Goal: Information Seeking & Learning: Learn about a topic

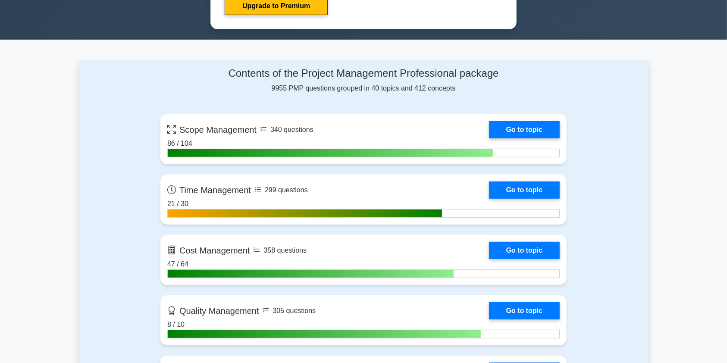
scroll to position [653, 0]
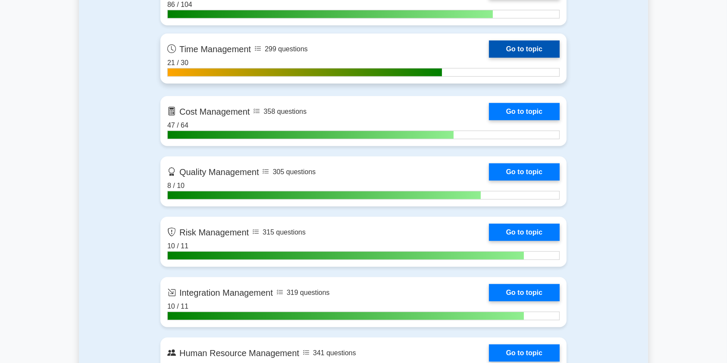
click at [489, 47] on link "Go to topic" at bounding box center [524, 49] width 71 height 17
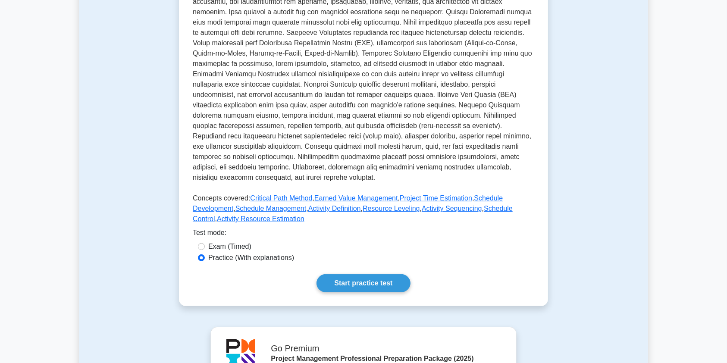
scroll to position [282, 0]
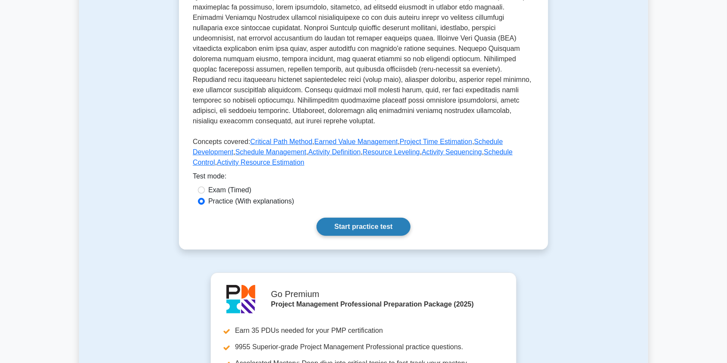
click at [368, 225] on link "Start practice test" at bounding box center [364, 227] width 94 height 18
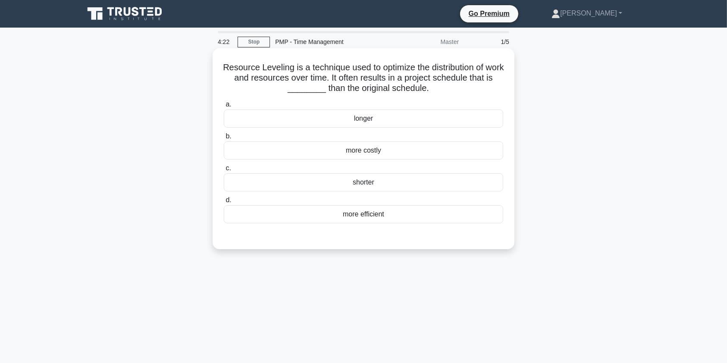
click at [403, 216] on div "more efficient" at bounding box center [363, 214] width 279 height 18
click at [224, 203] on input "d. more efficient" at bounding box center [224, 201] width 0 height 6
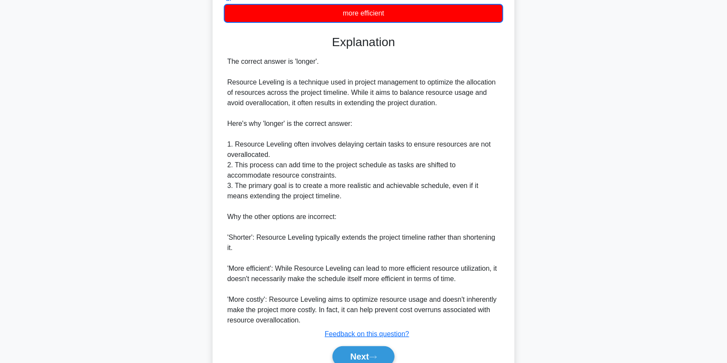
scroll to position [242, 0]
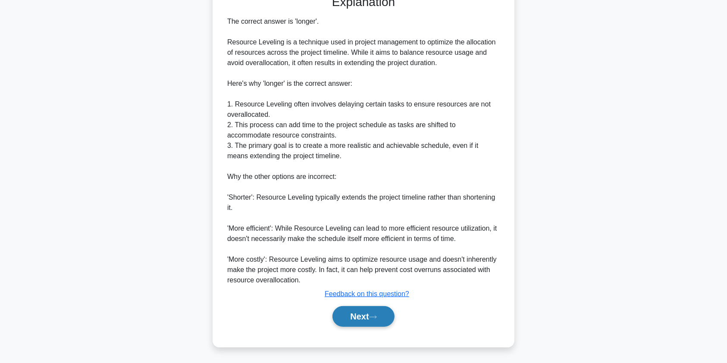
click at [362, 319] on button "Next" at bounding box center [364, 316] width 62 height 21
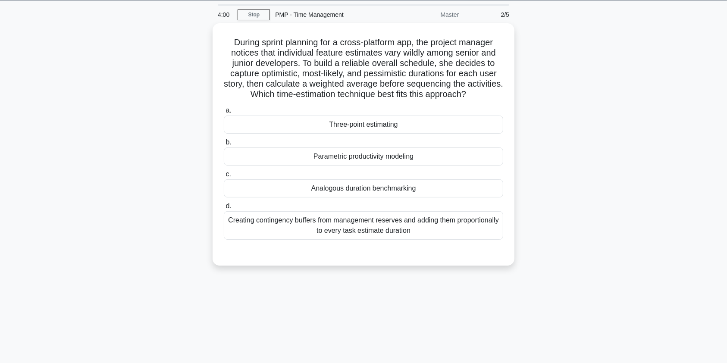
scroll to position [8, 0]
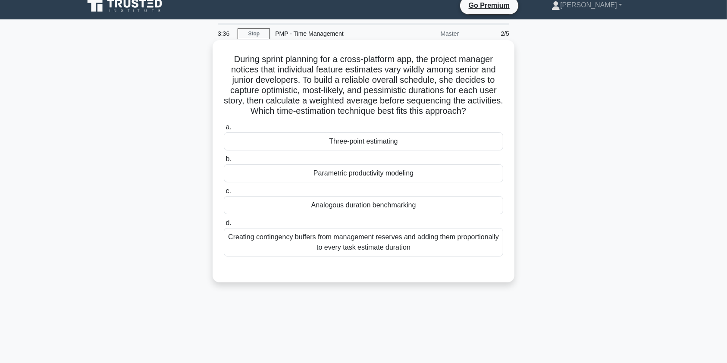
click at [386, 142] on div "Three-point estimating" at bounding box center [363, 141] width 279 height 18
click at [224, 130] on input "a. Three-point estimating" at bounding box center [224, 128] width 0 height 6
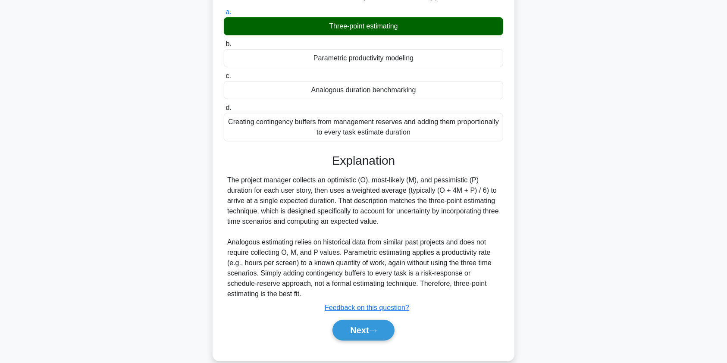
scroll to position [138, 0]
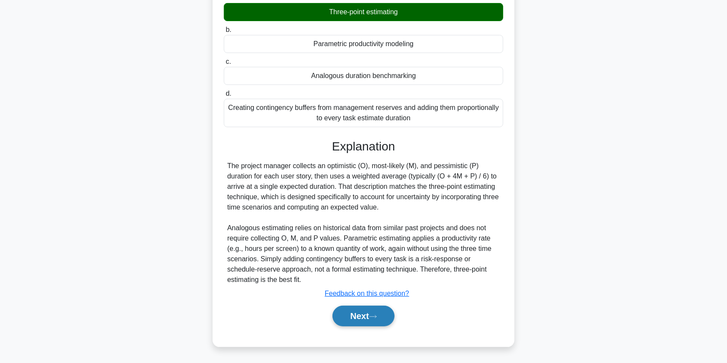
click at [363, 317] on button "Next" at bounding box center [364, 316] width 62 height 21
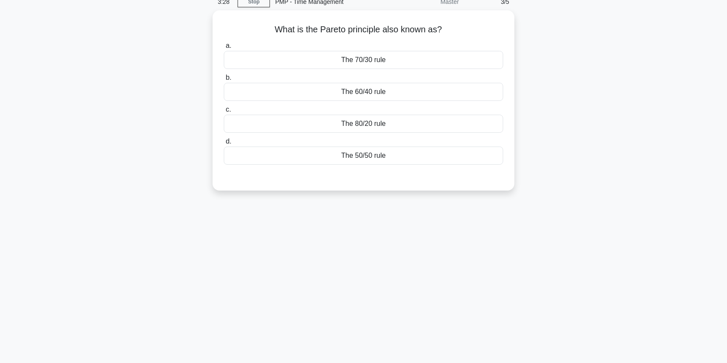
scroll to position [0, 0]
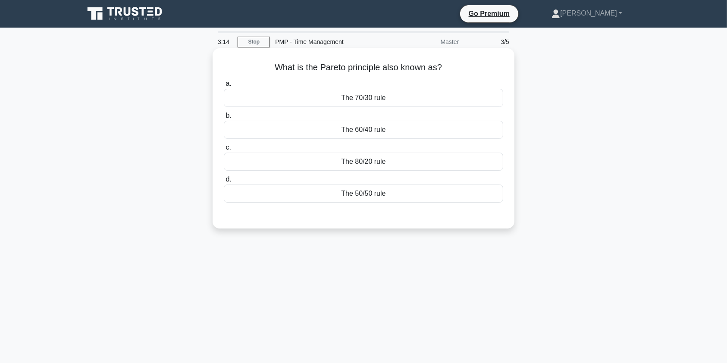
click at [423, 164] on div "The 80/20 rule" at bounding box center [363, 162] width 279 height 18
click at [224, 151] on input "c. The 80/20 rule" at bounding box center [224, 148] width 0 height 6
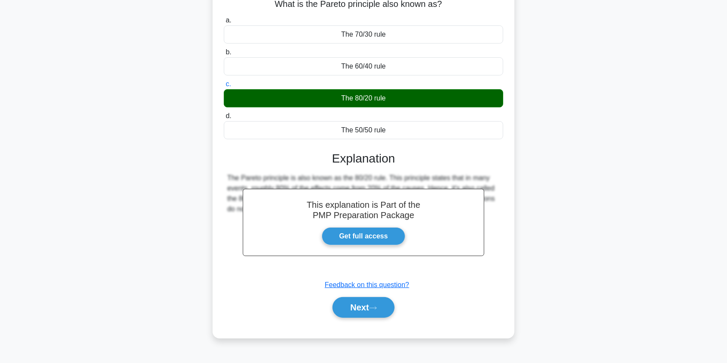
scroll to position [103, 0]
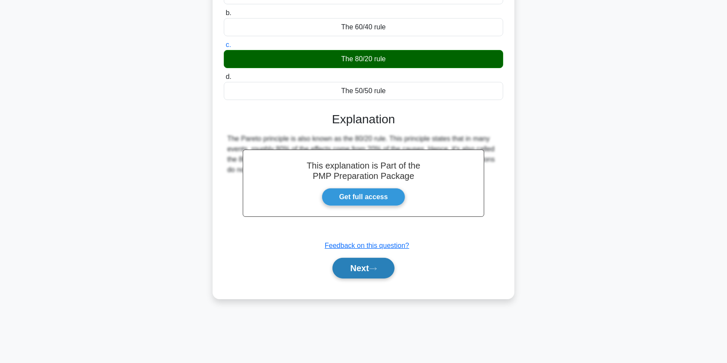
click at [367, 267] on button "Next" at bounding box center [364, 268] width 62 height 21
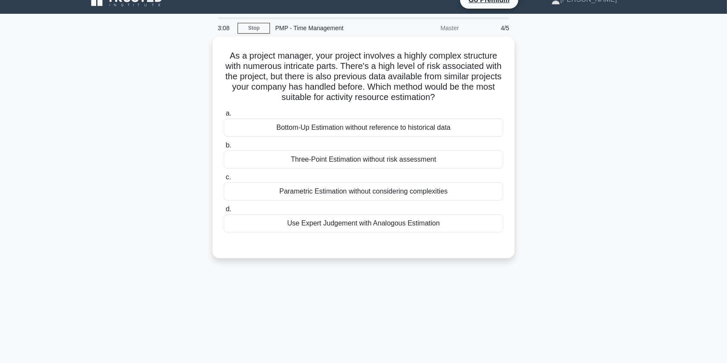
scroll to position [0, 0]
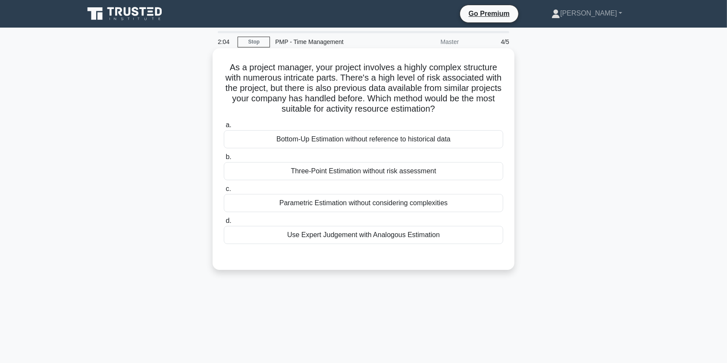
click at [368, 236] on div "Use Expert Judgement with Analogous Estimation" at bounding box center [363, 235] width 279 height 18
click at [224, 224] on input "d. Use Expert Judgement with Analogous Estimation" at bounding box center [224, 221] width 0 height 6
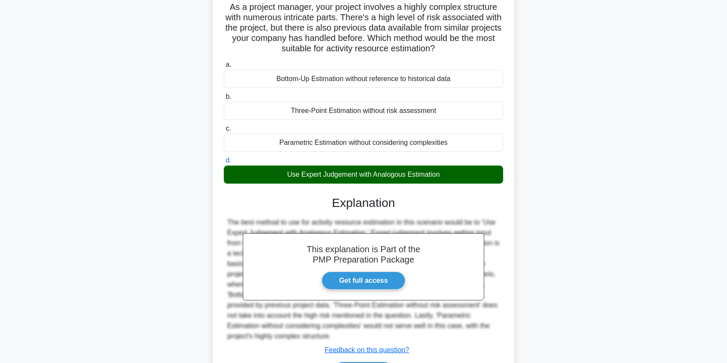
scroll to position [117, 0]
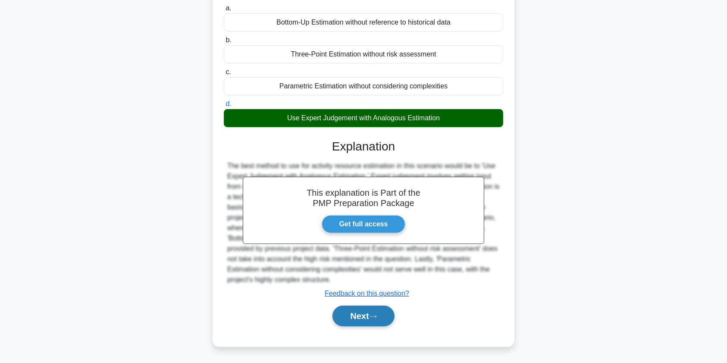
click at [355, 314] on button "Next" at bounding box center [364, 316] width 62 height 21
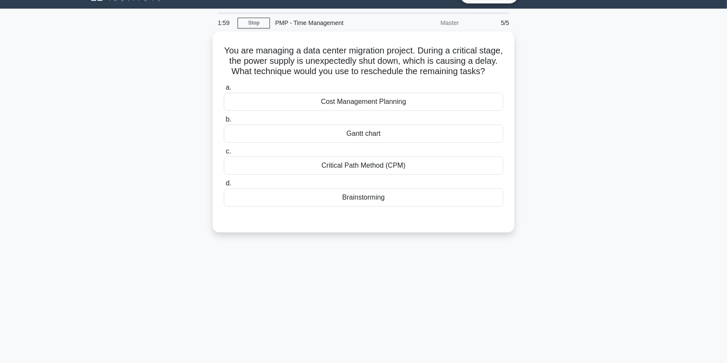
scroll to position [0, 0]
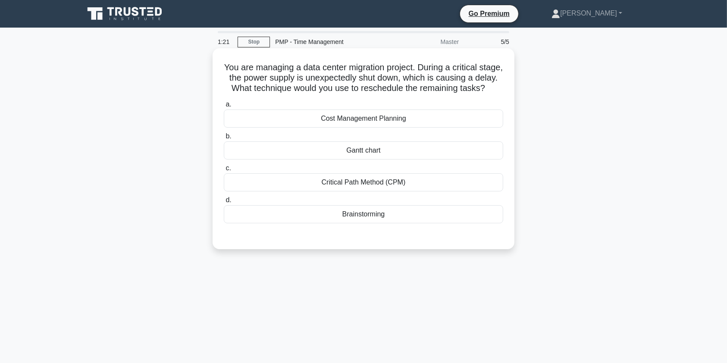
click at [410, 160] on div "Gantt chart" at bounding box center [363, 150] width 279 height 18
click at [224, 139] on input "b. Gantt chart" at bounding box center [224, 137] width 0 height 6
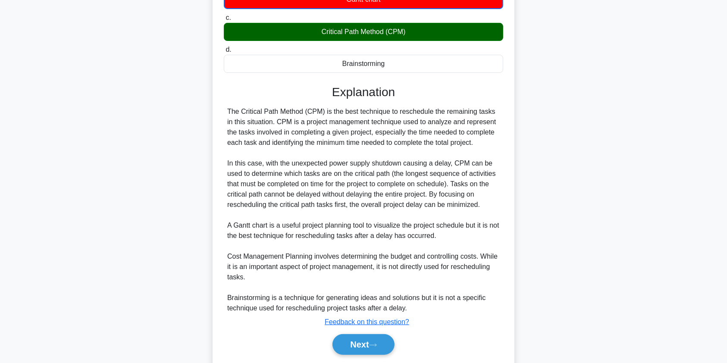
scroll to position [190, 0]
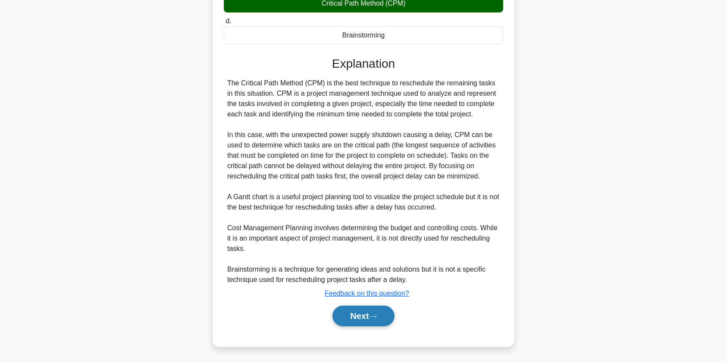
click at [350, 315] on button "Next" at bounding box center [364, 316] width 62 height 21
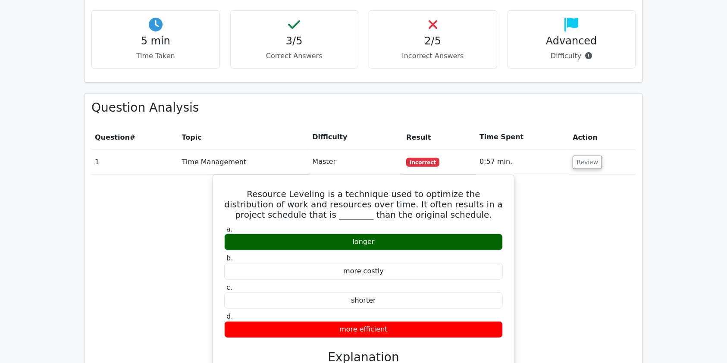
scroll to position [548, 0]
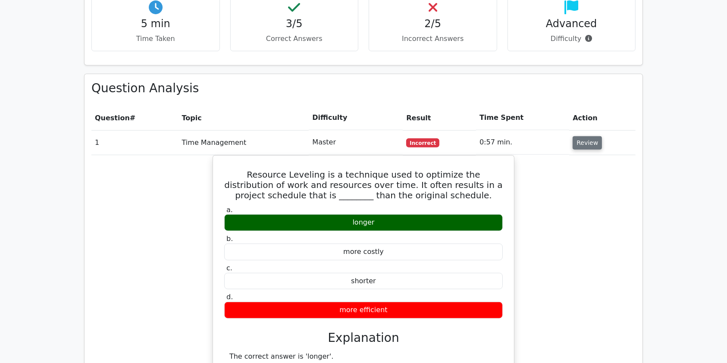
click at [588, 136] on button "Review" at bounding box center [587, 142] width 29 height 13
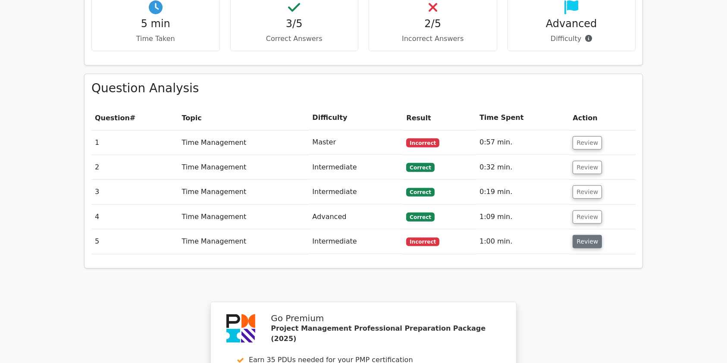
click at [596, 235] on button "Review" at bounding box center [587, 241] width 29 height 13
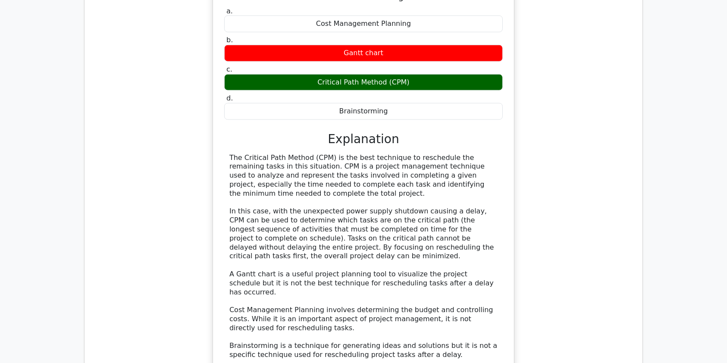
scroll to position [891, 0]
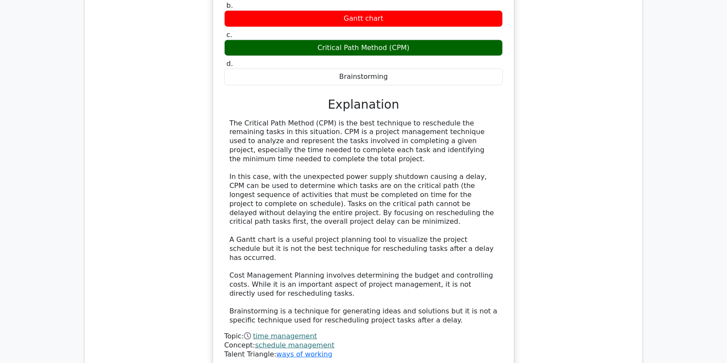
drag, startPoint x: 732, startPoint y: 248, endPoint x: 588, endPoint y: 298, distance: 151.8
click at [588, 298] on div "You are managing a data center migration project. During a critical stage, the …" at bounding box center [363, 146] width 544 height 469
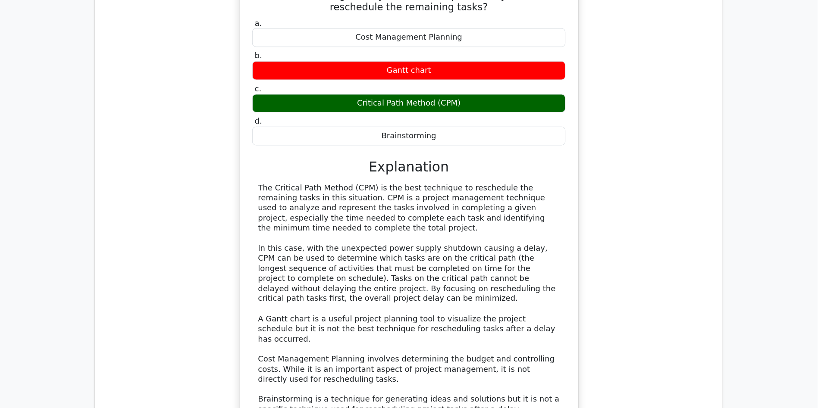
scroll to position [849, 0]
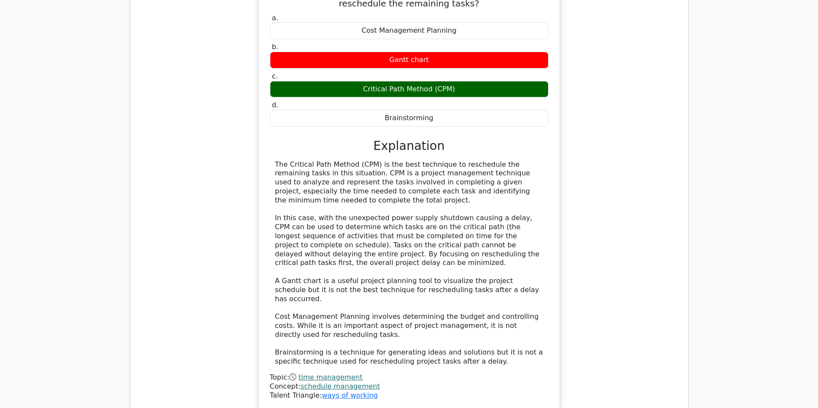
drag, startPoint x: 721, startPoint y: 7, endPoint x: 589, endPoint y: 224, distance: 254.2
click at [589, 224] on div "You are managing a data center migration project. During a critical stage, the …" at bounding box center [409, 187] width 544 height 469
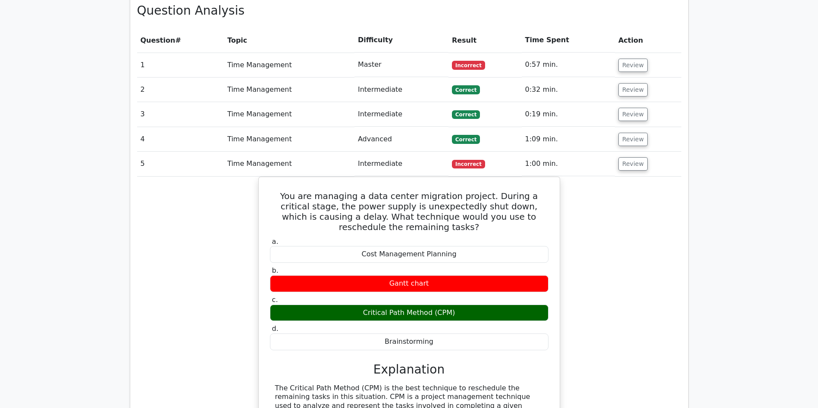
scroll to position [611, 0]
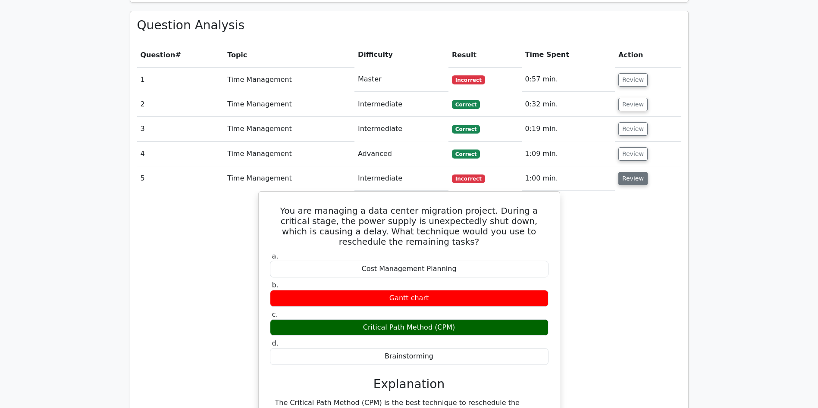
click at [630, 172] on button "Review" at bounding box center [632, 178] width 29 height 13
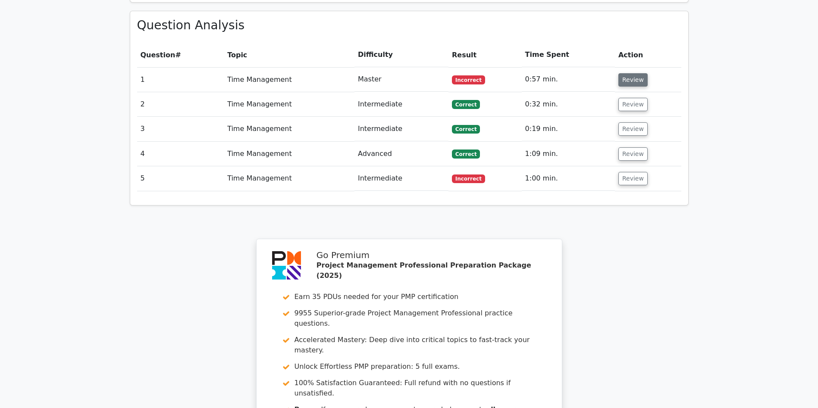
click at [630, 73] on button "Review" at bounding box center [632, 79] width 29 height 13
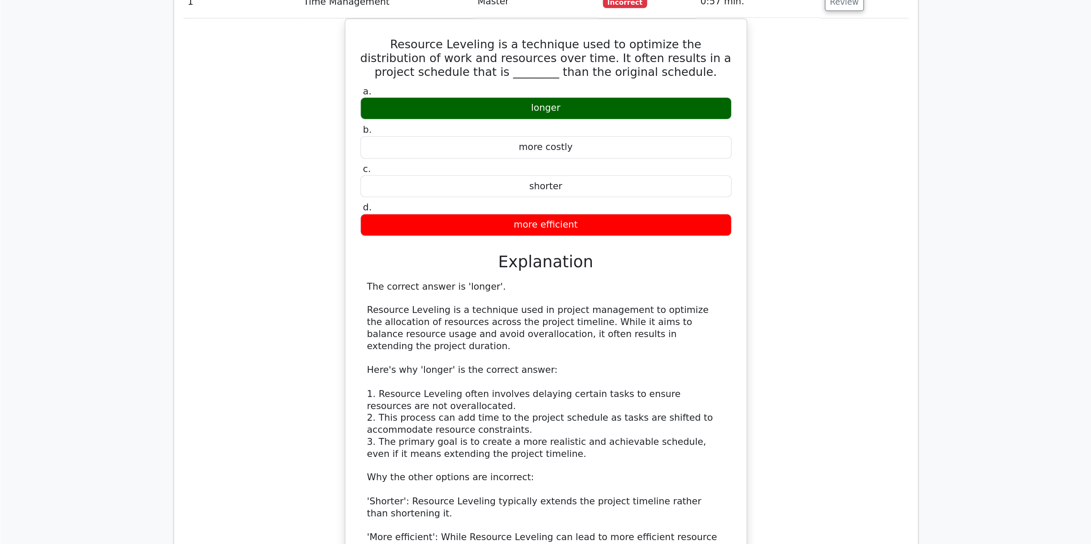
scroll to position [691, 0]
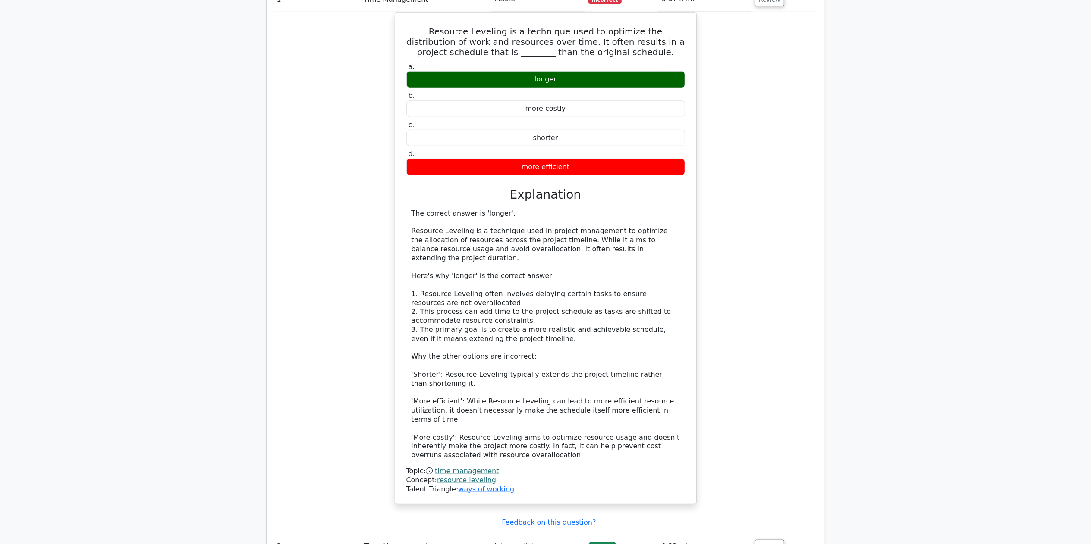
drag, startPoint x: 818, startPoint y: 0, endPoint x: 768, endPoint y: 282, distance: 286.5
click at [727, 282] on div "Resource Leveling is a technique used to optimize the distribution of work and …" at bounding box center [545, 263] width 544 height 503
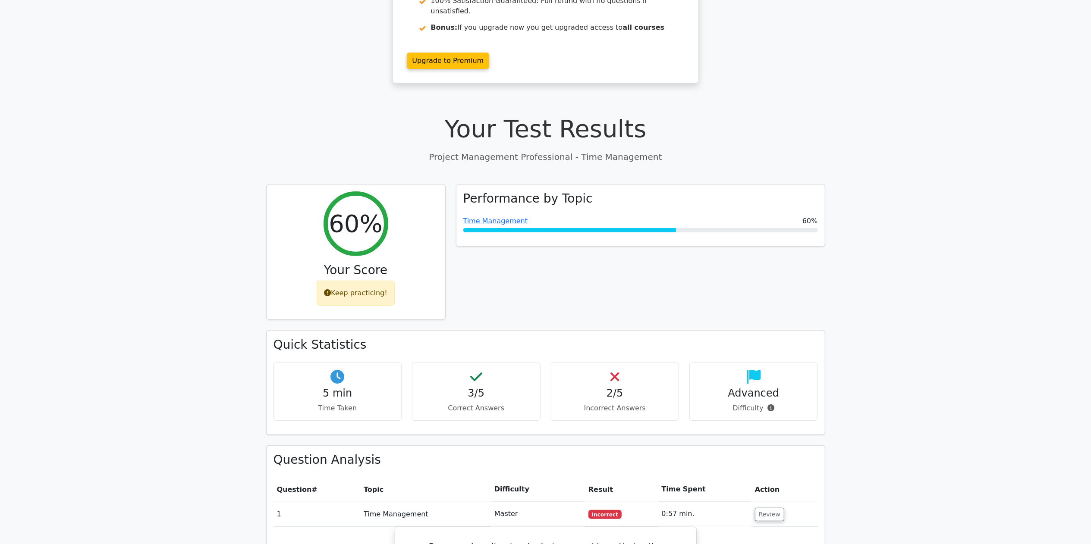
scroll to position [152, 0]
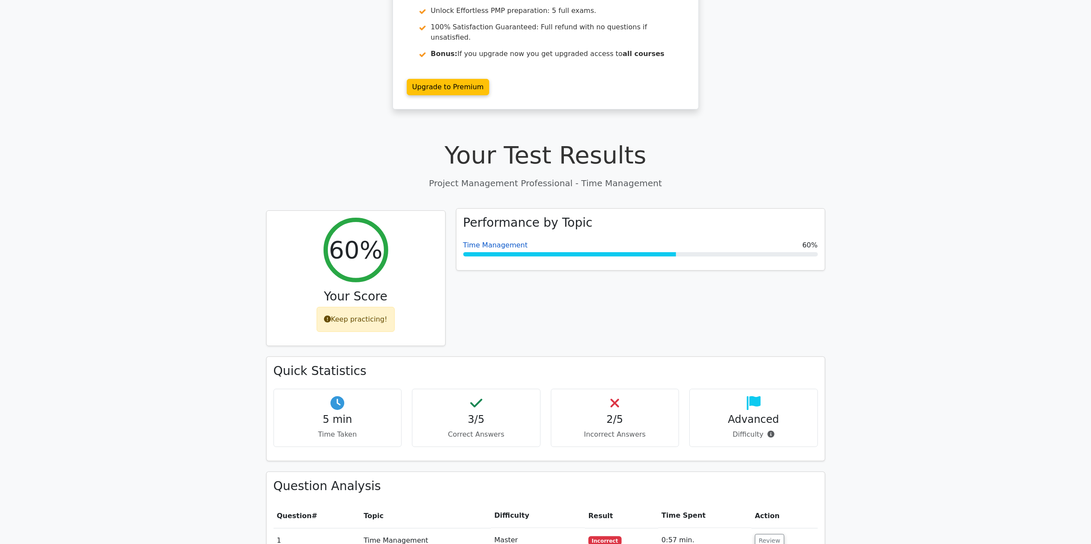
click at [505, 241] on link "Time Management" at bounding box center [495, 245] width 65 height 8
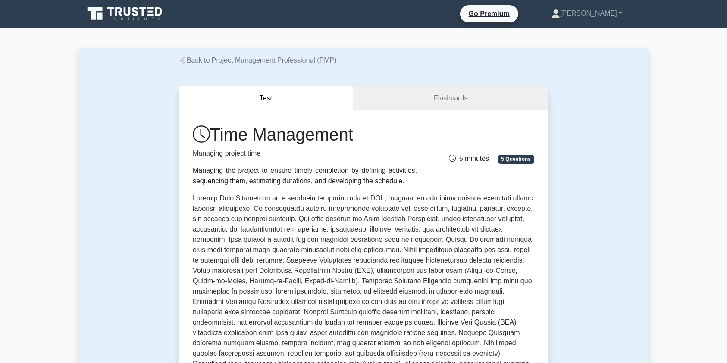
drag, startPoint x: 857, startPoint y: 2, endPoint x: 510, endPoint y: 51, distance: 350.3
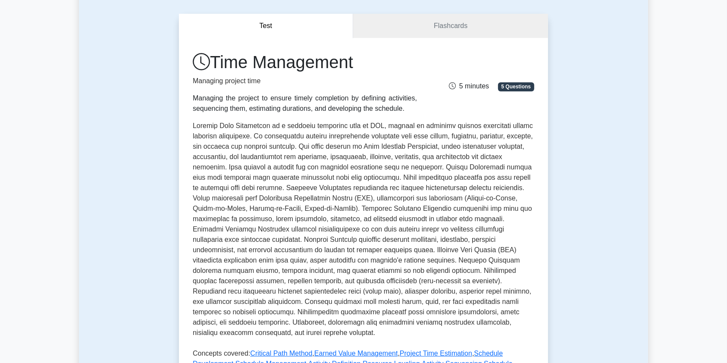
scroll to position [16, 0]
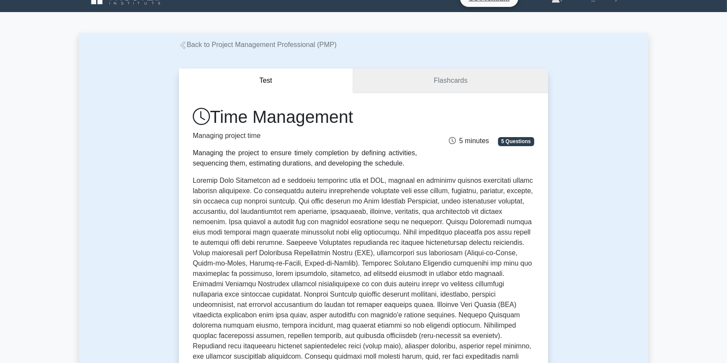
click at [447, 77] on link "Flashcards" at bounding box center [450, 81] width 195 height 25
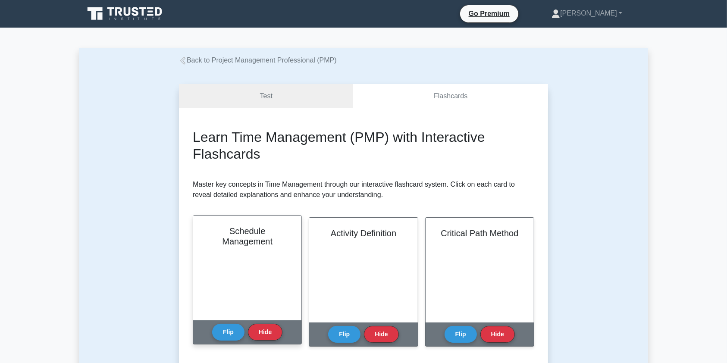
drag, startPoint x: 251, startPoint y: 262, endPoint x: 224, endPoint y: 310, distance: 54.9
click at [251, 262] on div "Schedule Management" at bounding box center [247, 268] width 108 height 105
click at [220, 333] on button "Flip" at bounding box center [228, 331] width 32 height 17
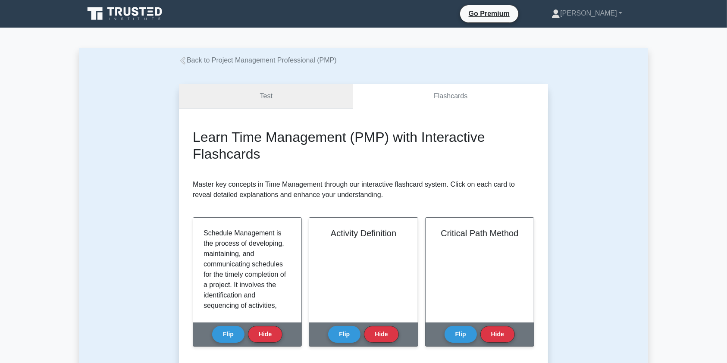
click at [279, 100] on link "Test" at bounding box center [266, 96] width 174 height 25
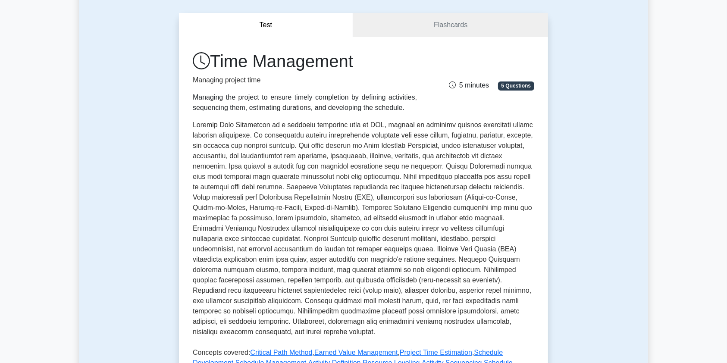
scroll to position [76, 0]
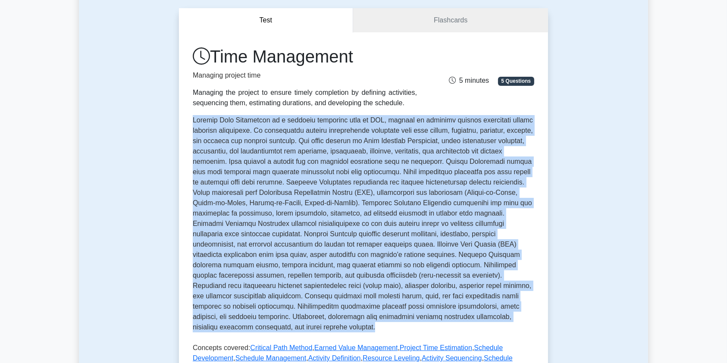
drag, startPoint x: 193, startPoint y: 118, endPoint x: 242, endPoint y: 332, distance: 219.1
click at [242, 332] on p at bounding box center [364, 225] width 342 height 221
copy p "Project Time Management is a critical knowledge area in PMP, focused on ensurin…"
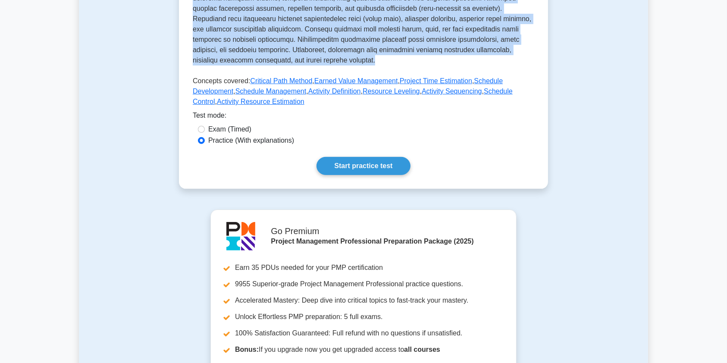
scroll to position [0, 0]
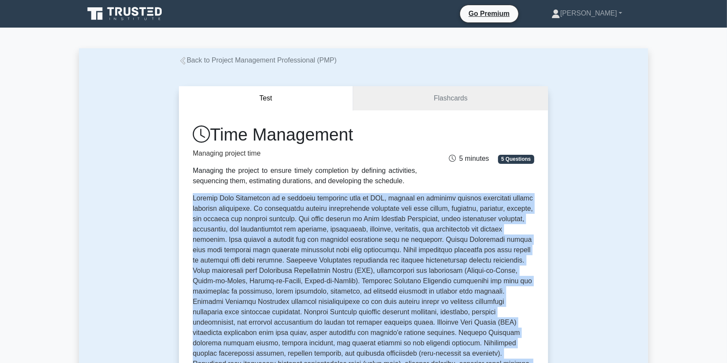
click at [131, 12] on icon at bounding box center [125, 14] width 83 height 16
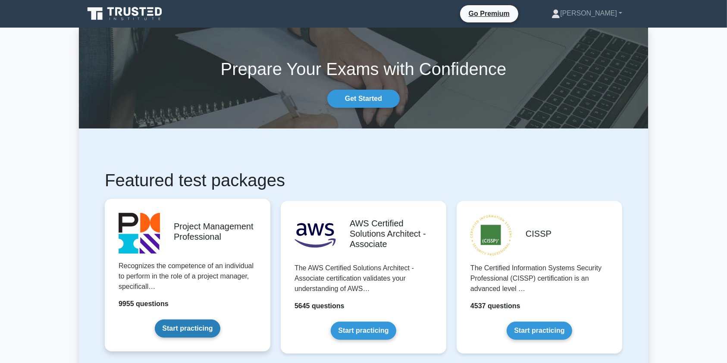
click at [197, 327] on link "Start practicing" at bounding box center [187, 329] width 65 height 18
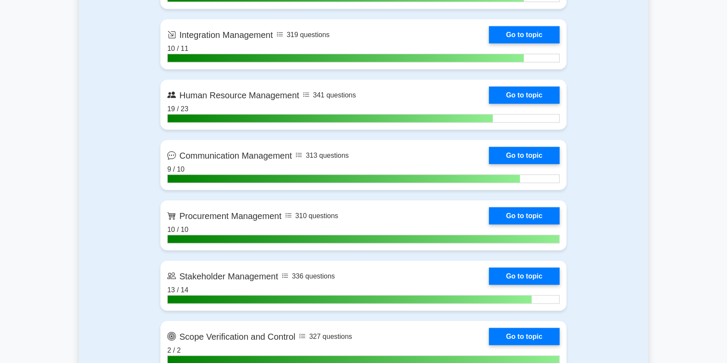
scroll to position [1041, 0]
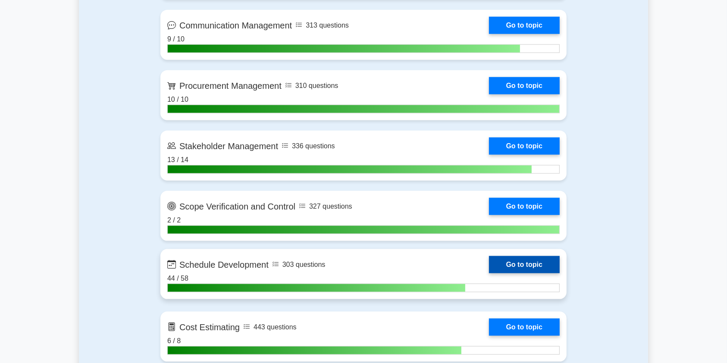
click at [489, 265] on link "Go to topic" at bounding box center [524, 264] width 71 height 17
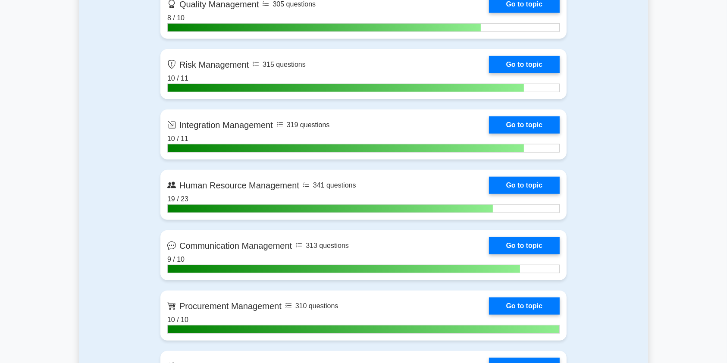
scroll to position [686, 0]
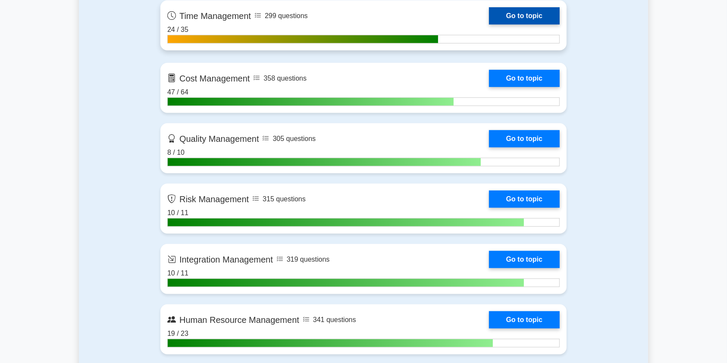
click at [489, 17] on link "Go to topic" at bounding box center [524, 15] width 71 height 17
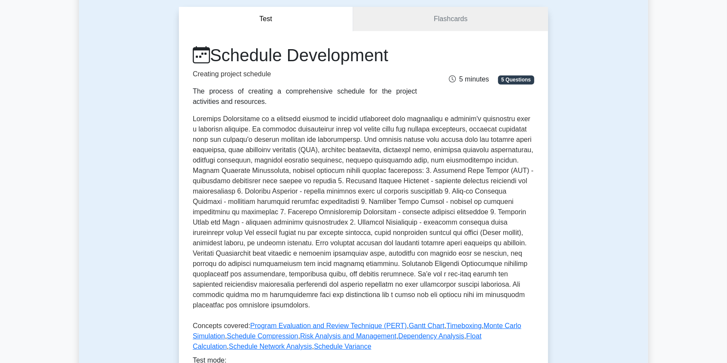
scroll to position [82, 0]
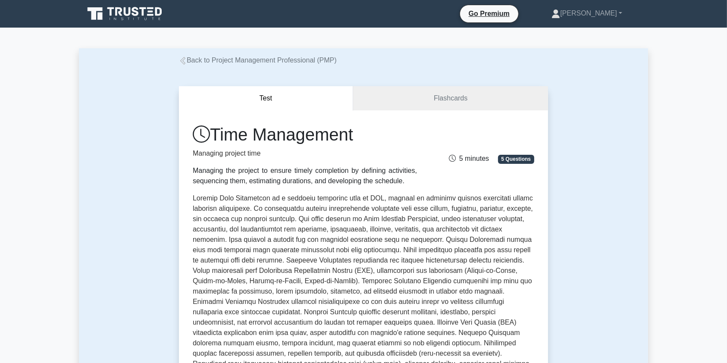
click at [232, 63] on link "Back to Project Management Professional (PMP)" at bounding box center [258, 59] width 158 height 7
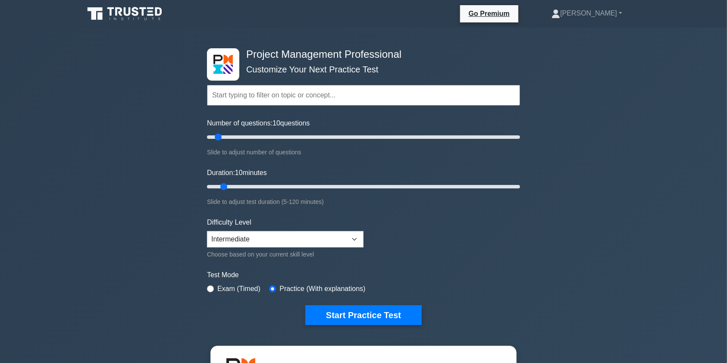
click at [292, 99] on input "text" at bounding box center [363, 95] width 313 height 21
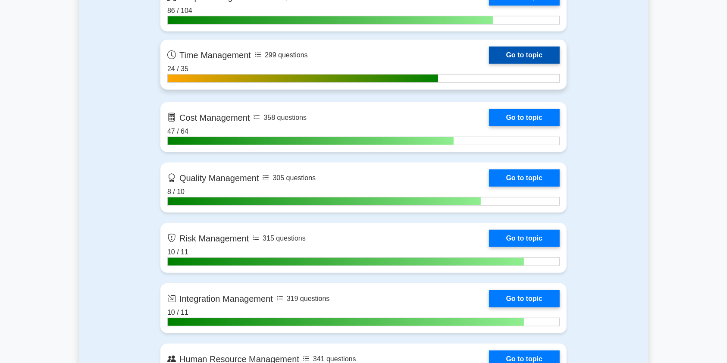
scroll to position [652, 0]
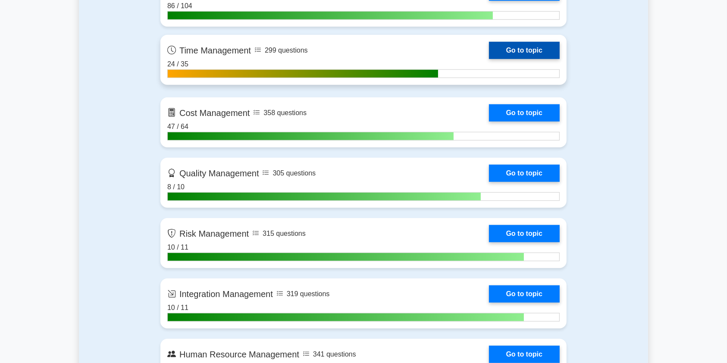
click at [489, 59] on link "Go to topic" at bounding box center [524, 50] width 71 height 17
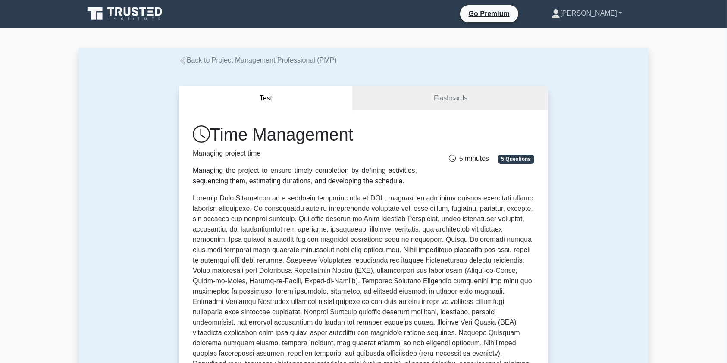
click at [604, 18] on link "[PERSON_NAME]" at bounding box center [587, 13] width 112 height 17
click at [580, 36] on link "Profile" at bounding box center [565, 34] width 68 height 14
click at [596, 10] on link "[PERSON_NAME]" at bounding box center [587, 13] width 112 height 17
click at [580, 36] on link "Profile" at bounding box center [565, 34] width 68 height 14
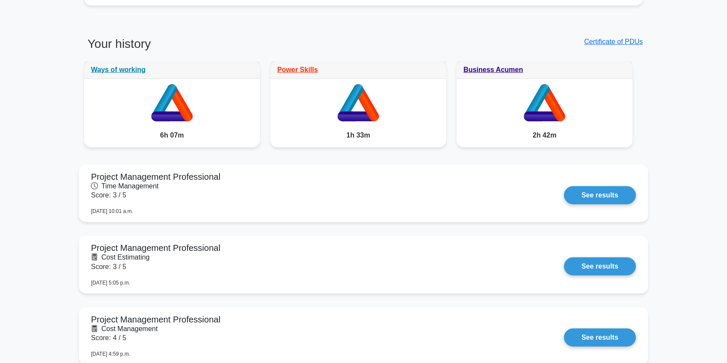
scroll to position [665, 0]
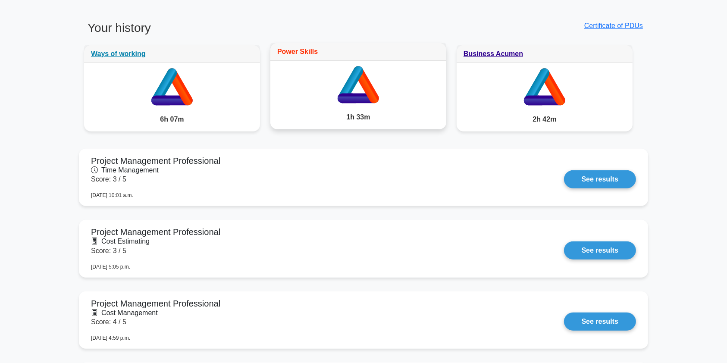
click at [293, 51] on link "Power Skills" at bounding box center [297, 51] width 41 height 7
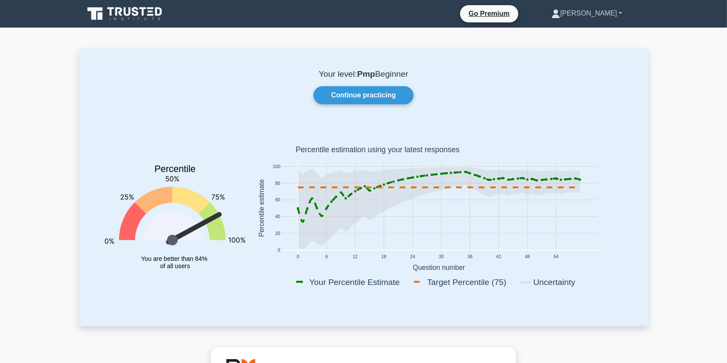
click at [604, 13] on link "[PERSON_NAME]" at bounding box center [587, 13] width 112 height 17
click at [586, 31] on link "Profile" at bounding box center [565, 34] width 68 height 14
click at [386, 96] on link "Continue practicing" at bounding box center [364, 95] width 100 height 18
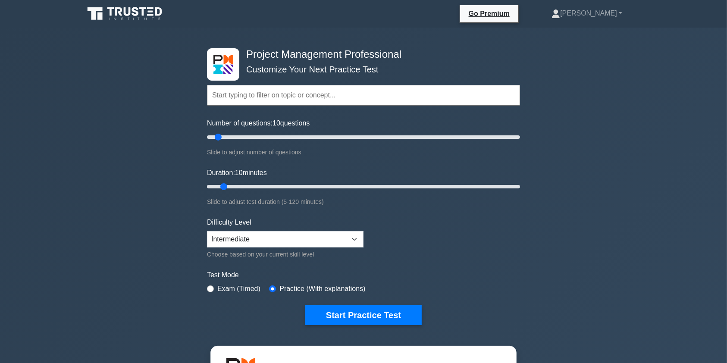
click at [376, 96] on input "text" at bounding box center [363, 95] width 313 height 21
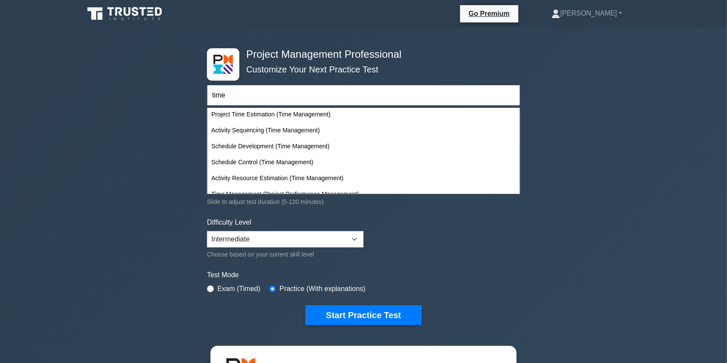
scroll to position [134, 0]
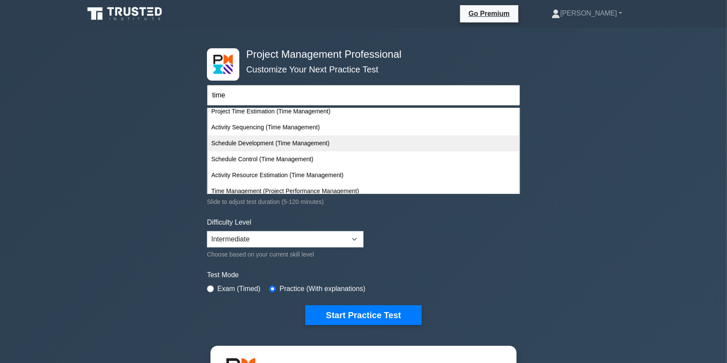
click at [293, 143] on div "Schedule Development (Time Management)" at bounding box center [363, 143] width 311 height 16
type input "Schedule Development (Time Management)"
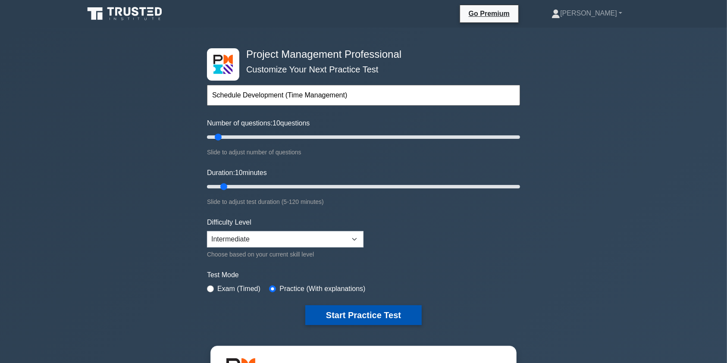
click at [365, 315] on button "Start Practice Test" at bounding box center [363, 315] width 116 height 20
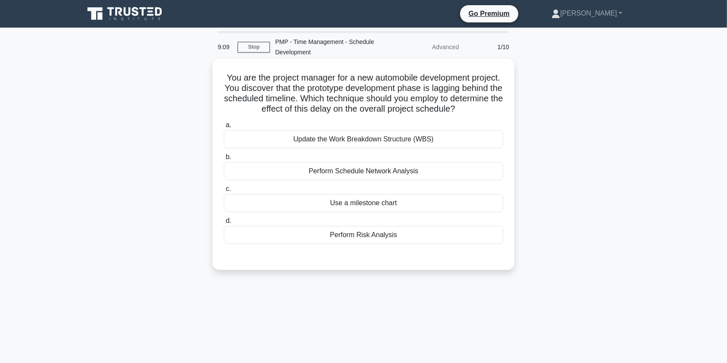
click at [365, 173] on div "Perform Schedule Network Analysis" at bounding box center [363, 171] width 279 height 18
click at [224, 160] on input "b. Perform Schedule Network Analysis" at bounding box center [224, 157] width 0 height 6
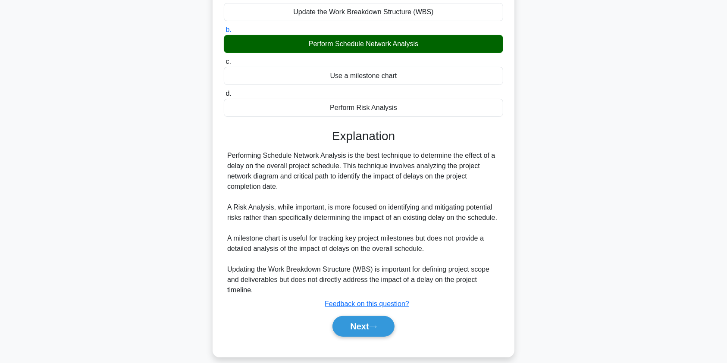
scroll to position [138, 0]
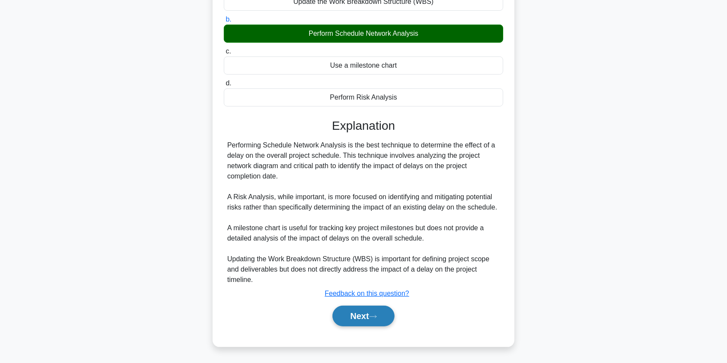
click at [377, 317] on icon at bounding box center [373, 316] width 8 height 5
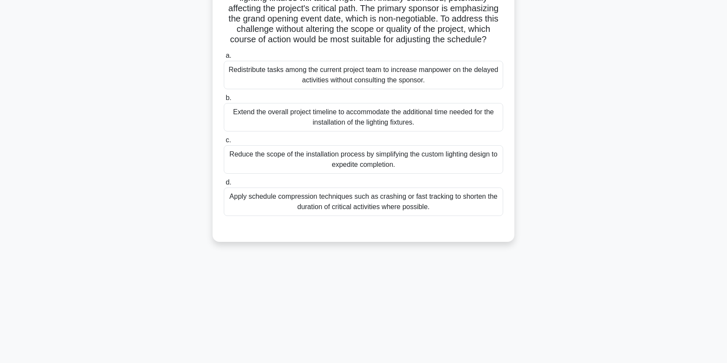
scroll to position [0, 0]
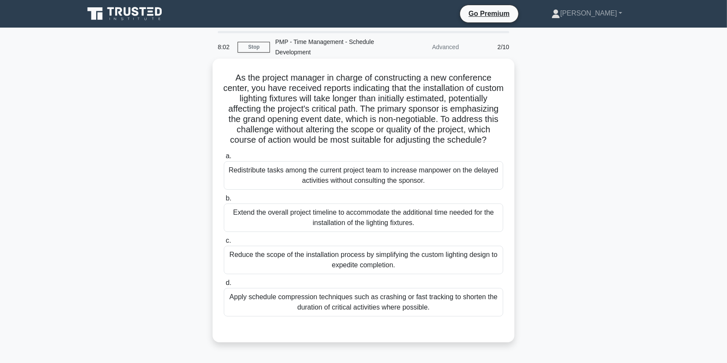
click at [435, 314] on div "Apply schedule compression techniques such as crashing or fast tracking to shor…" at bounding box center [363, 302] width 279 height 28
click at [224, 286] on input "d. Apply schedule compression techniques such as crashing or fast tracking to s…" at bounding box center [224, 283] width 0 height 6
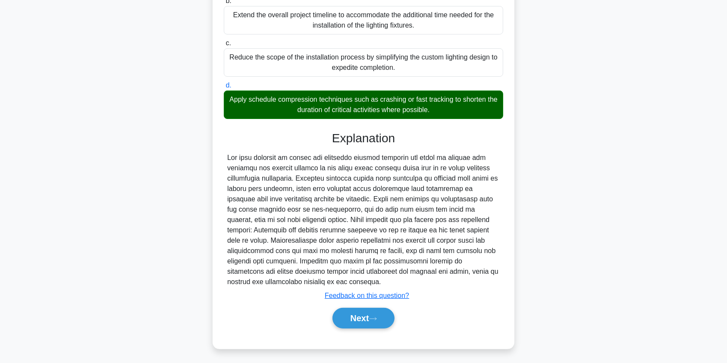
scroll to position [210, 0]
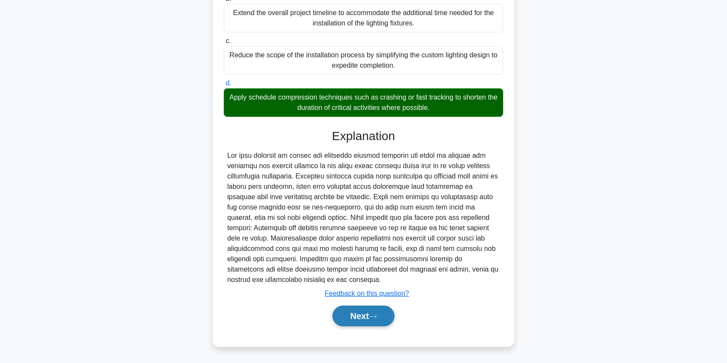
click at [363, 316] on button "Next" at bounding box center [364, 316] width 62 height 21
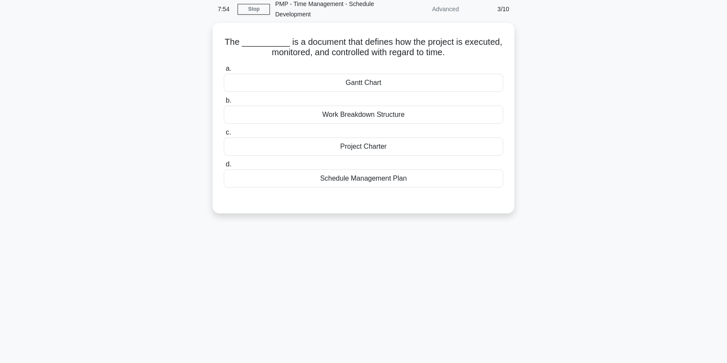
scroll to position [0, 0]
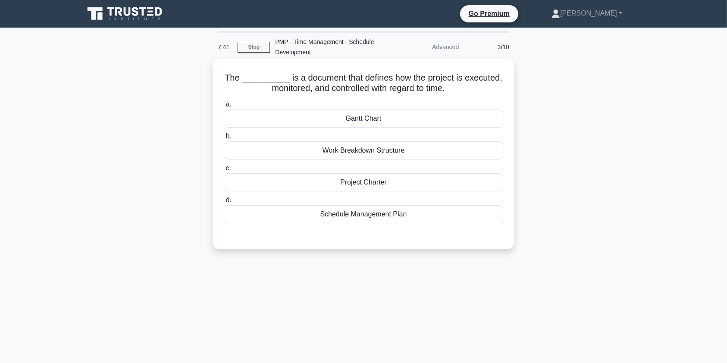
click at [424, 216] on div "Schedule Management Plan" at bounding box center [363, 214] width 279 height 18
click at [224, 203] on input "d. Schedule Management Plan" at bounding box center [224, 201] width 0 height 6
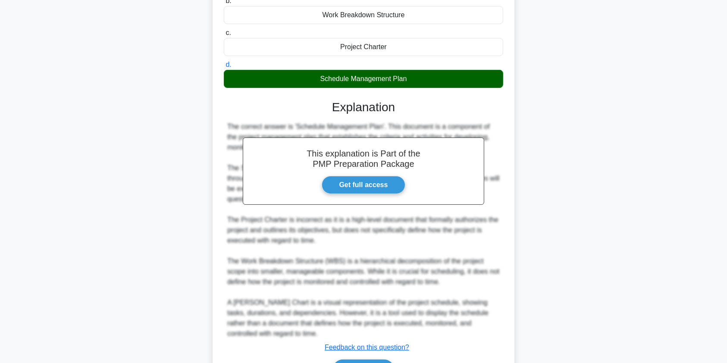
scroll to position [189, 0]
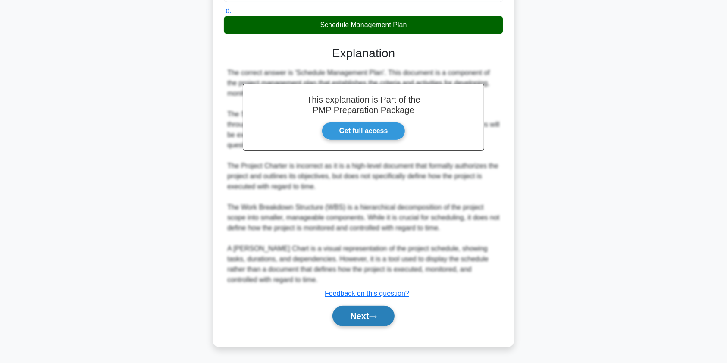
click at [367, 316] on button "Next" at bounding box center [364, 316] width 62 height 21
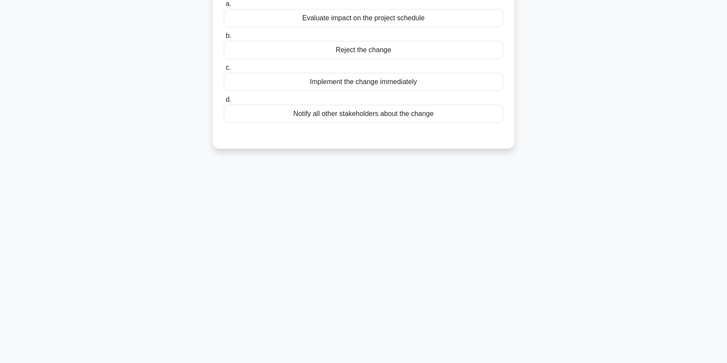
scroll to position [0, 0]
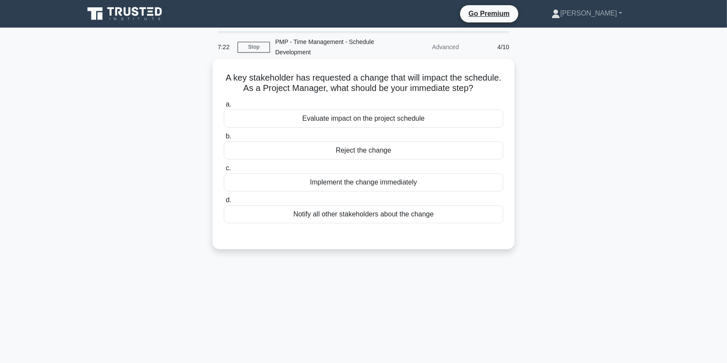
click at [457, 124] on div "Evaluate impact on the project schedule" at bounding box center [363, 119] width 279 height 18
click at [224, 107] on input "a. Evaluate impact on the project schedule" at bounding box center [224, 105] width 0 height 6
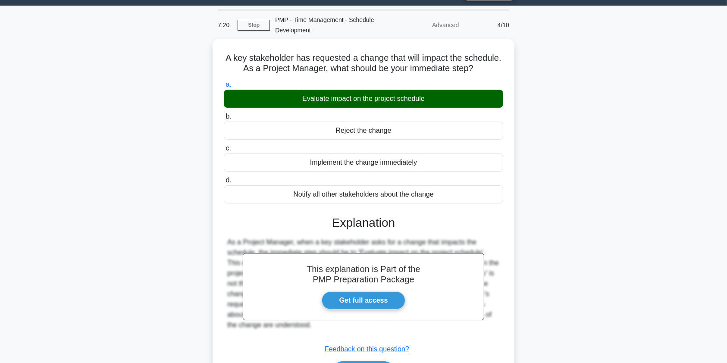
scroll to position [103, 0]
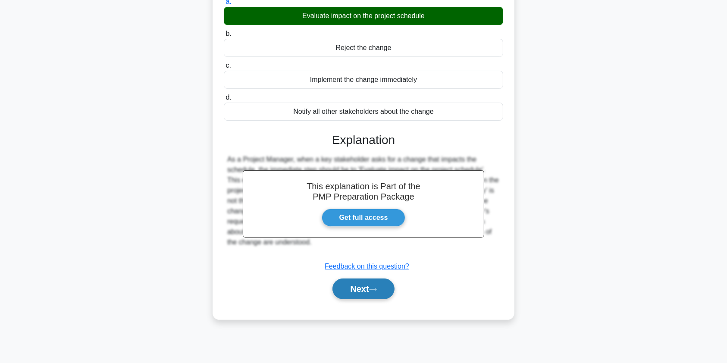
click at [360, 281] on button "Next" at bounding box center [364, 289] width 62 height 21
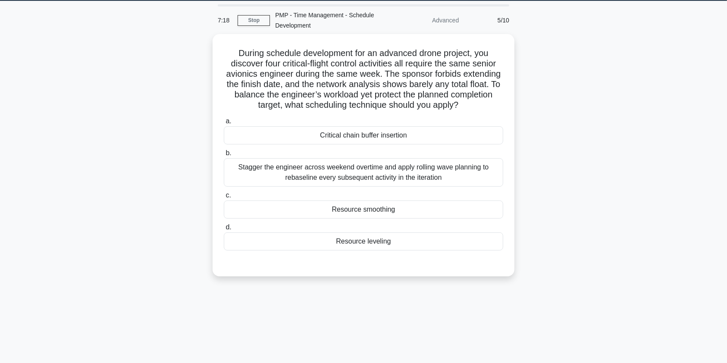
scroll to position [13, 0]
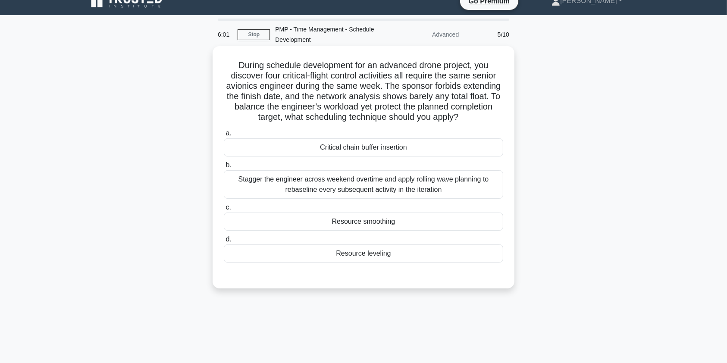
click at [380, 219] on div "Resource smoothing" at bounding box center [363, 222] width 279 height 18
click at [224, 210] on input "c. Resource smoothing" at bounding box center [224, 208] width 0 height 6
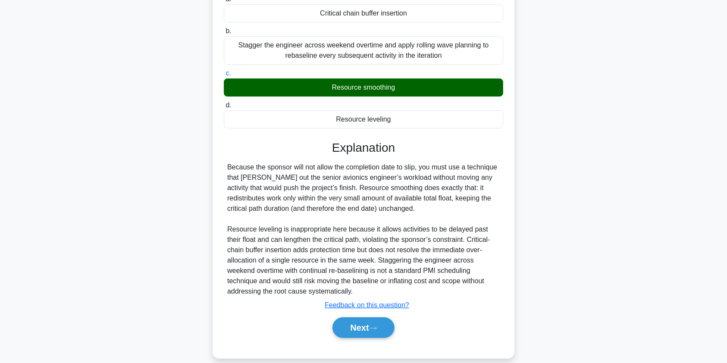
scroll to position [158, 0]
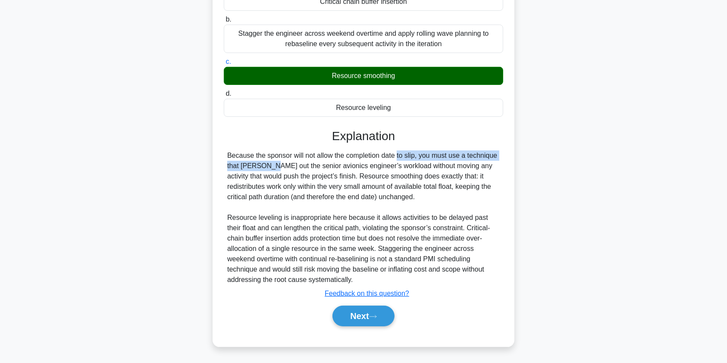
drag, startPoint x: 343, startPoint y: 154, endPoint x: 491, endPoint y: 153, distance: 147.9
click at [491, 153] on div "Because the sponsor will not allow the completion date to slip, you must use a …" at bounding box center [363, 218] width 273 height 135
click at [361, 316] on button "Next" at bounding box center [364, 316] width 62 height 21
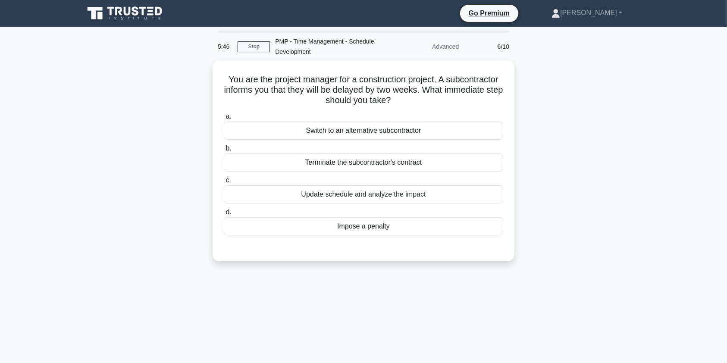
scroll to position [0, 0]
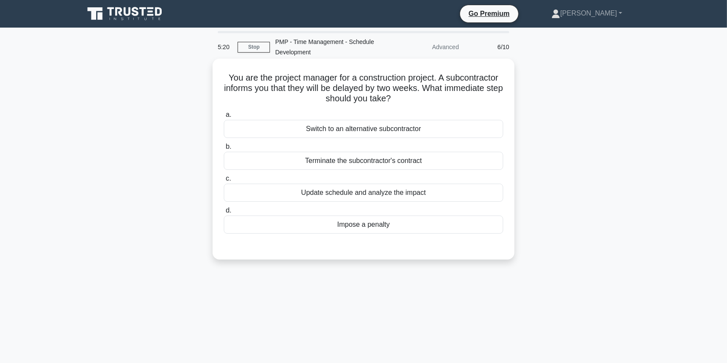
click at [396, 191] on div "Update schedule and analyze the impact" at bounding box center [363, 193] width 279 height 18
click at [224, 182] on input "c. Update schedule and analyze the impact" at bounding box center [224, 179] width 0 height 6
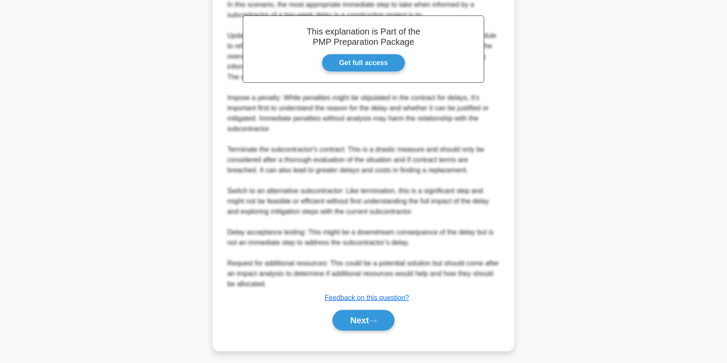
scroll to position [272, 0]
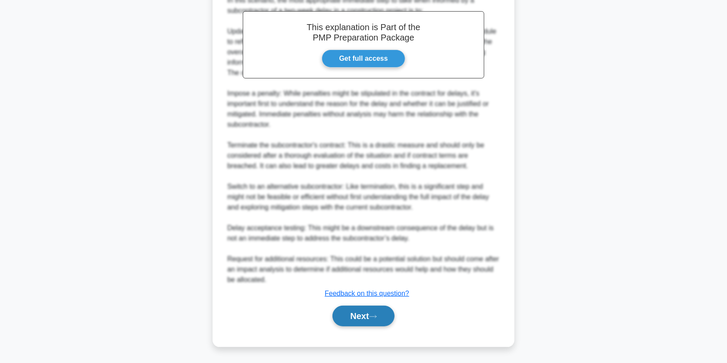
click at [367, 311] on button "Next" at bounding box center [364, 316] width 62 height 21
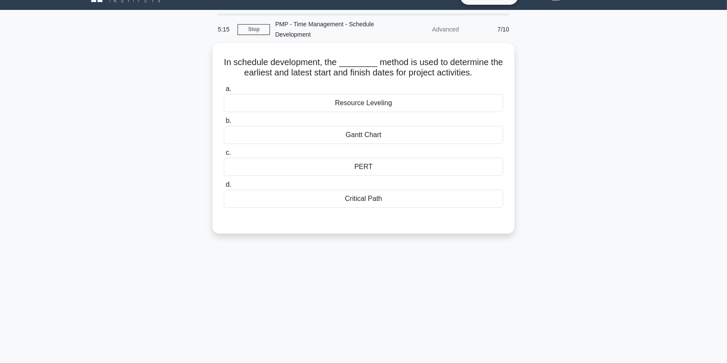
scroll to position [0, 0]
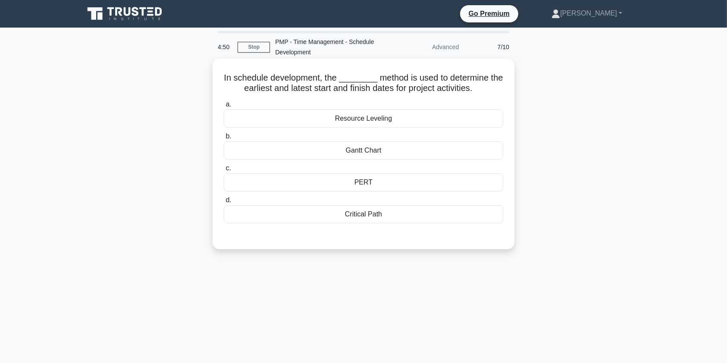
click at [396, 216] on div "Critical Path" at bounding box center [363, 214] width 279 height 18
click at [224, 203] on input "d. Critical Path" at bounding box center [224, 201] width 0 height 6
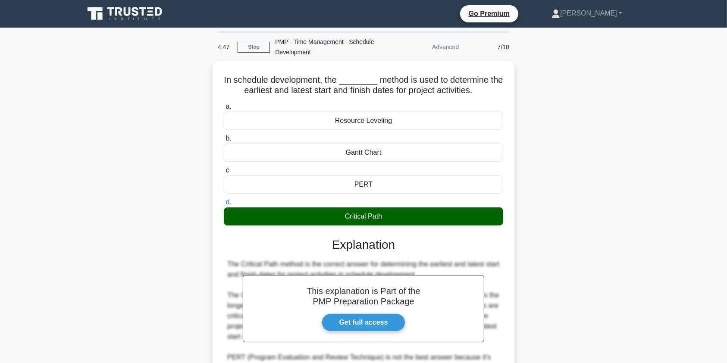
scroll to position [179, 0]
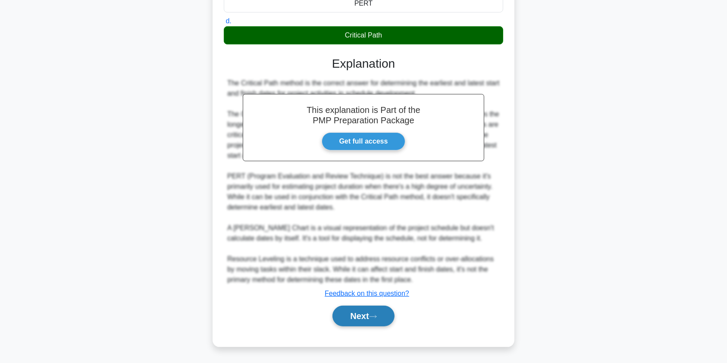
click at [359, 313] on button "Next" at bounding box center [364, 316] width 62 height 21
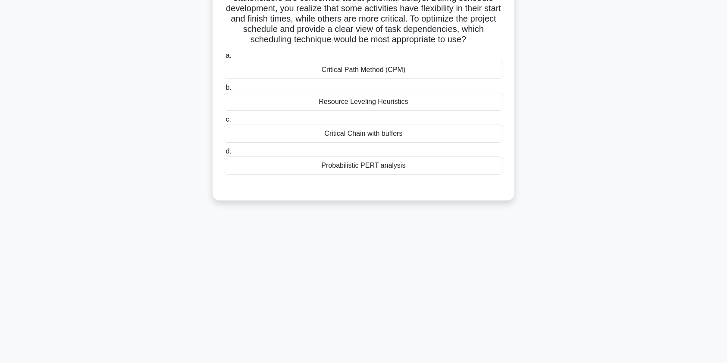
scroll to position [0, 0]
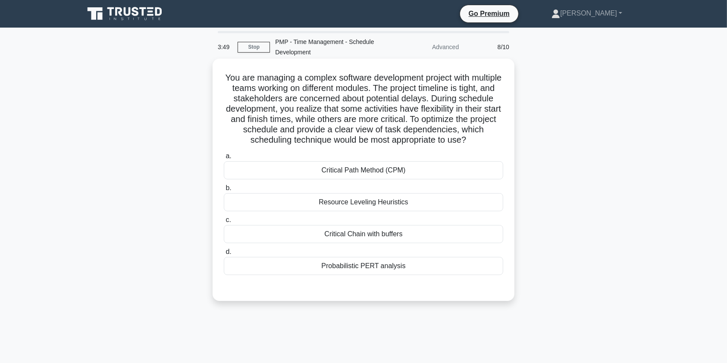
click at [391, 174] on div "Critical Path Method (CPM)" at bounding box center [363, 170] width 279 height 18
click at [224, 159] on input "a. Critical Path Method (CPM)" at bounding box center [224, 157] width 0 height 6
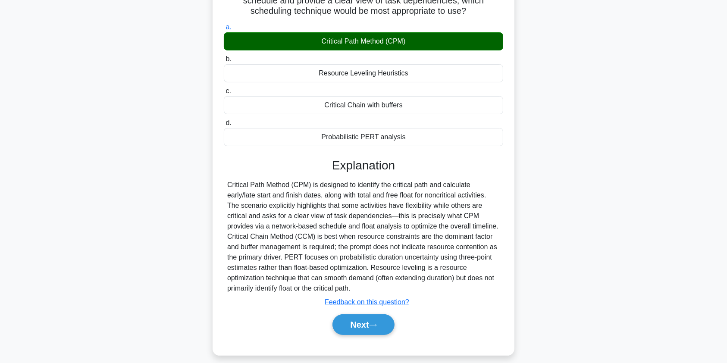
scroll to position [138, 0]
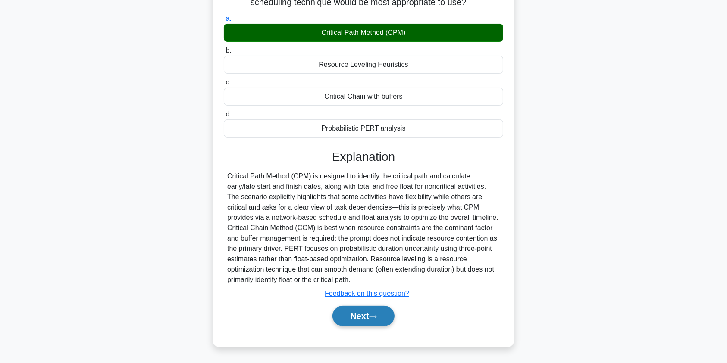
click at [359, 317] on button "Next" at bounding box center [364, 316] width 62 height 21
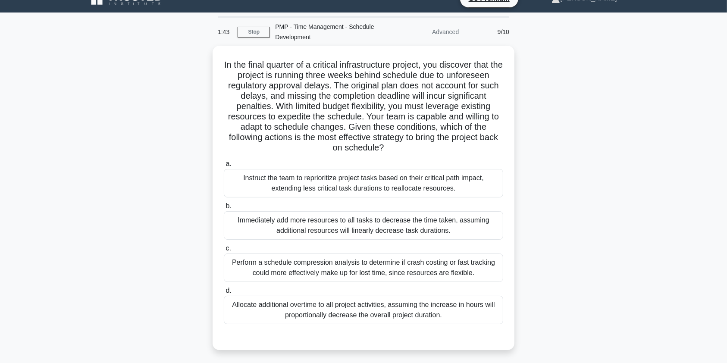
scroll to position [6, 0]
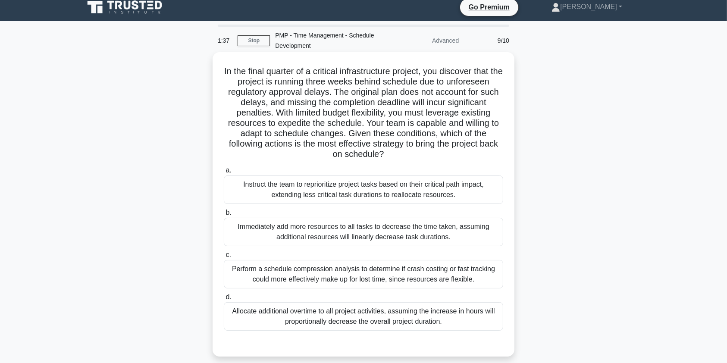
click at [369, 190] on div "Instruct the team to reprioritize project tasks based on their critical path im…" at bounding box center [363, 190] width 279 height 28
click at [224, 173] on input "a. Instruct the team to reprioritize project tasks based on their critical path…" at bounding box center [224, 171] width 0 height 6
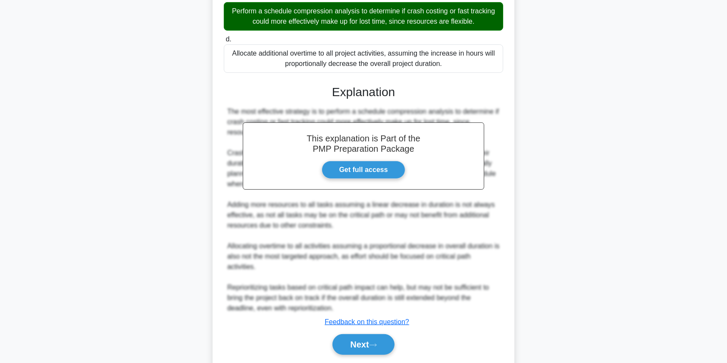
scroll to position [293, 0]
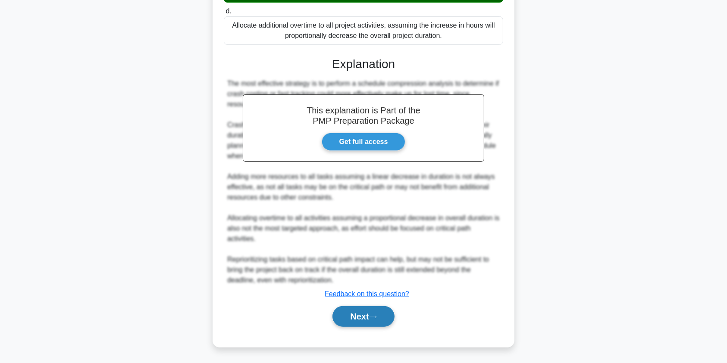
click at [378, 320] on button "Next" at bounding box center [364, 316] width 62 height 21
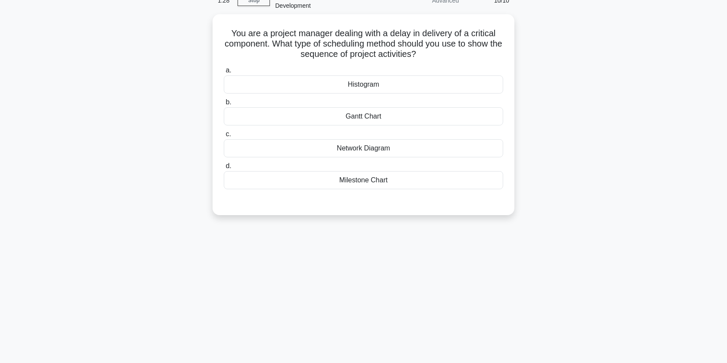
scroll to position [0, 0]
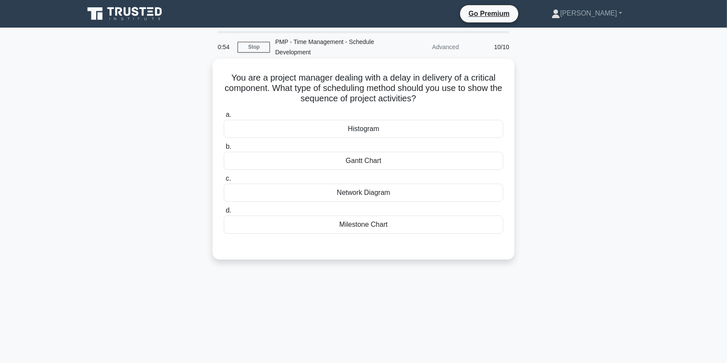
click at [389, 162] on div "Gantt Chart" at bounding box center [363, 161] width 279 height 18
click at [224, 150] on input "b. Gantt Chart" at bounding box center [224, 147] width 0 height 6
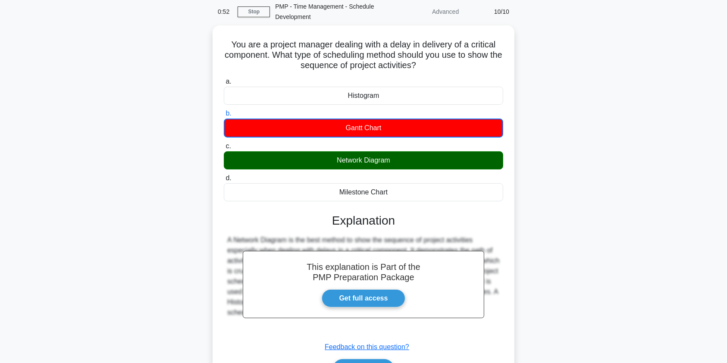
scroll to position [103, 0]
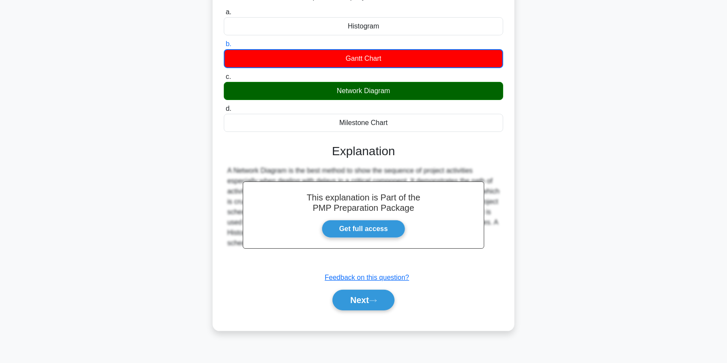
click at [360, 311] on div "Next" at bounding box center [363, 300] width 279 height 28
click at [363, 301] on button "Next" at bounding box center [364, 300] width 62 height 21
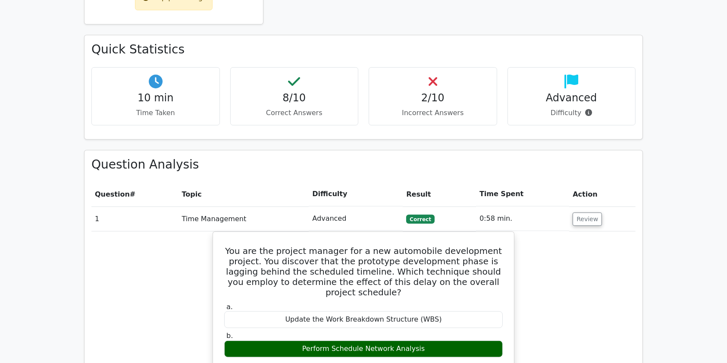
scroll to position [445, 0]
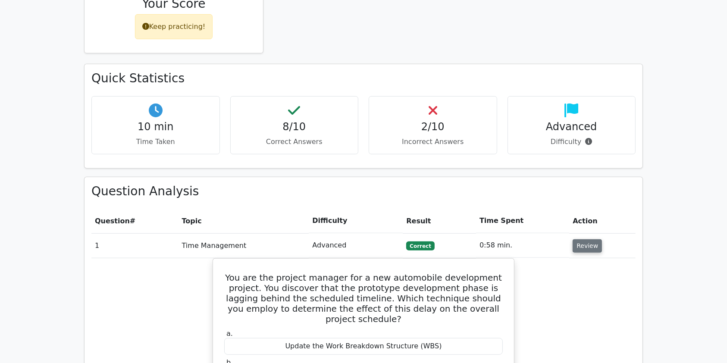
click at [587, 239] on button "Review" at bounding box center [587, 245] width 29 height 13
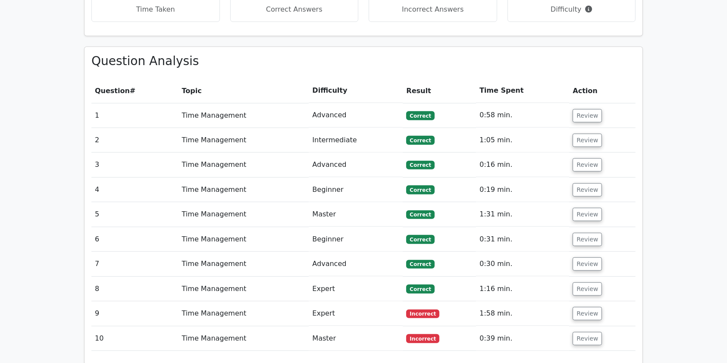
scroll to position [576, 0]
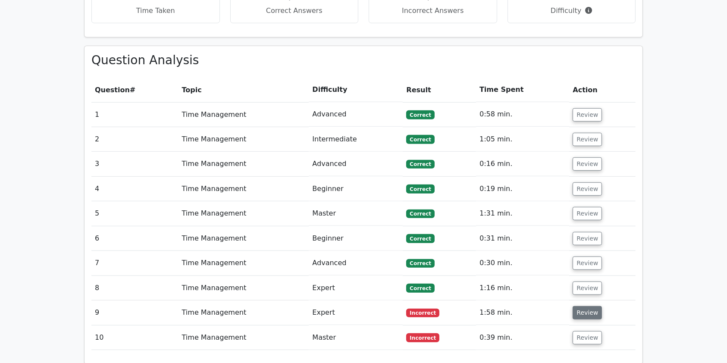
click at [587, 306] on button "Review" at bounding box center [587, 312] width 29 height 13
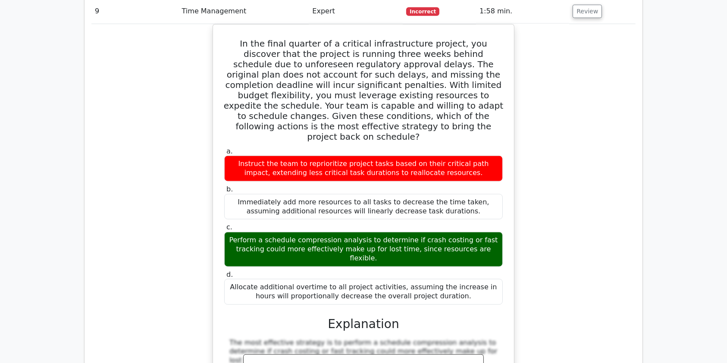
scroll to position [739, 0]
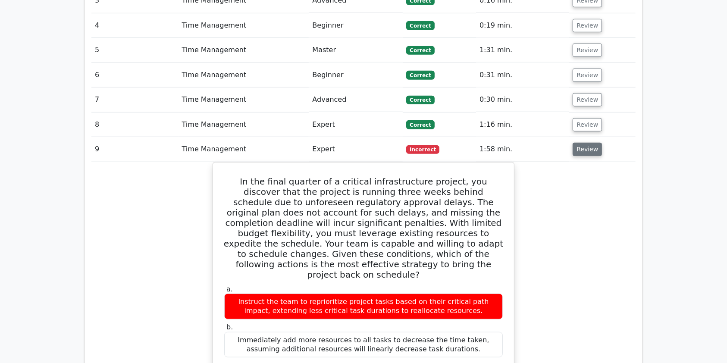
click at [584, 143] on button "Review" at bounding box center [587, 149] width 29 height 13
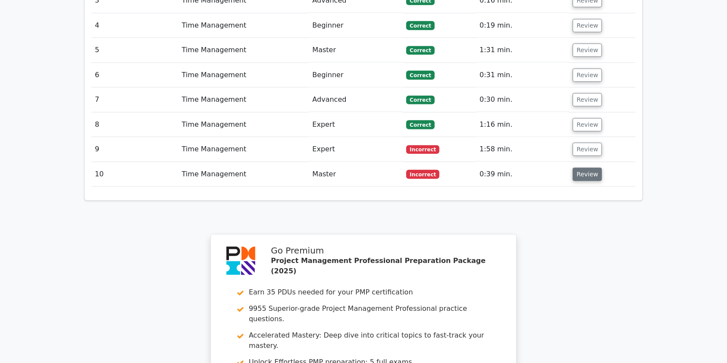
click at [573, 168] on button "Review" at bounding box center [587, 174] width 29 height 13
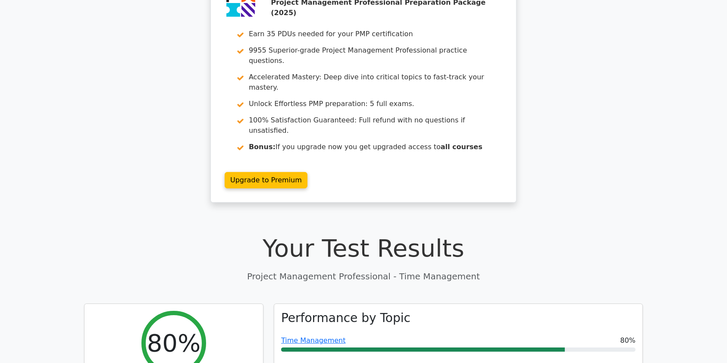
scroll to position [0, 0]
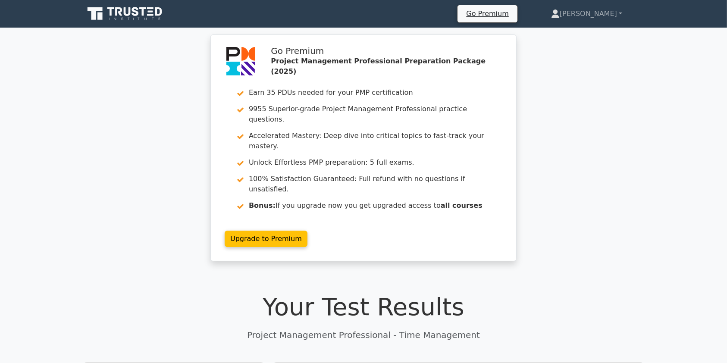
click at [119, 14] on icon at bounding box center [125, 14] width 83 height 16
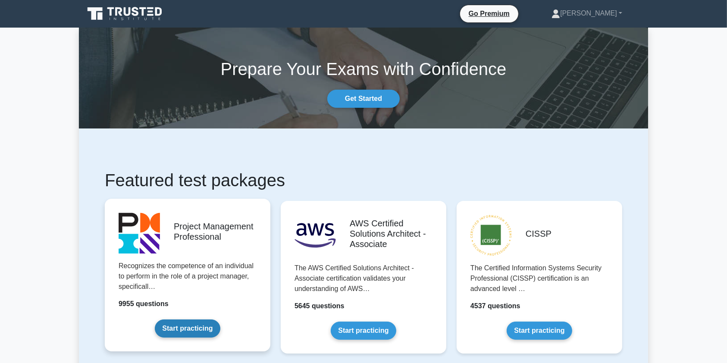
click at [169, 320] on link "Start practicing" at bounding box center [187, 329] width 65 height 18
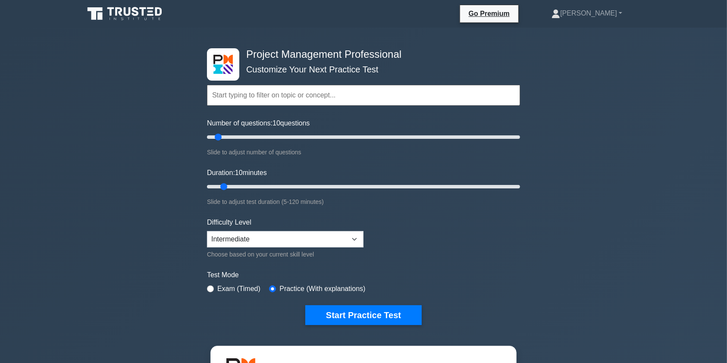
click at [240, 98] on input "text" at bounding box center [363, 95] width 313 height 21
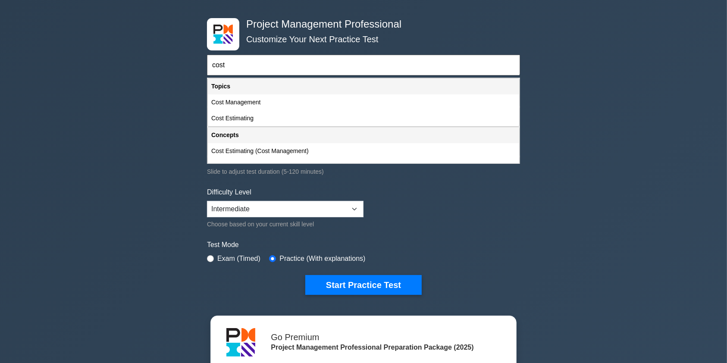
scroll to position [2, 0]
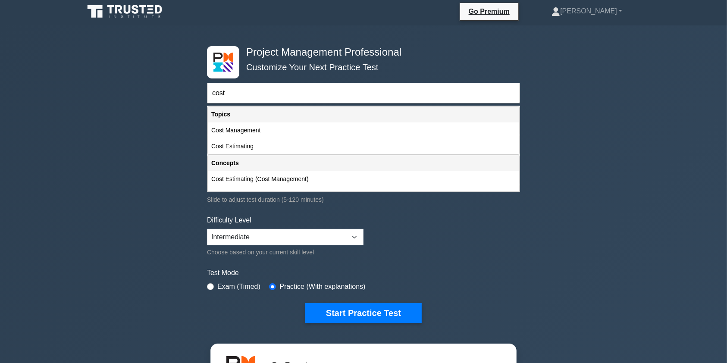
type input "cost"
click at [311, 196] on div "Slide to adjust test duration (5-120 minutes)" at bounding box center [363, 200] width 313 height 10
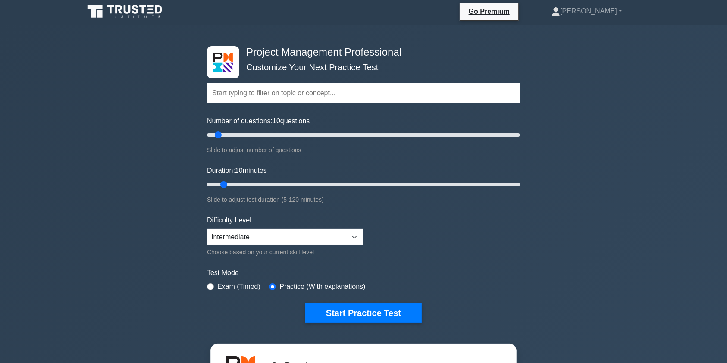
click at [307, 88] on input "text" at bounding box center [363, 93] width 313 height 21
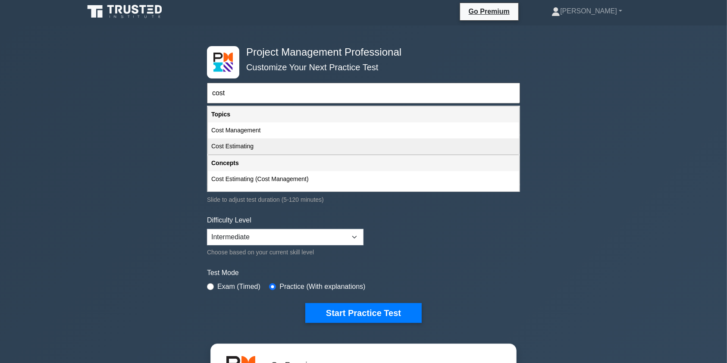
click at [232, 148] on div "Cost Estimating" at bounding box center [363, 146] width 311 height 16
type input "Cost Estimating"
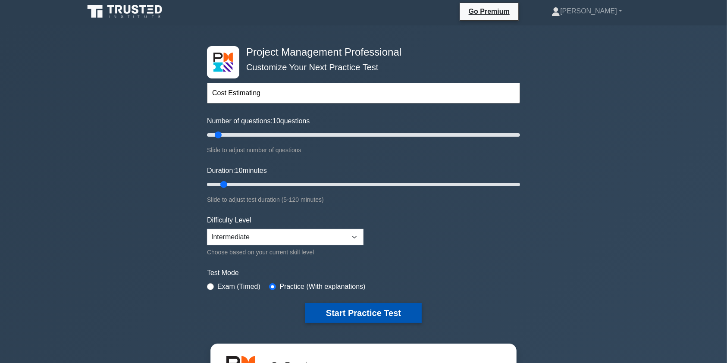
click at [378, 310] on button "Start Practice Test" at bounding box center [363, 313] width 116 height 20
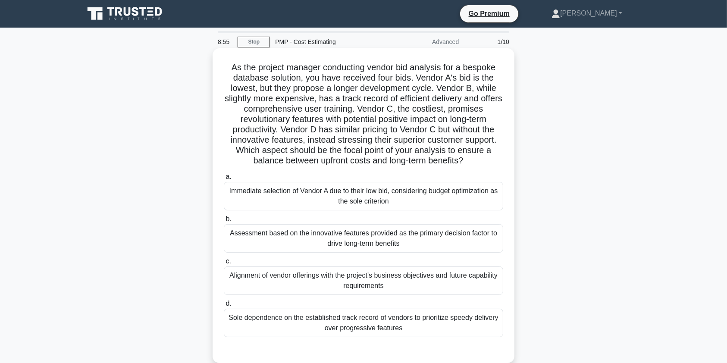
click at [392, 280] on div "Alignment of vendor offerings with the project's business objectives and future…" at bounding box center [363, 281] width 279 height 28
click at [224, 264] on input "c. Alignment of vendor offerings with the project's business objectives and fut…" at bounding box center [224, 262] width 0 height 6
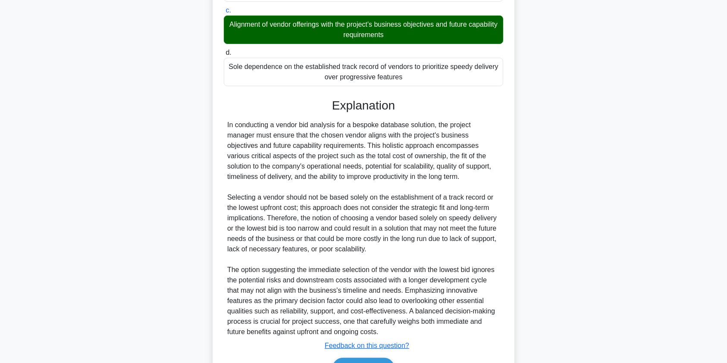
scroll to position [303, 0]
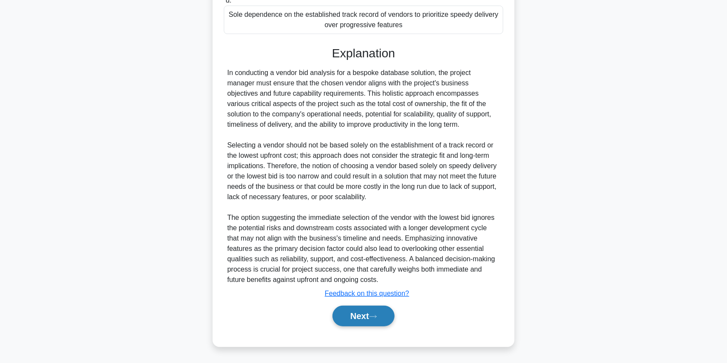
click at [358, 315] on button "Next" at bounding box center [364, 316] width 62 height 21
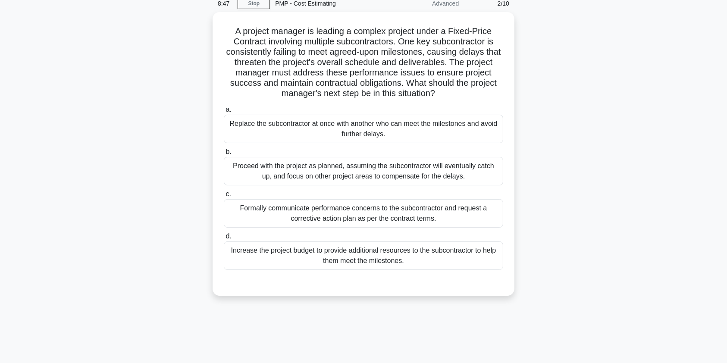
scroll to position [13, 0]
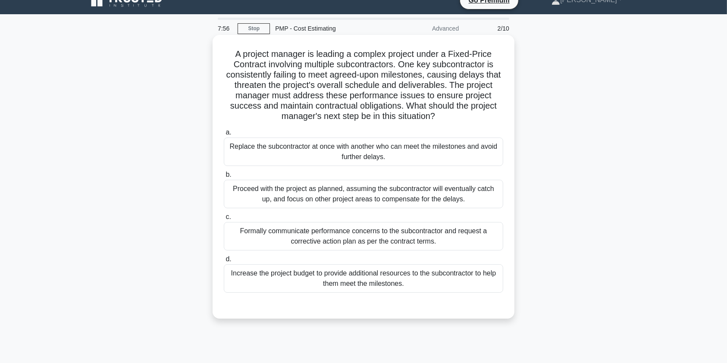
click at [370, 240] on div "Formally communicate performance concerns to the subcontractor and request a co…" at bounding box center [363, 236] width 279 height 28
click at [224, 220] on input "c. Formally communicate performance concerns to the subcontractor and request a…" at bounding box center [224, 217] width 0 height 6
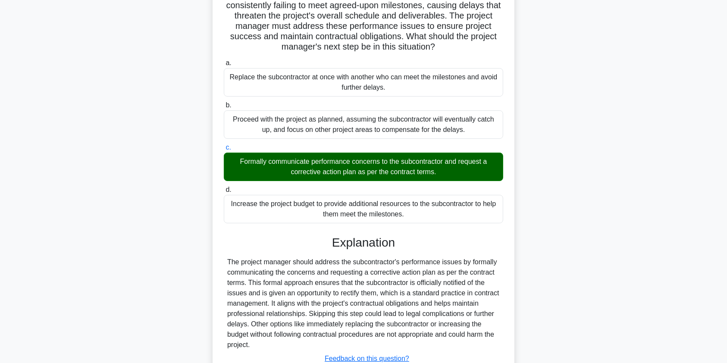
scroll to position [148, 0]
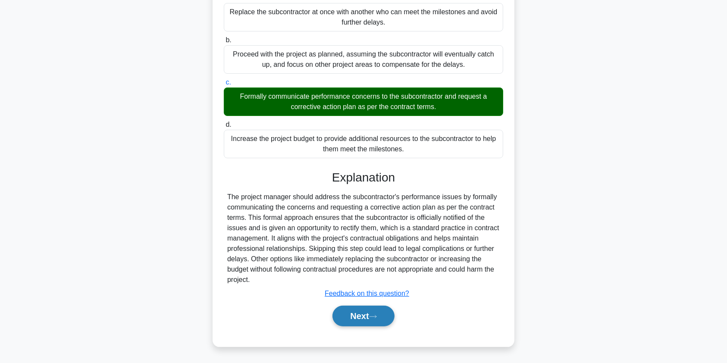
click at [368, 316] on button "Next" at bounding box center [364, 316] width 62 height 21
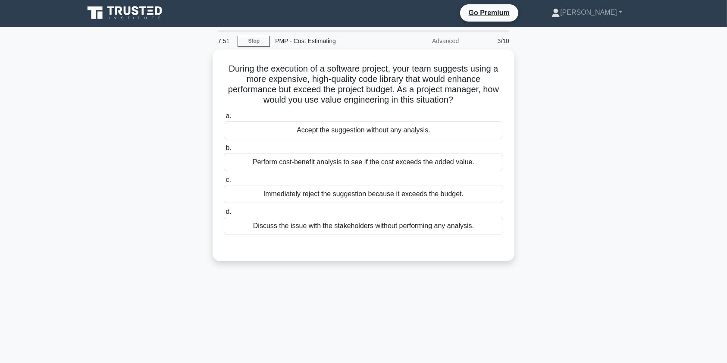
scroll to position [0, 0]
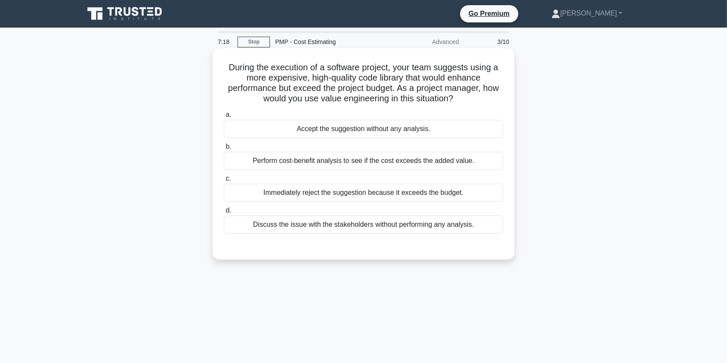
click at [352, 166] on div "Perform cost-benefit analysis to see if the cost exceeds the added value." at bounding box center [363, 161] width 279 height 18
click at [224, 150] on input "b. Perform cost-benefit analysis to see if the cost exceeds the added value." at bounding box center [224, 147] width 0 height 6
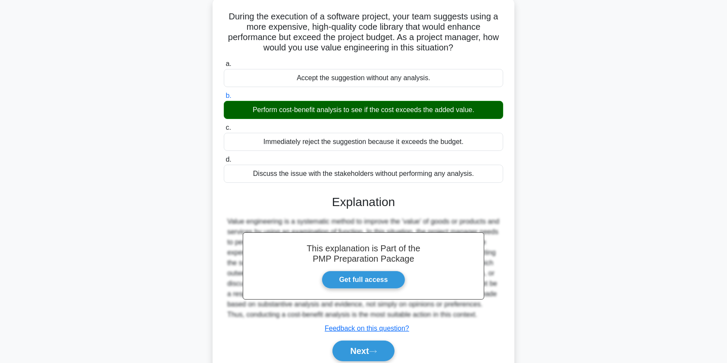
scroll to position [103, 0]
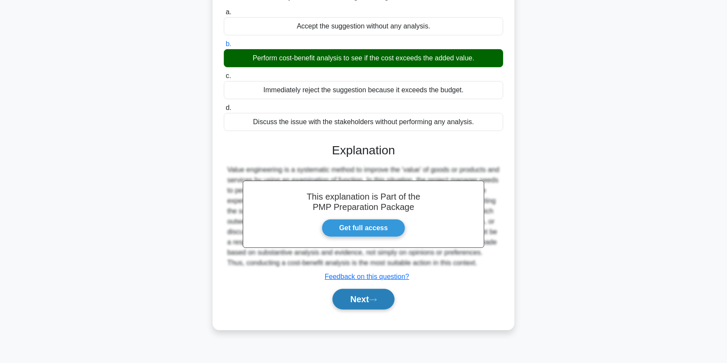
click at [356, 310] on button "Next" at bounding box center [364, 299] width 62 height 21
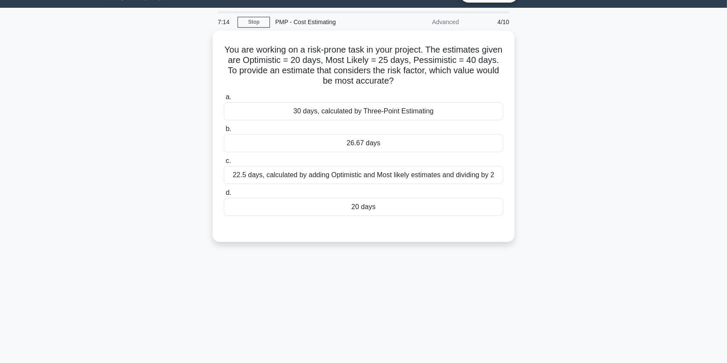
scroll to position [0, 0]
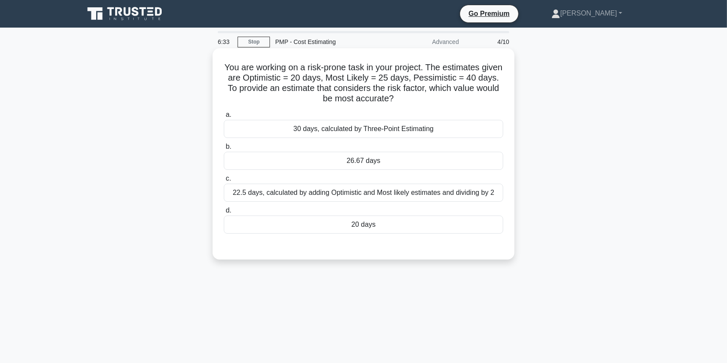
click at [341, 164] on div "26.67 days" at bounding box center [363, 161] width 279 height 18
click at [224, 150] on input "b. 26.67 days" at bounding box center [224, 147] width 0 height 6
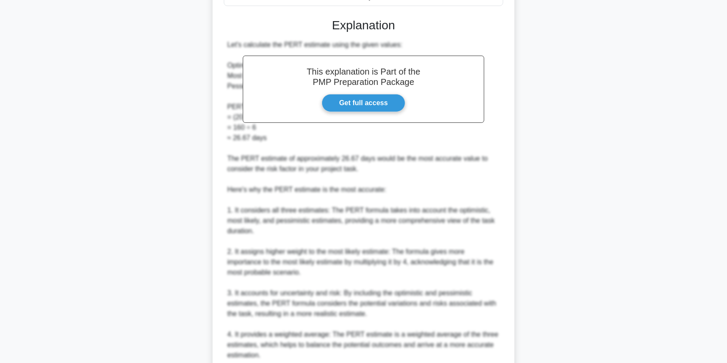
scroll to position [345, 0]
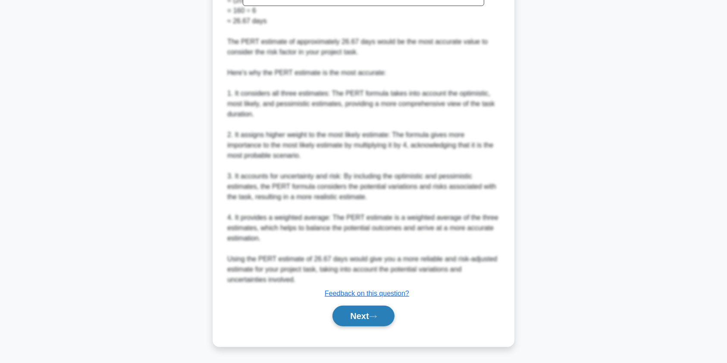
click at [353, 317] on button "Next" at bounding box center [364, 316] width 62 height 21
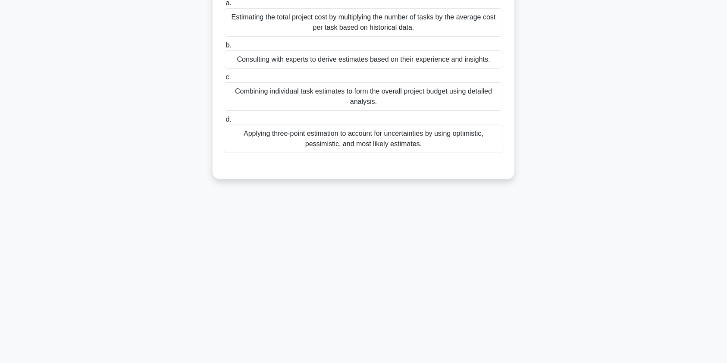
scroll to position [0, 0]
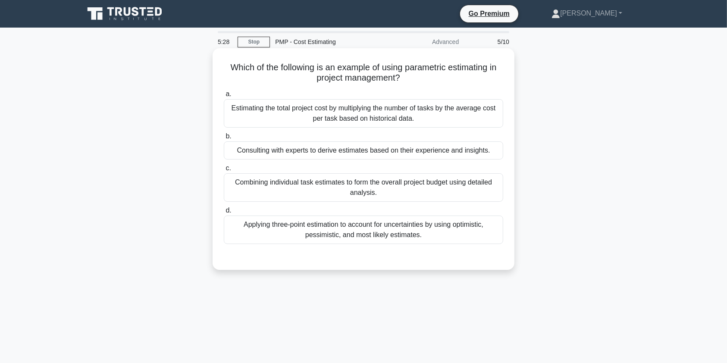
click at [336, 234] on div "Applying three-point estimation to account for uncertainties by using optimisti…" at bounding box center [363, 230] width 279 height 28
click at [224, 213] on input "d. Applying three-point estimation to account for uncertainties by using optimi…" at bounding box center [224, 211] width 0 height 6
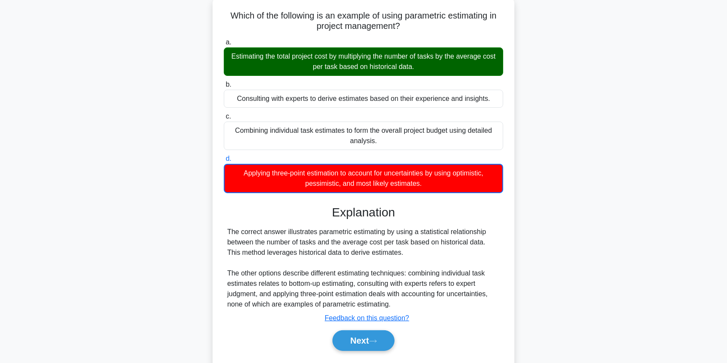
scroll to position [88, 0]
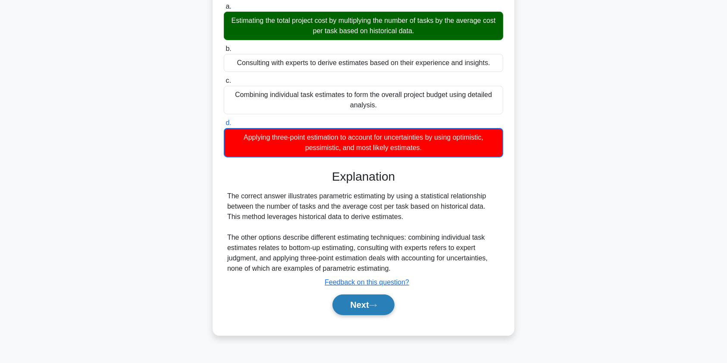
click at [367, 306] on button "Next" at bounding box center [364, 305] width 62 height 21
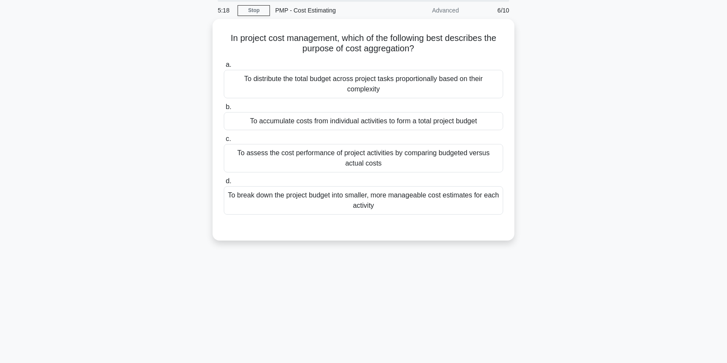
scroll to position [0, 0]
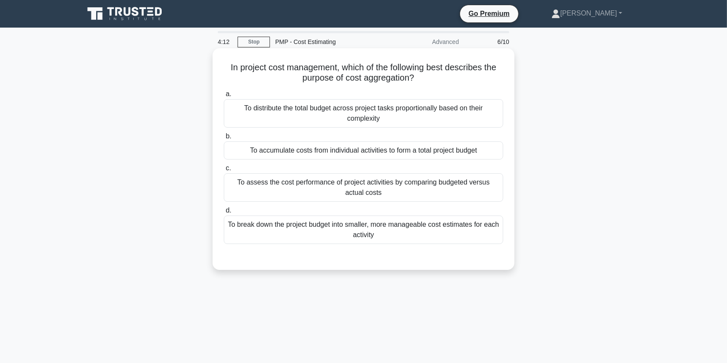
click at [387, 154] on div "To accumulate costs from individual activities to form a total project budget" at bounding box center [363, 150] width 279 height 18
click at [224, 139] on input "b. To accumulate costs from individual activities to form a total project budget" at bounding box center [224, 137] width 0 height 6
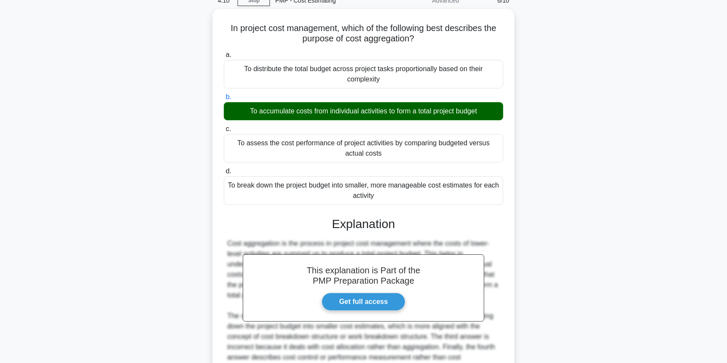
scroll to position [127, 0]
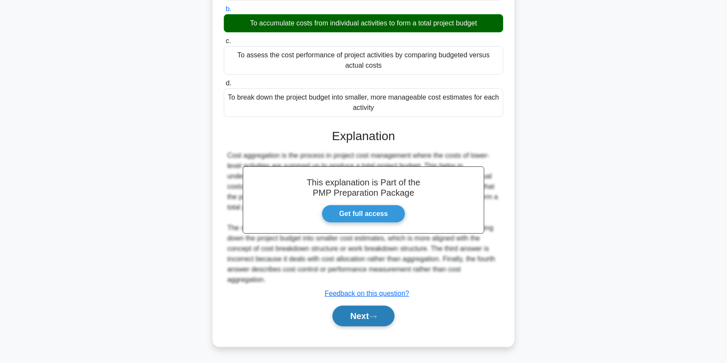
click at [367, 316] on button "Next" at bounding box center [364, 316] width 62 height 21
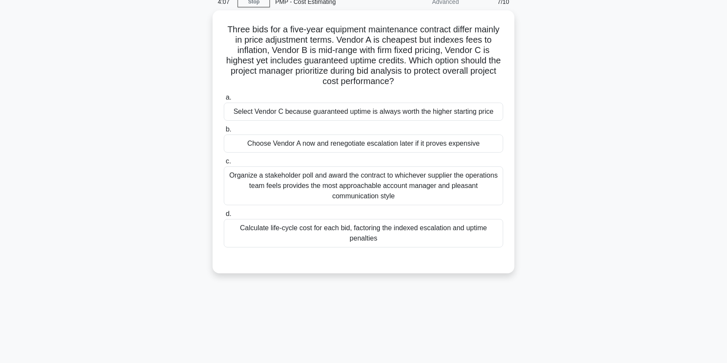
scroll to position [0, 0]
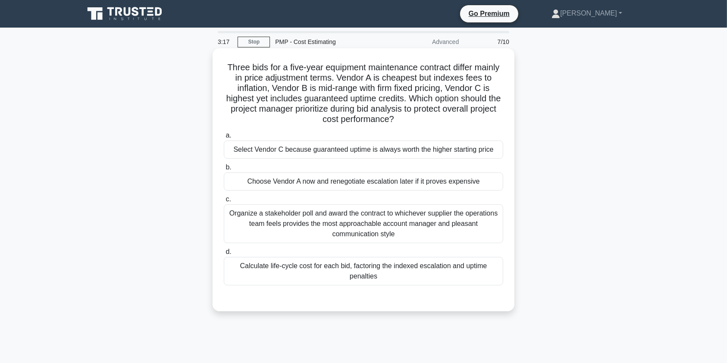
click at [404, 278] on div "Calculate life-cycle cost for each bid, factoring the indexed escalation and up…" at bounding box center [363, 271] width 279 height 28
click at [224, 255] on input "d. Calculate life-cycle cost for each bid, factoring the indexed escalation and…" at bounding box center [224, 252] width 0 height 6
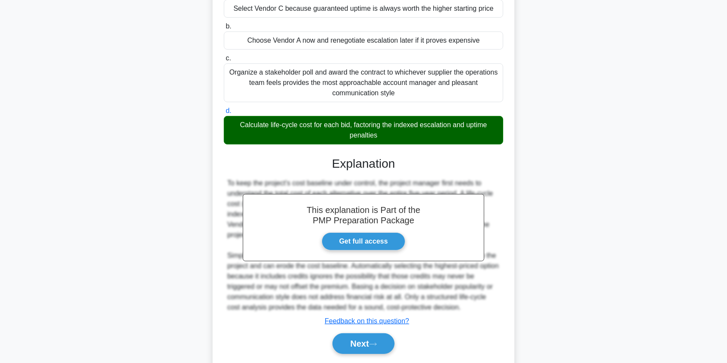
scroll to position [169, 0]
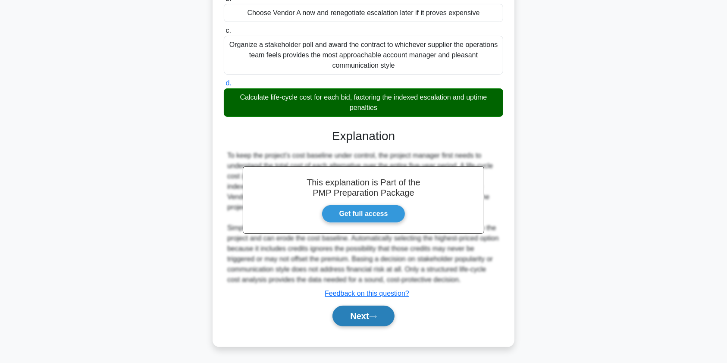
click at [353, 317] on button "Next" at bounding box center [364, 316] width 62 height 21
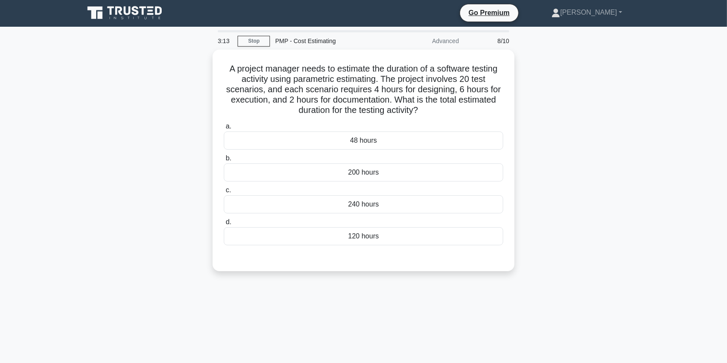
scroll to position [0, 0]
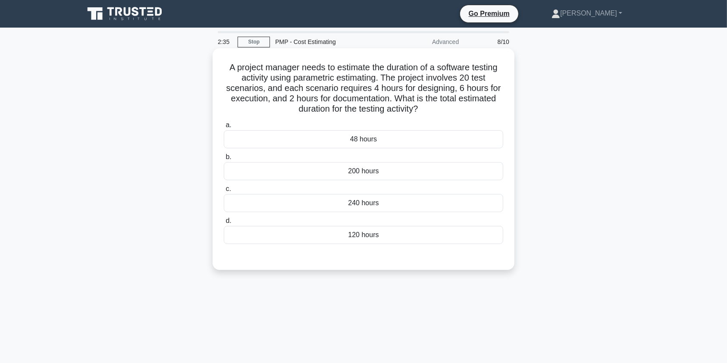
click at [439, 204] on div "240 hours" at bounding box center [363, 203] width 279 height 18
click at [224, 192] on input "c. 240 hours" at bounding box center [224, 189] width 0 height 6
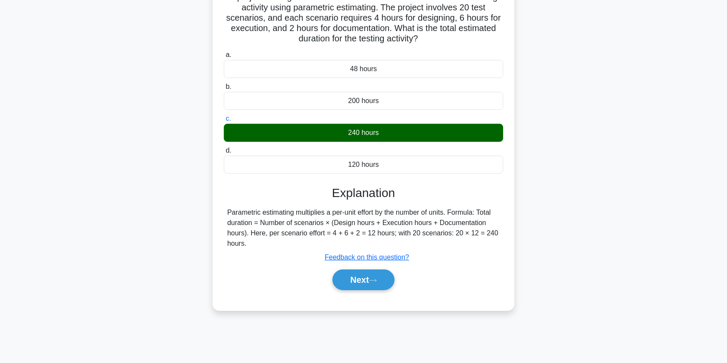
scroll to position [80, 0]
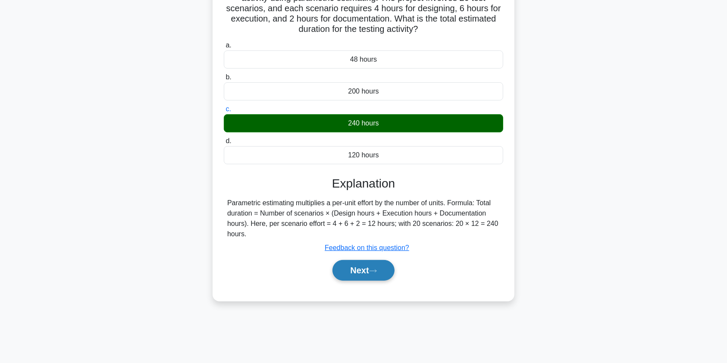
click at [359, 276] on button "Next" at bounding box center [364, 270] width 62 height 21
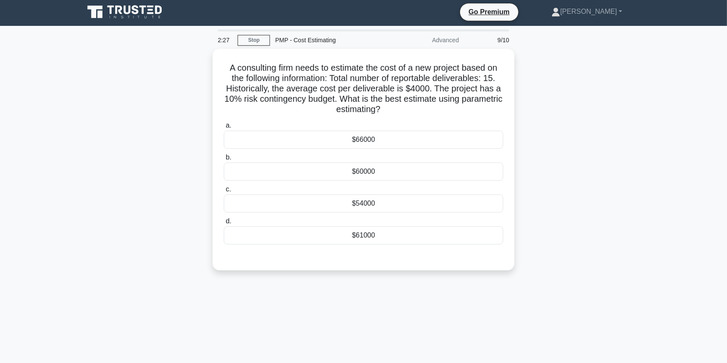
scroll to position [0, 0]
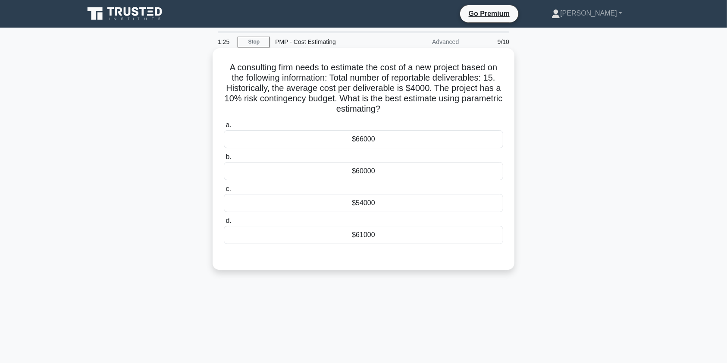
click at [403, 142] on div "$66000" at bounding box center [363, 139] width 279 height 18
click at [224, 128] on input "a. $66000" at bounding box center [224, 125] width 0 height 6
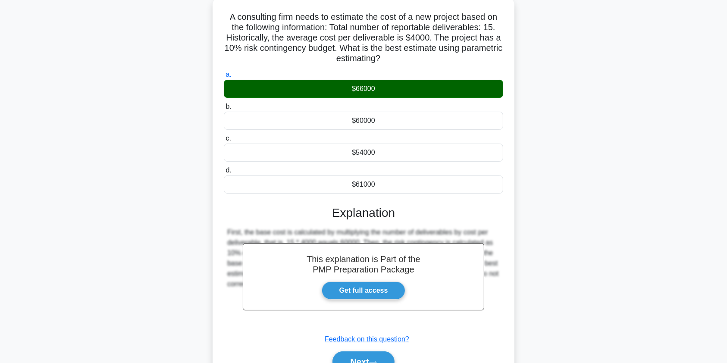
scroll to position [103, 0]
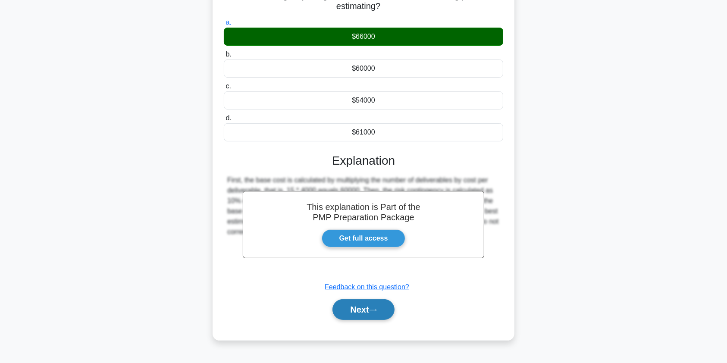
click at [352, 306] on button "Next" at bounding box center [364, 309] width 62 height 21
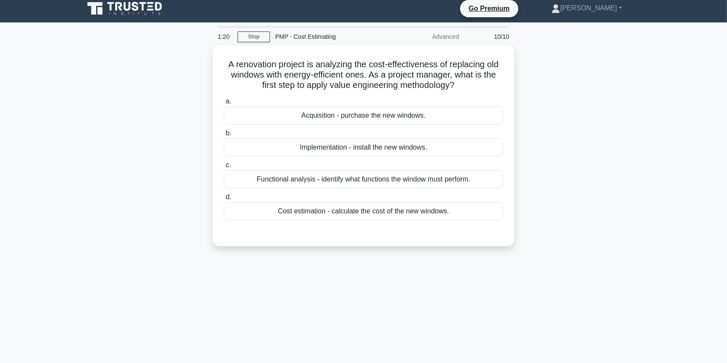
scroll to position [0, 0]
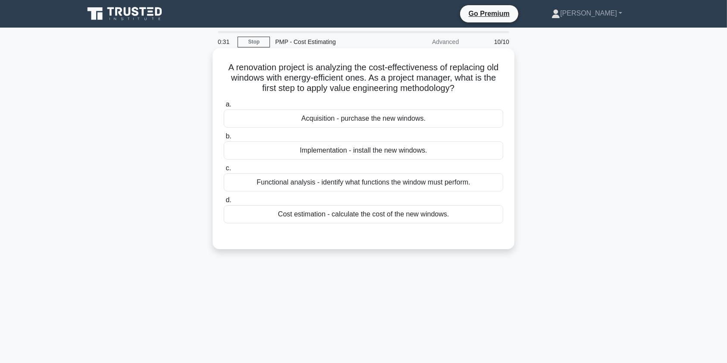
click at [379, 216] on div "Cost estimation - calculate the cost of the new windows." at bounding box center [363, 214] width 279 height 18
click at [224, 203] on input "d. Cost estimation - calculate the cost of the new windows." at bounding box center [224, 201] width 0 height 6
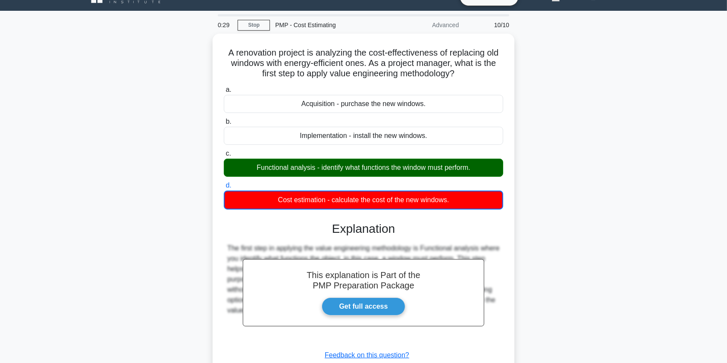
scroll to position [103, 0]
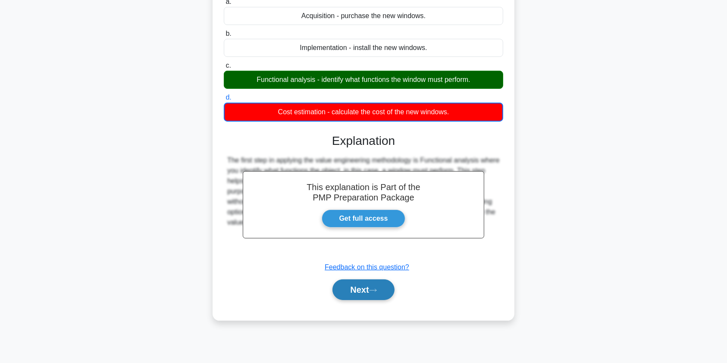
click at [352, 292] on button "Next" at bounding box center [364, 289] width 62 height 21
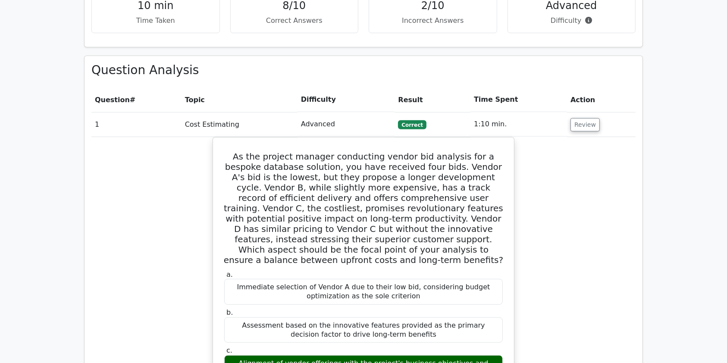
scroll to position [564, 0]
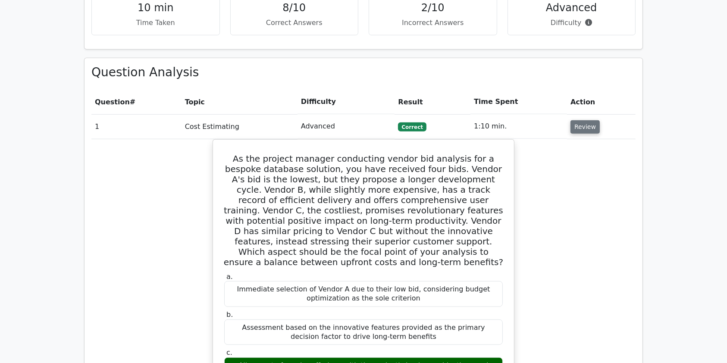
click at [588, 120] on button "Review" at bounding box center [585, 126] width 29 height 13
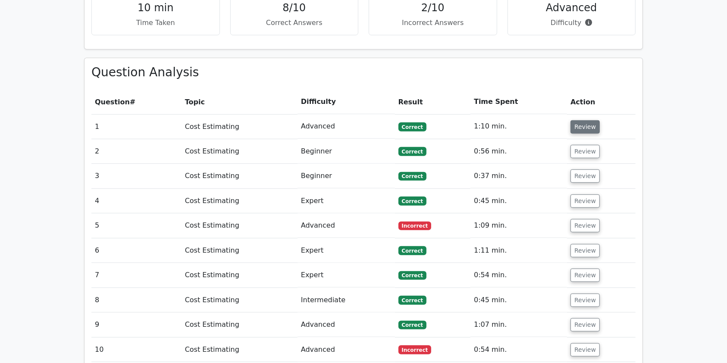
scroll to position [0, 0]
click at [578, 343] on button "Review" at bounding box center [585, 349] width 29 height 13
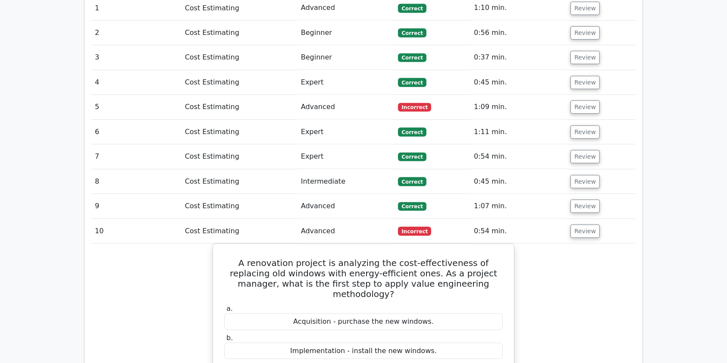
scroll to position [745, 0]
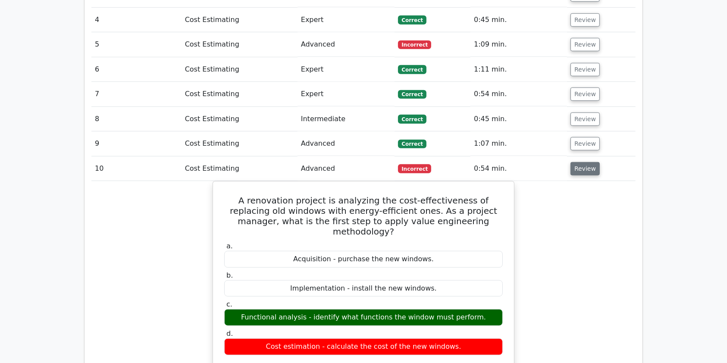
click at [589, 162] on button "Review" at bounding box center [585, 168] width 29 height 13
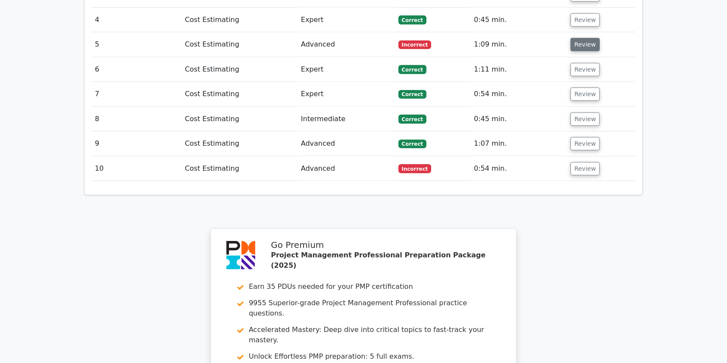
click at [574, 38] on button "Review" at bounding box center [585, 44] width 29 height 13
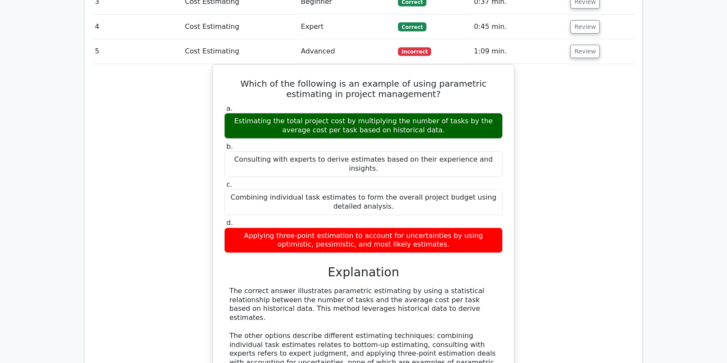
scroll to position [518, 0]
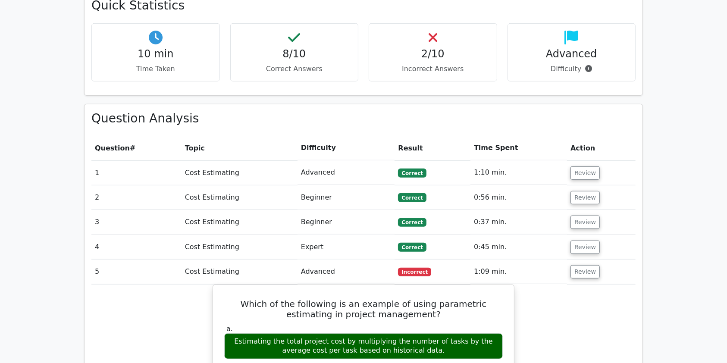
click at [585, 265] on button "Review" at bounding box center [585, 271] width 29 height 13
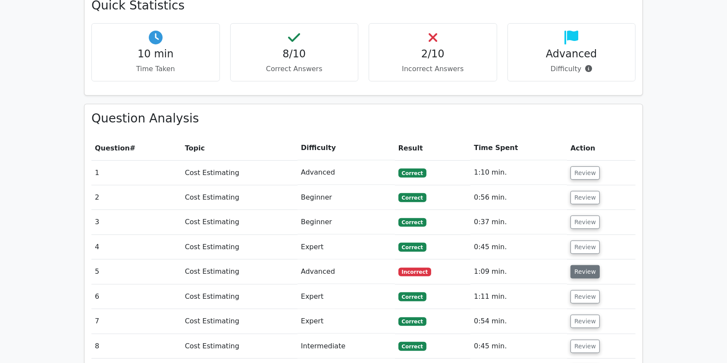
click at [573, 265] on button "Review" at bounding box center [585, 271] width 29 height 13
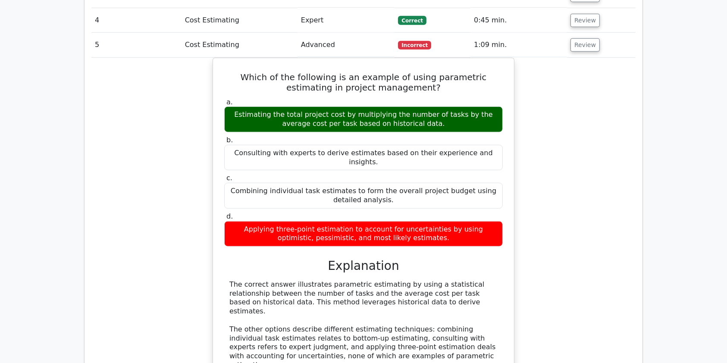
scroll to position [741, 0]
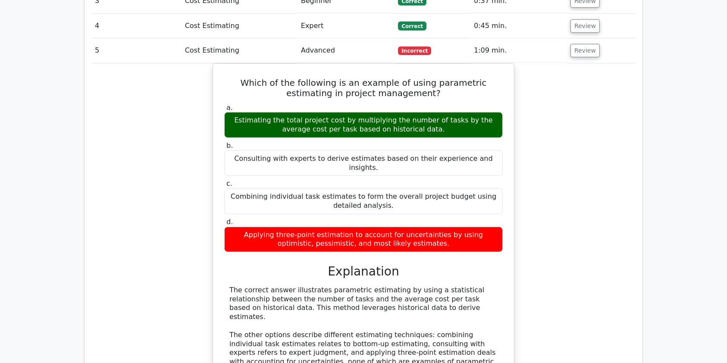
click at [672, 282] on main "Go Premium Project Management Professional Preparation Package (2025) Earn 35 P…" at bounding box center [363, 100] width 727 height 1627
click at [666, 145] on main "Go Premium Project Management Professional Preparation Package (2025) Earn 35 P…" at bounding box center [363, 100] width 727 height 1627
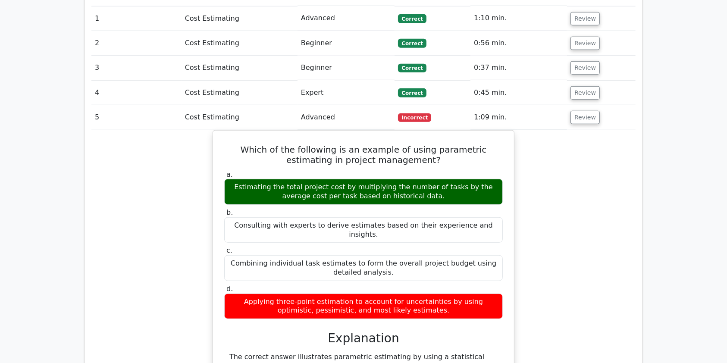
scroll to position [611, 0]
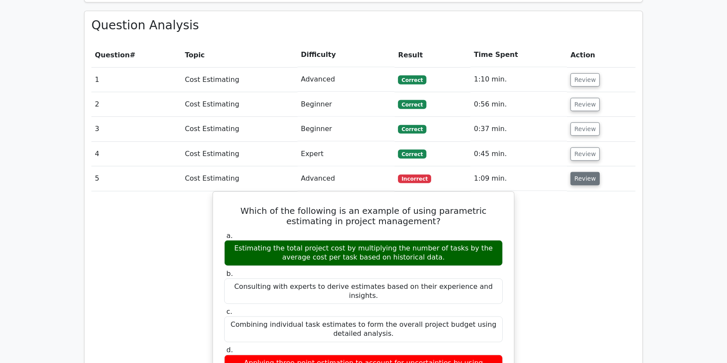
click at [581, 172] on button "Review" at bounding box center [585, 178] width 29 height 13
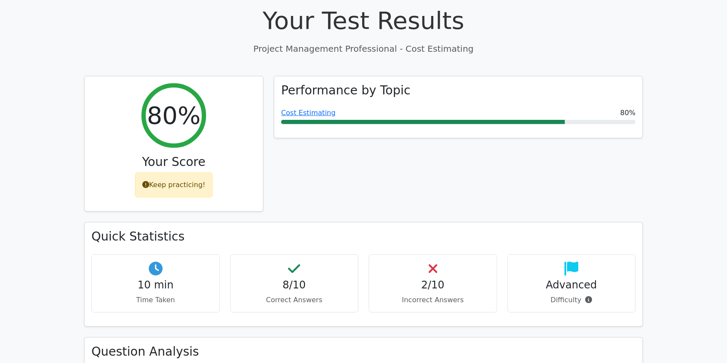
scroll to position [285, 0]
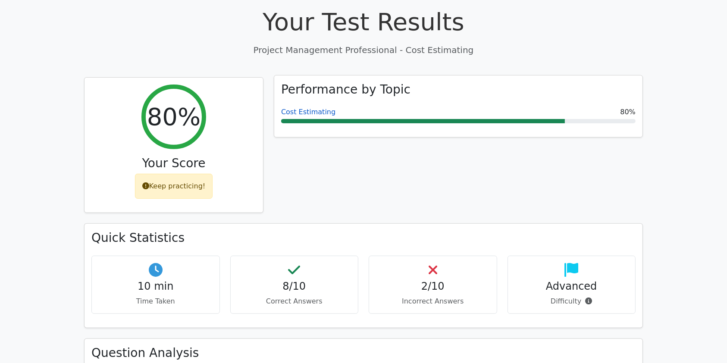
click at [290, 108] on link "Cost Estimating" at bounding box center [308, 112] width 54 height 8
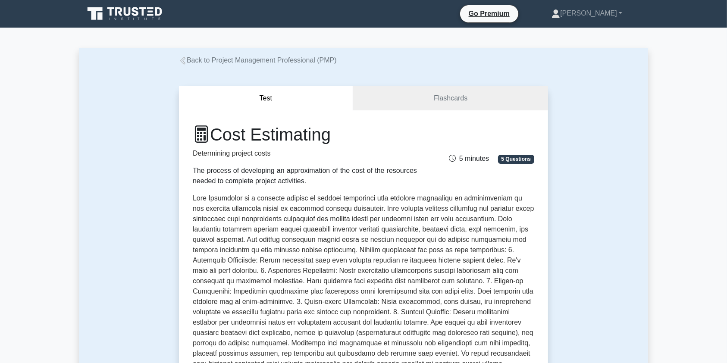
click at [283, 66] on div "Test Flashcards Cost Estimating Determining project costs The process of develo…" at bounding box center [364, 300] width 380 height 468
click at [283, 60] on link "Back to Project Management Professional (PMP)" at bounding box center [258, 59] width 158 height 7
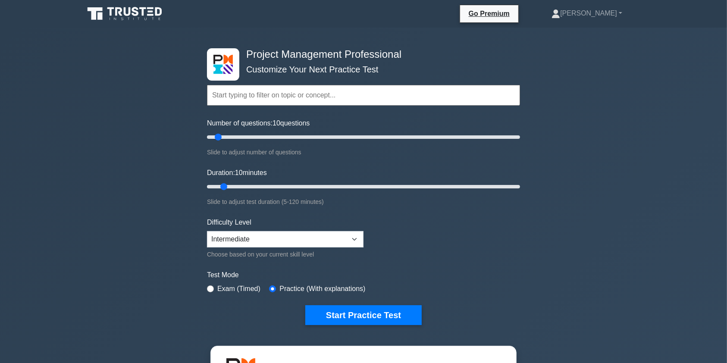
click at [283, 88] on input "text" at bounding box center [363, 95] width 313 height 21
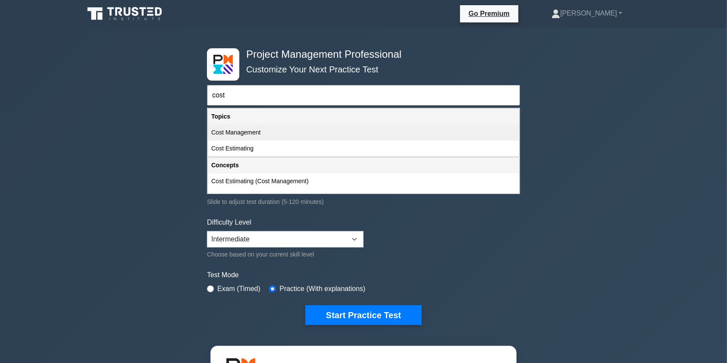
click at [276, 129] on div "Cost Management" at bounding box center [363, 133] width 311 height 16
type input "Cost Management"
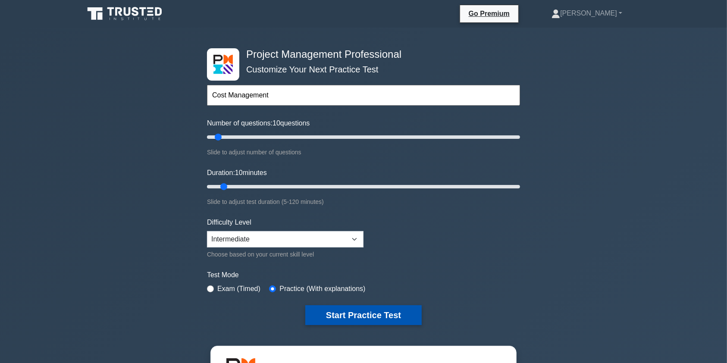
click at [368, 317] on button "Start Practice Test" at bounding box center [363, 315] width 116 height 20
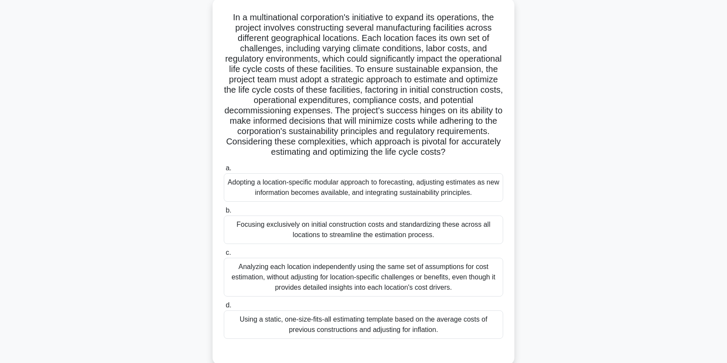
scroll to position [53, 0]
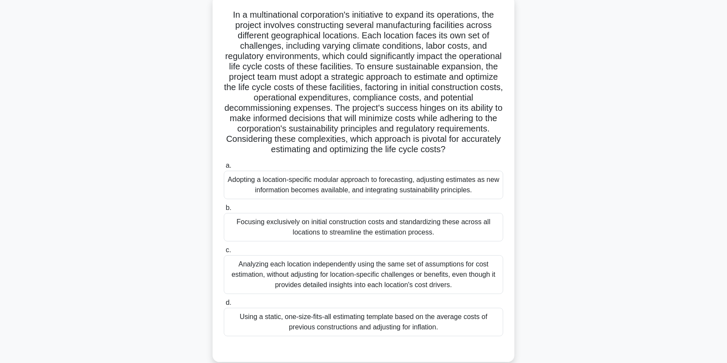
click at [442, 187] on div "Adopting a location-specific modular approach to forecasting, adjusting estimat…" at bounding box center [363, 185] width 279 height 28
click at [224, 169] on input "a. Adopting a location-specific modular approach to forecasting, adjusting esti…" at bounding box center [224, 166] width 0 height 6
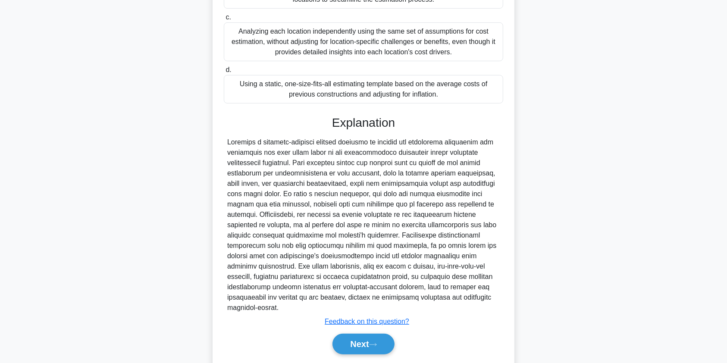
scroll to position [303, 0]
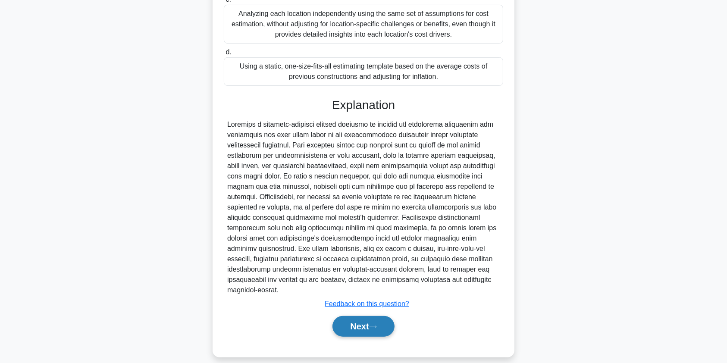
click at [358, 321] on button "Next" at bounding box center [364, 326] width 62 height 21
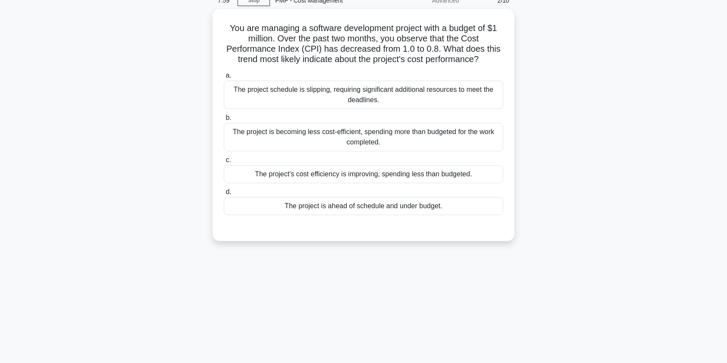
scroll to position [0, 0]
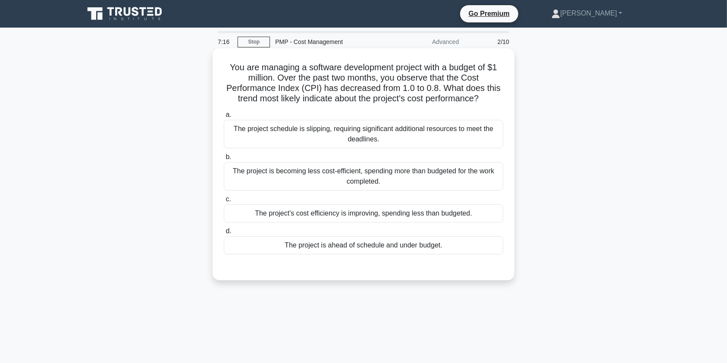
click at [436, 176] on div "The project is becoming less cost-efficient, spending more than budgeted for th…" at bounding box center [363, 176] width 279 height 28
click at [224, 160] on input "b. The project is becoming less cost-efficient, spending more than budgeted for…" at bounding box center [224, 157] width 0 height 6
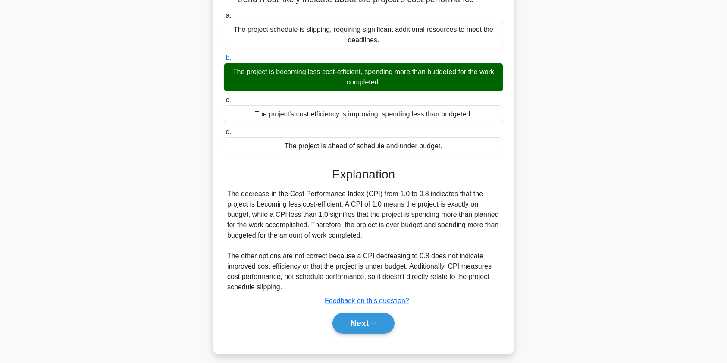
scroll to position [107, 0]
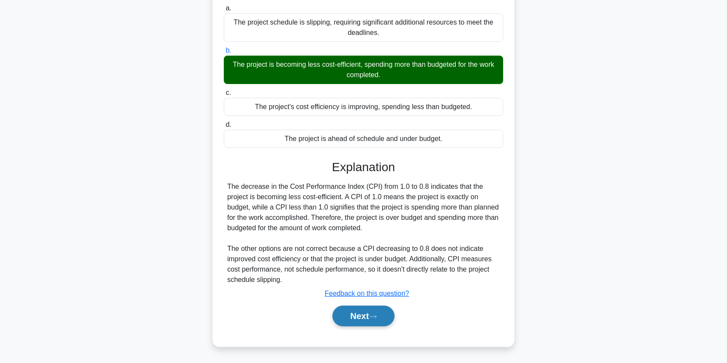
click at [352, 309] on button "Next" at bounding box center [364, 316] width 62 height 21
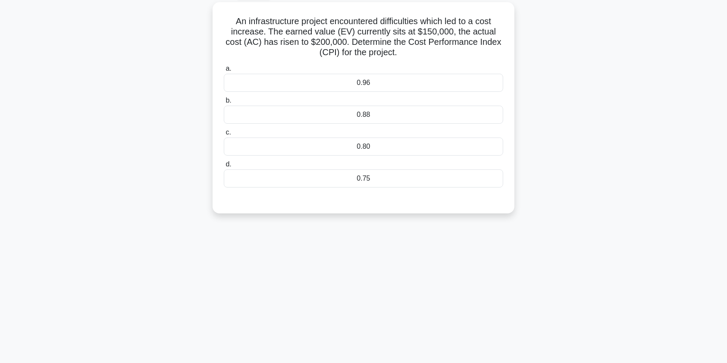
scroll to position [0, 0]
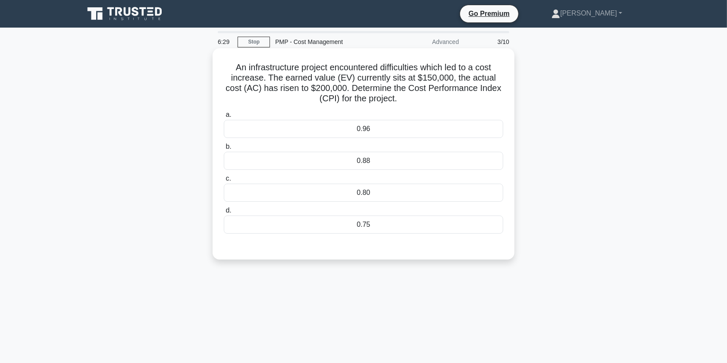
click at [407, 224] on div "0.75" at bounding box center [363, 225] width 279 height 18
click at [224, 213] on input "d. 0.75" at bounding box center [224, 211] width 0 height 6
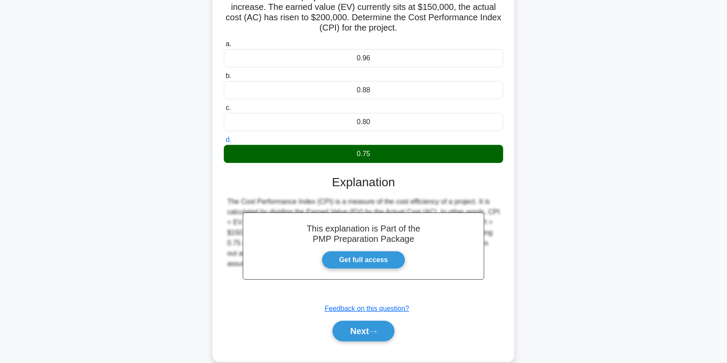
scroll to position [103, 0]
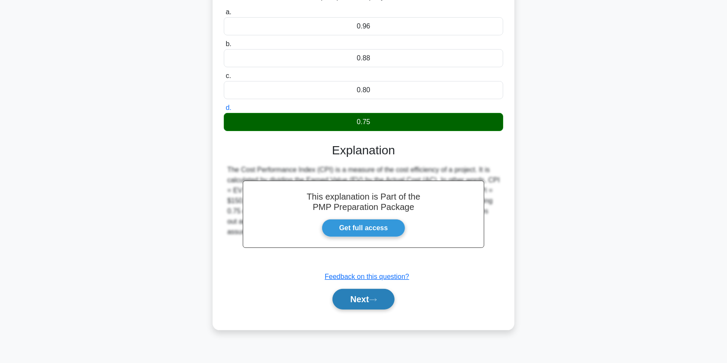
click at [370, 300] on button "Next" at bounding box center [364, 299] width 62 height 21
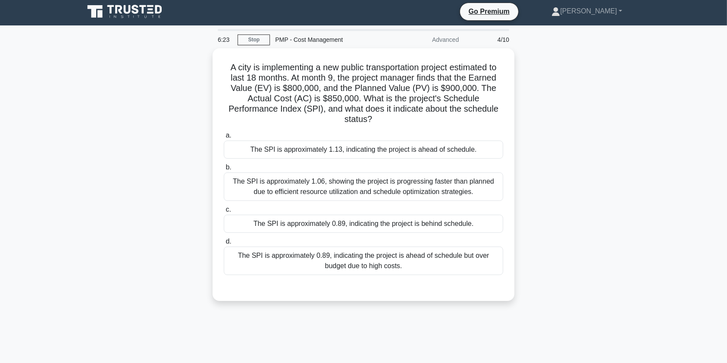
scroll to position [0, 0]
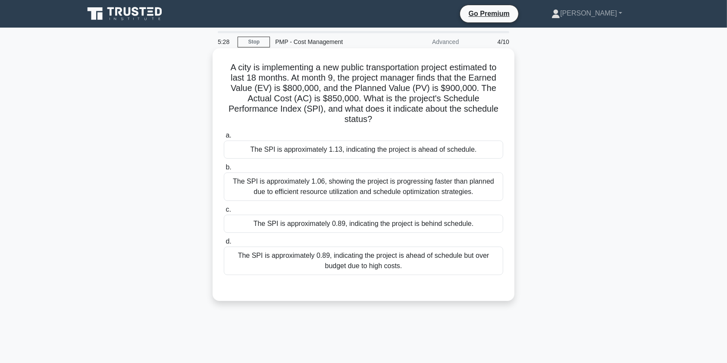
click at [386, 226] on div "The SPI is approximately 0.89, indicating the project is behind schedule." at bounding box center [363, 224] width 279 height 18
click at [224, 213] on input "c. The SPI is approximately 0.89, indicating the project is behind schedule." at bounding box center [224, 210] width 0 height 6
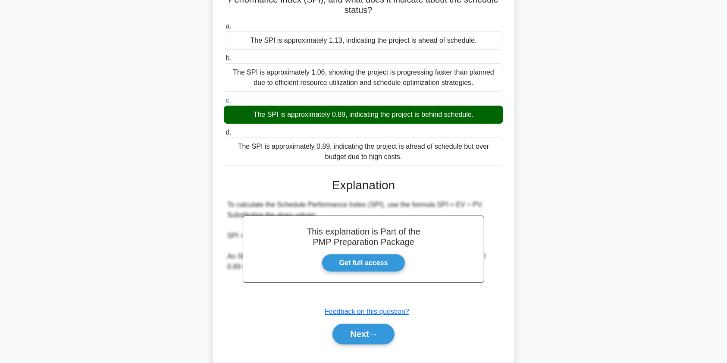
scroll to position [127, 0]
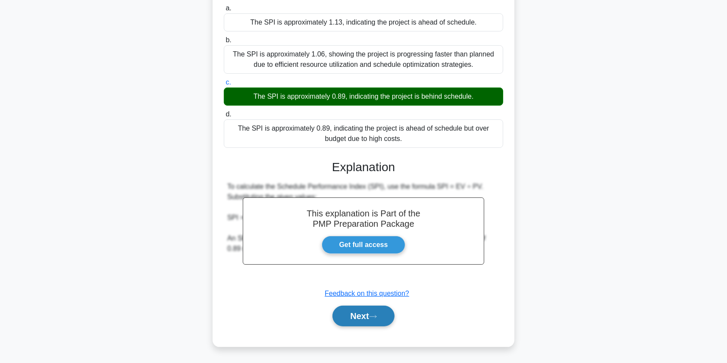
click at [352, 316] on button "Next" at bounding box center [364, 316] width 62 height 21
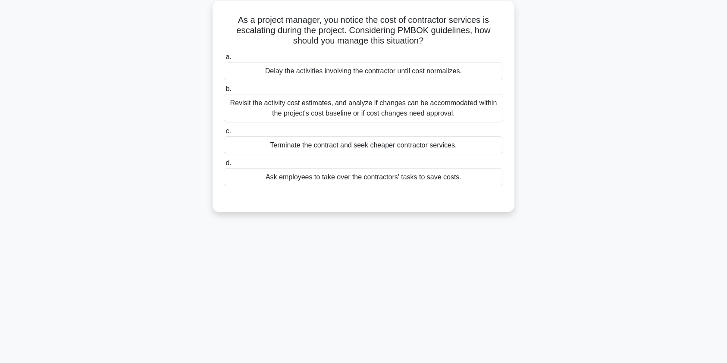
scroll to position [0, 0]
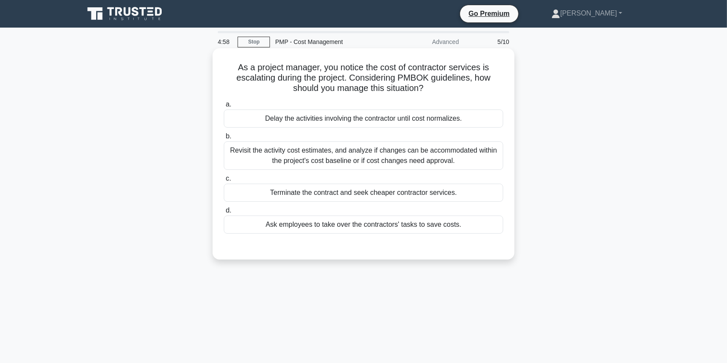
click at [452, 152] on div "Revisit the activity cost estimates, and analyze if changes can be accommodated…" at bounding box center [363, 155] width 279 height 28
click at [224, 139] on input "b. Revisit the activity cost estimates, and analyze if changes can be accommoda…" at bounding box center [224, 137] width 0 height 6
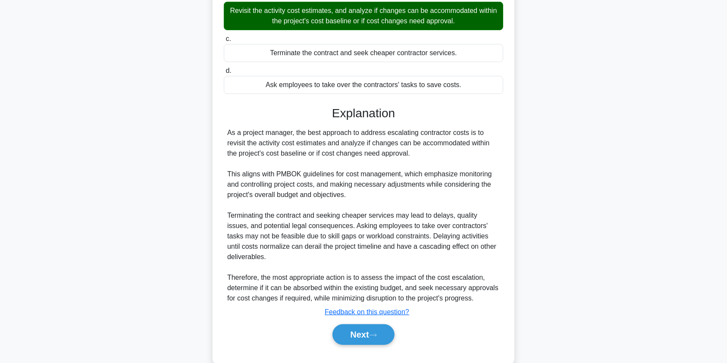
scroll to position [158, 0]
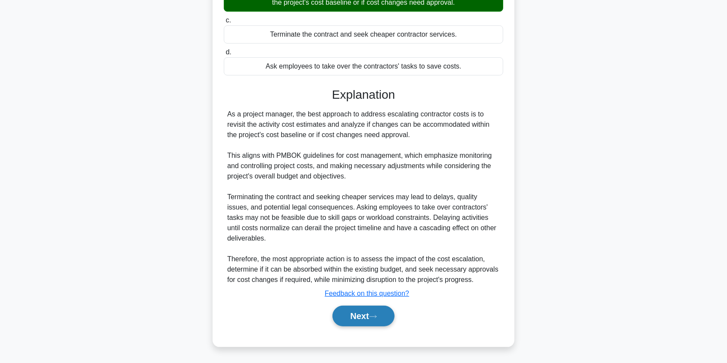
click at [362, 320] on button "Next" at bounding box center [364, 316] width 62 height 21
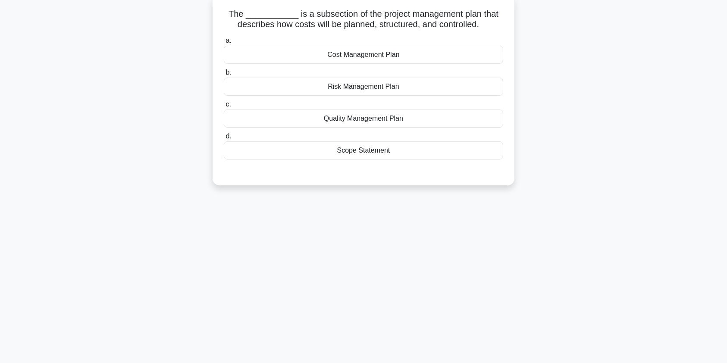
scroll to position [0, 0]
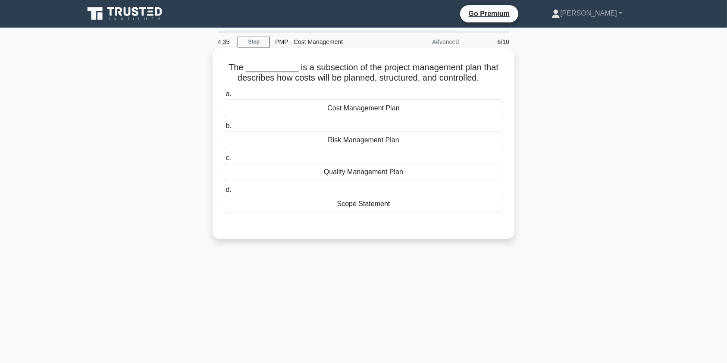
click at [408, 110] on div "Cost Management Plan" at bounding box center [363, 108] width 279 height 18
click at [224, 97] on input "a. Cost Management Plan" at bounding box center [224, 94] width 0 height 6
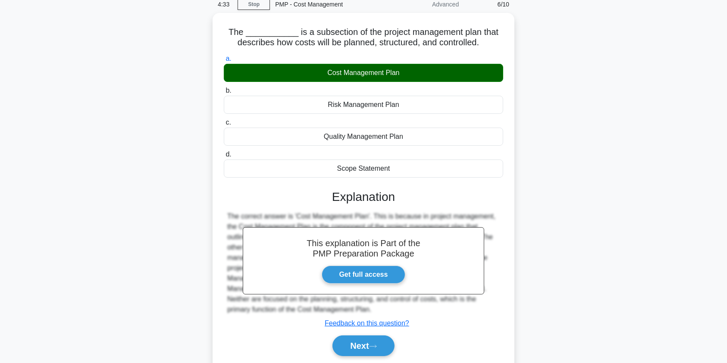
scroll to position [103, 0]
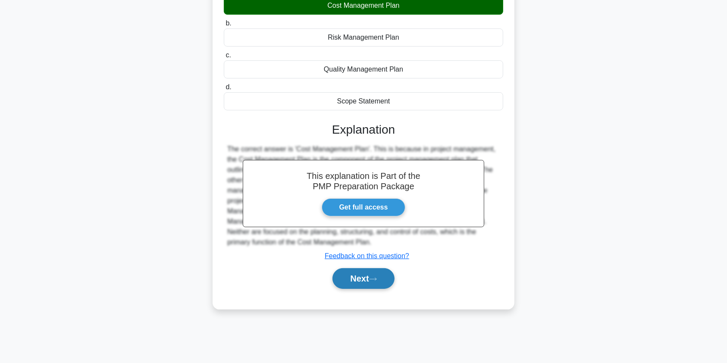
click at [367, 281] on button "Next" at bounding box center [364, 278] width 62 height 21
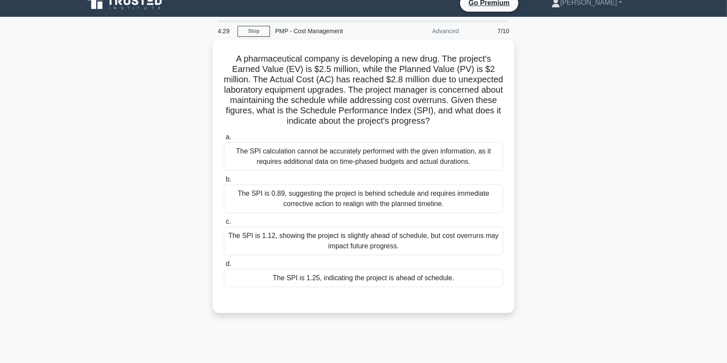
scroll to position [0, 0]
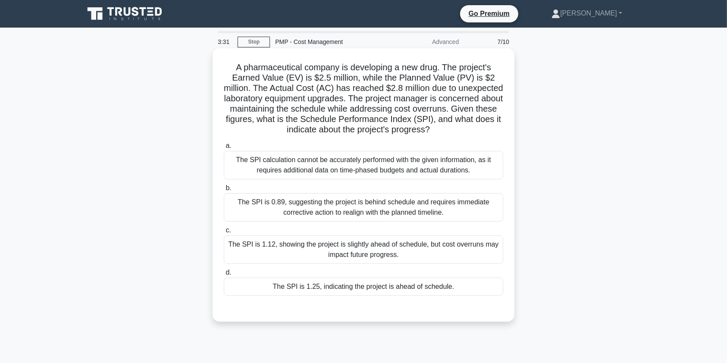
click at [395, 289] on div "The SPI is 1.25, indicating the project is ahead of schedule." at bounding box center [363, 287] width 279 height 18
click at [224, 276] on input "d. The SPI is 1.25, indicating the project is ahead of schedule." at bounding box center [224, 273] width 0 height 6
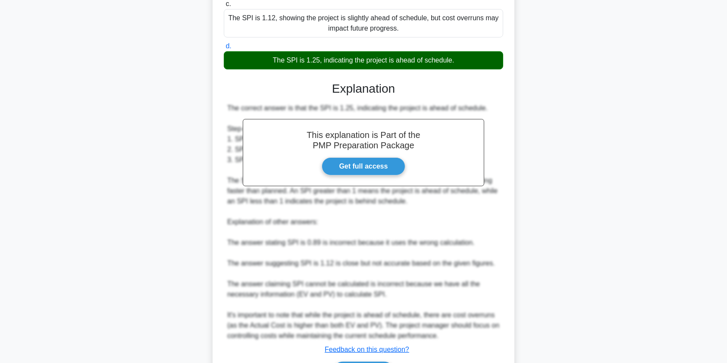
scroll to position [282, 0]
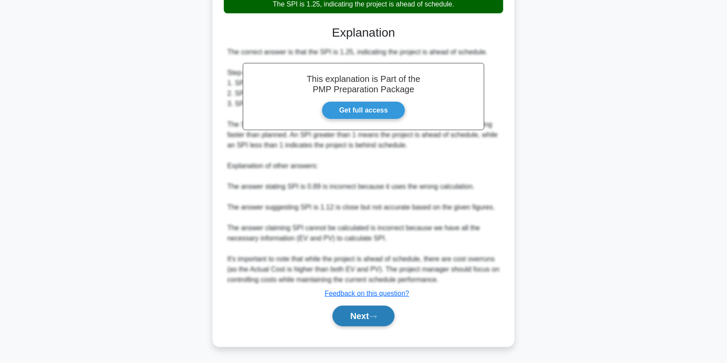
click at [358, 317] on button "Next" at bounding box center [364, 316] width 62 height 21
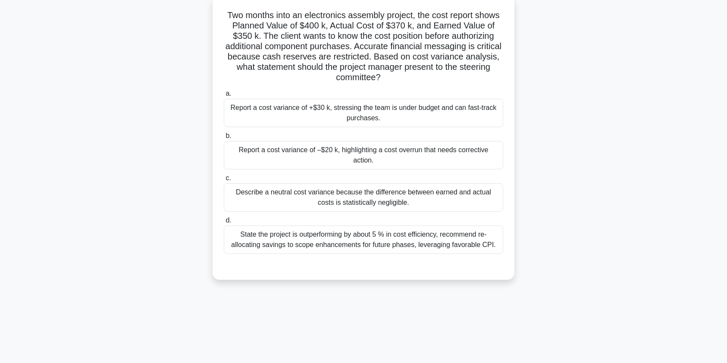
scroll to position [0, 0]
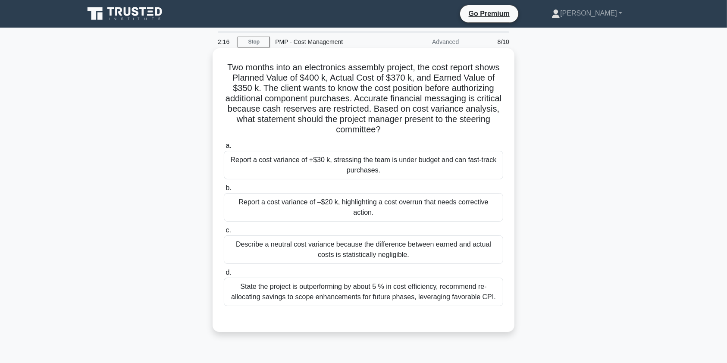
click at [385, 202] on div "Report a cost variance of –$20 k, highlighting a cost overrun that needs correc…" at bounding box center [363, 207] width 279 height 28
click at [224, 191] on input "b. Report a cost variance of –$20 k, highlighting a cost overrun that needs cor…" at bounding box center [224, 188] width 0 height 6
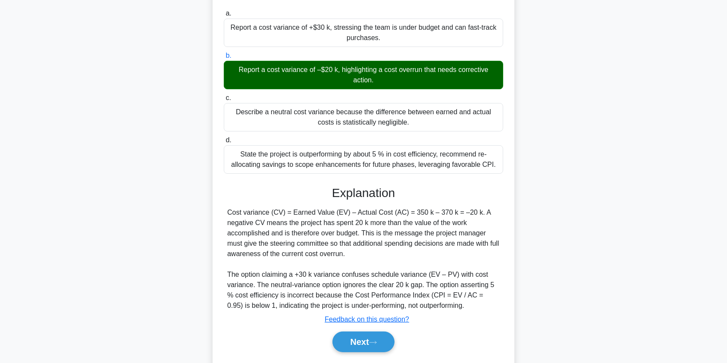
scroll to position [158, 0]
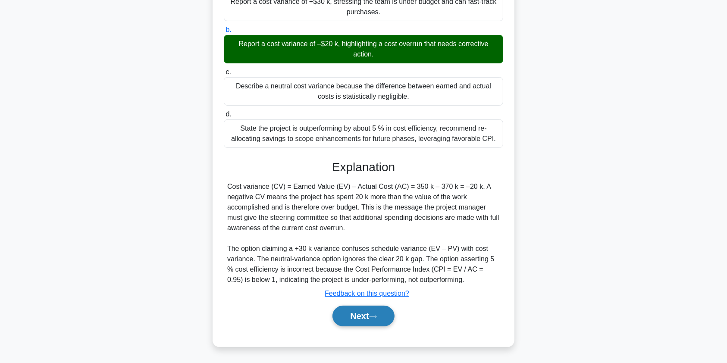
click at [365, 320] on button "Next" at bounding box center [364, 316] width 62 height 21
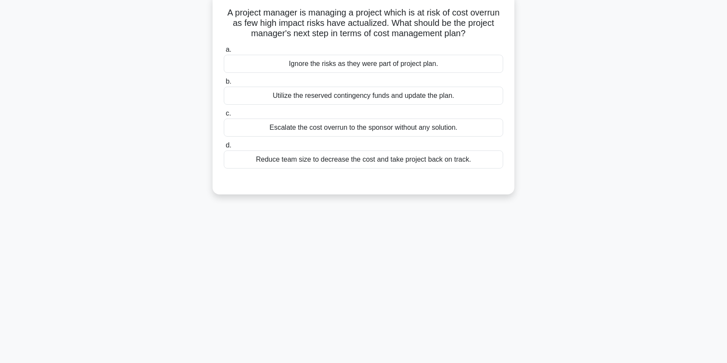
scroll to position [0, 0]
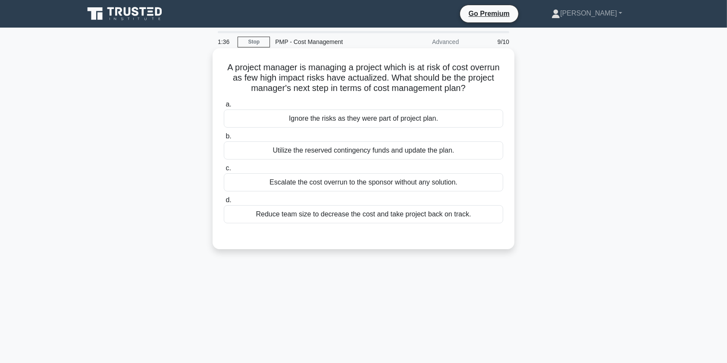
click at [386, 152] on div "Utilize the reserved contingency funds and update the plan." at bounding box center [363, 150] width 279 height 18
click at [224, 139] on input "b. Utilize the reserved contingency funds and update the plan." at bounding box center [224, 137] width 0 height 6
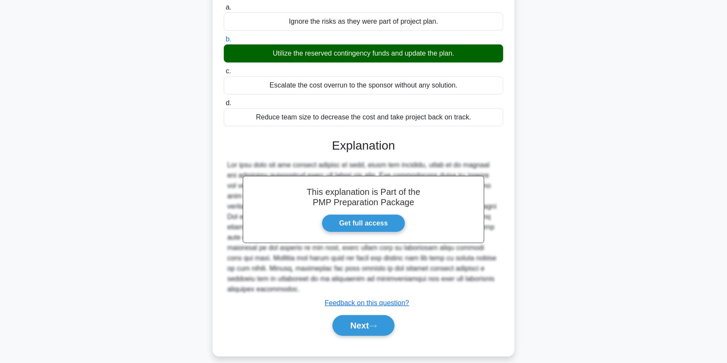
scroll to position [103, 0]
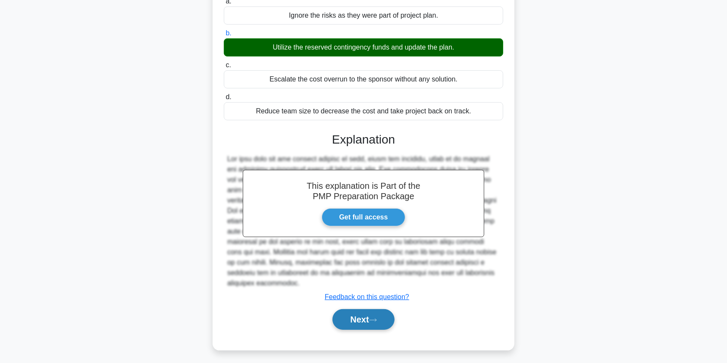
click at [362, 314] on button "Next" at bounding box center [364, 319] width 62 height 21
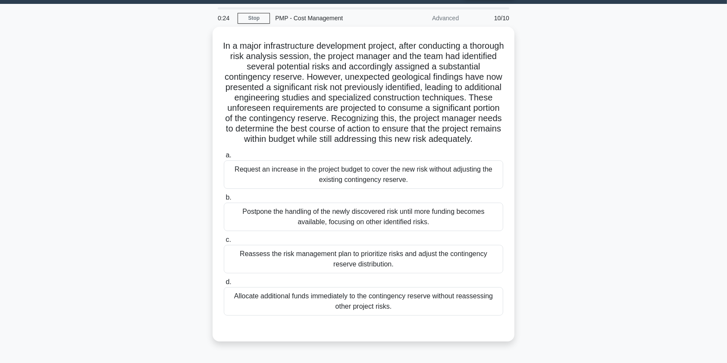
scroll to position [19, 0]
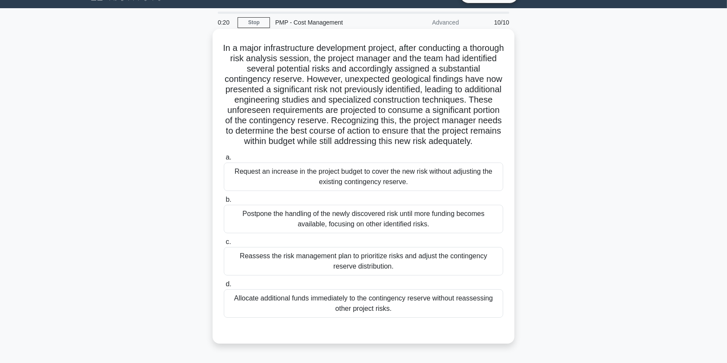
click at [452, 271] on div "Reassess the risk management plan to prioritize risks and adjust the contingenc…" at bounding box center [363, 261] width 279 height 28
click at [224, 245] on input "c. Reassess the risk management plan to prioritize risks and adjust the conting…" at bounding box center [224, 242] width 0 height 6
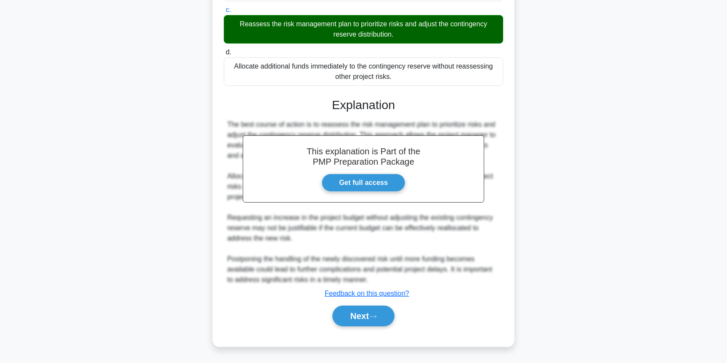
scroll to position [262, 0]
click at [359, 317] on button "Next" at bounding box center [364, 316] width 62 height 21
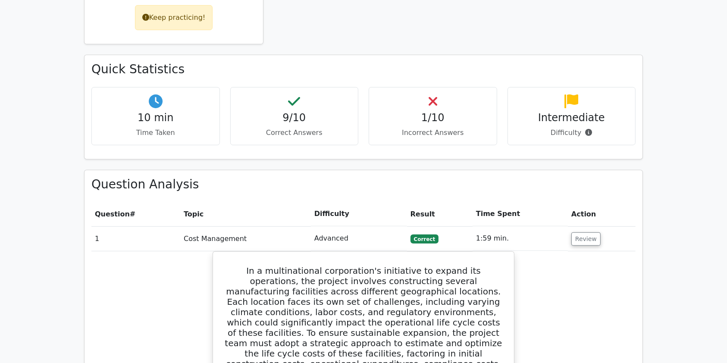
scroll to position [469, 0]
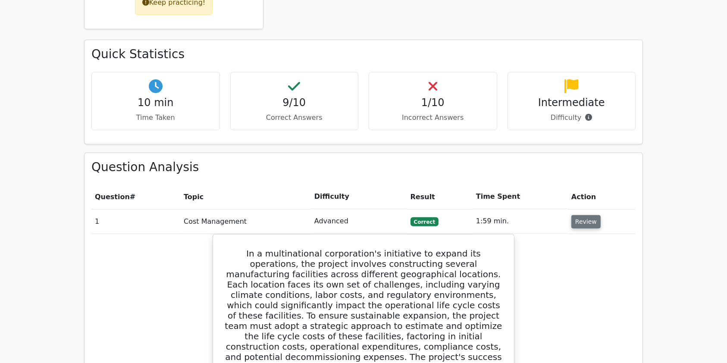
click at [578, 215] on button "Review" at bounding box center [585, 221] width 29 height 13
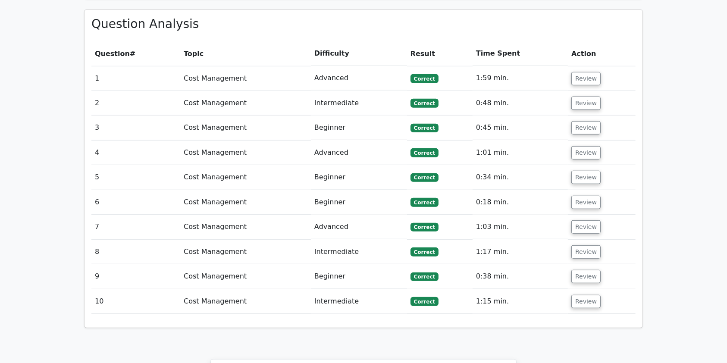
scroll to position [510, 0]
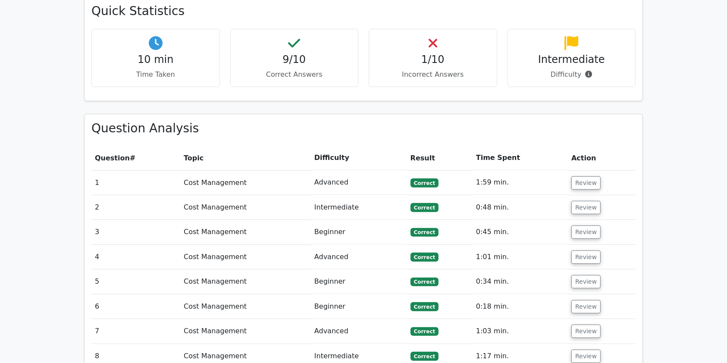
click at [428, 69] on p "Incorrect Answers" at bounding box center [433, 74] width 114 height 10
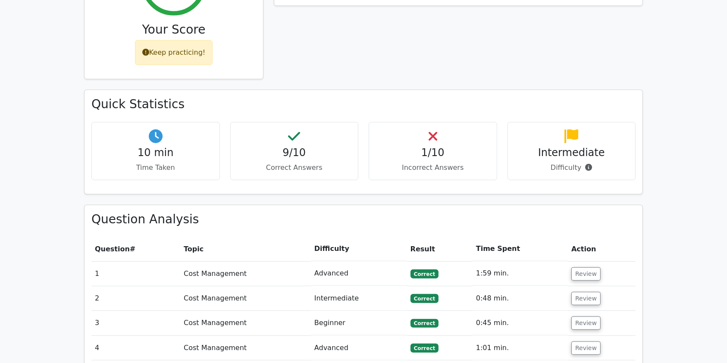
scroll to position [416, 0]
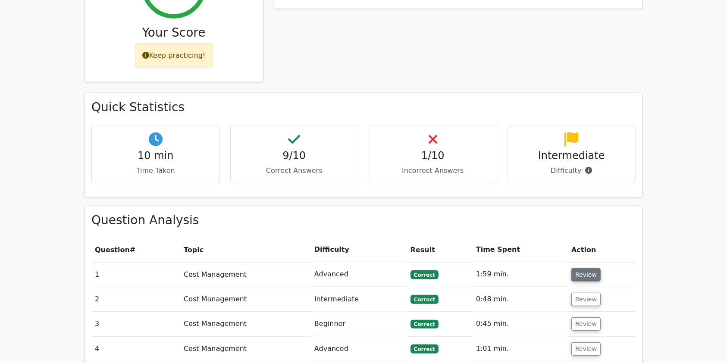
click at [584, 268] on button "Review" at bounding box center [585, 274] width 29 height 13
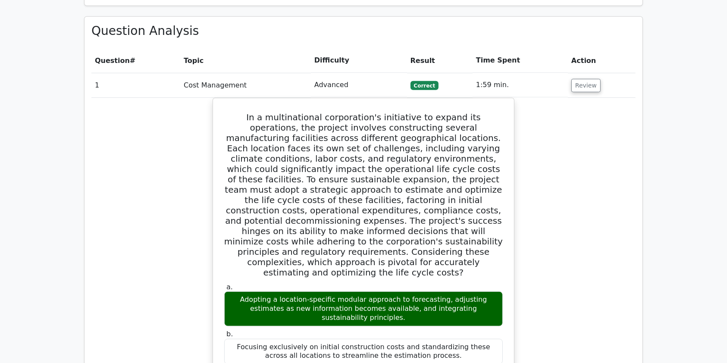
scroll to position [603, 0]
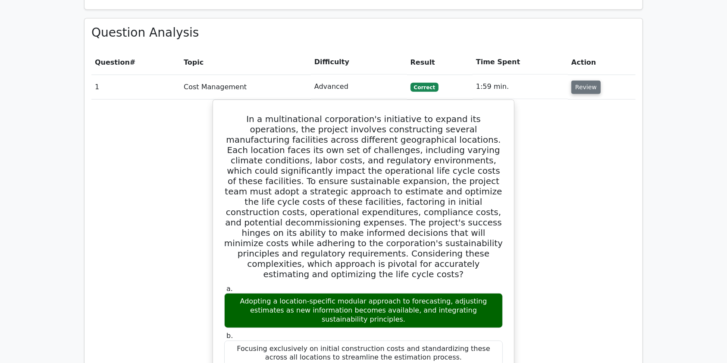
click at [581, 81] on button "Review" at bounding box center [585, 87] width 29 height 13
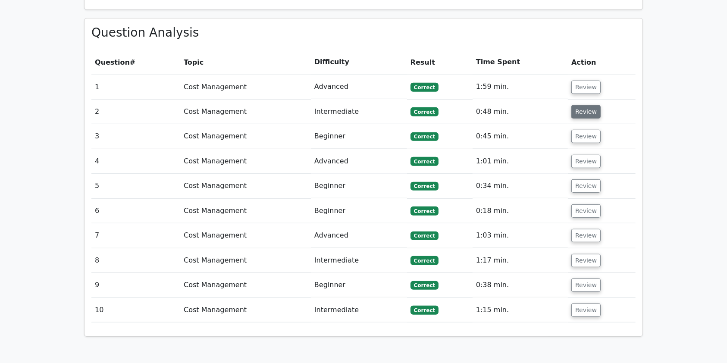
click at [588, 105] on button "Review" at bounding box center [585, 111] width 29 height 13
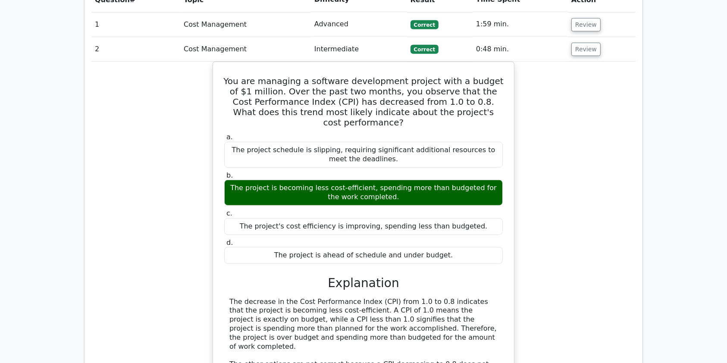
scroll to position [653, 0]
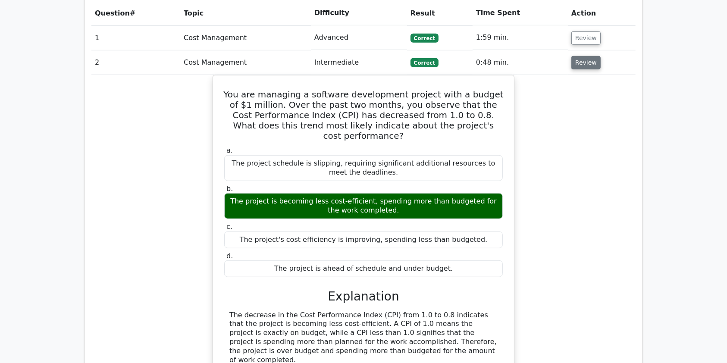
click at [575, 56] on button "Review" at bounding box center [585, 62] width 29 height 13
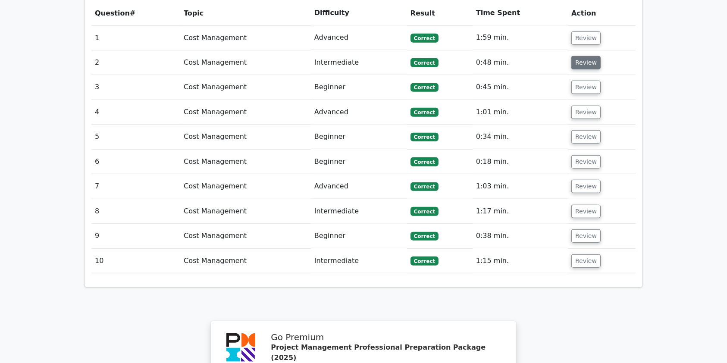
click at [582, 56] on button "Review" at bounding box center [585, 62] width 29 height 13
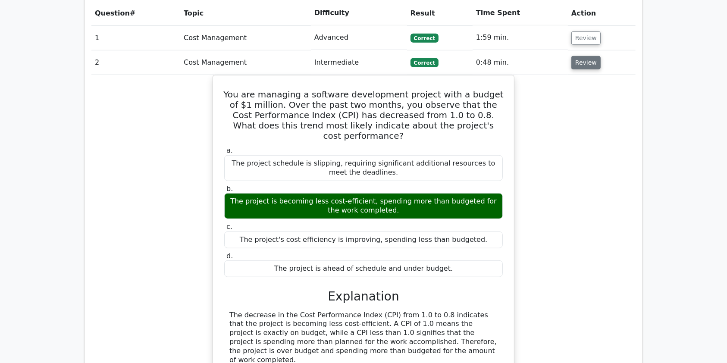
click at [582, 56] on button "Review" at bounding box center [585, 62] width 29 height 13
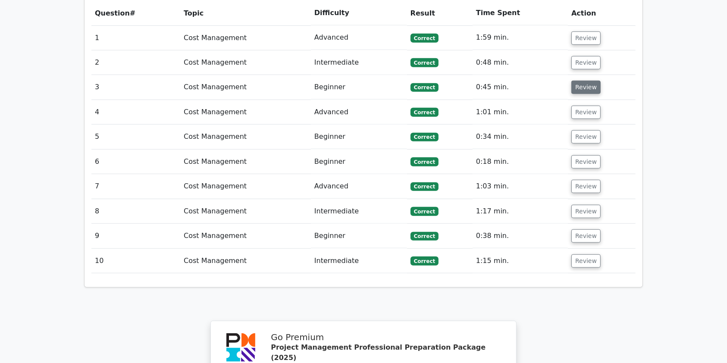
click at [581, 81] on button "Review" at bounding box center [585, 87] width 29 height 13
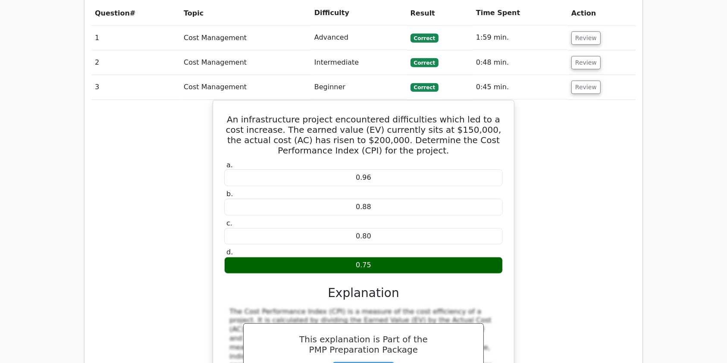
drag, startPoint x: 632, startPoint y: 319, endPoint x: 632, endPoint y: 314, distance: 4.8
click at [632, 319] on div "An infrastructure project encountered difficulties which led to a cost increase…" at bounding box center [363, 274] width 544 height 349
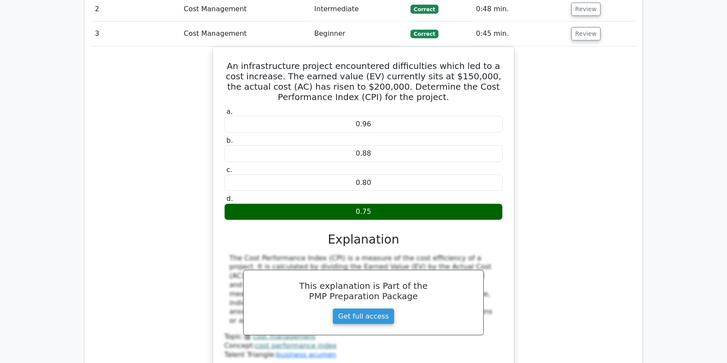
scroll to position [706, 0]
click at [581, 27] on button "Review" at bounding box center [585, 33] width 29 height 13
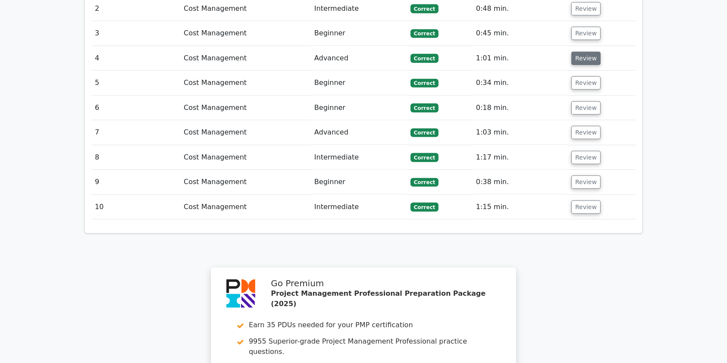
click at [580, 52] on button "Review" at bounding box center [585, 58] width 29 height 13
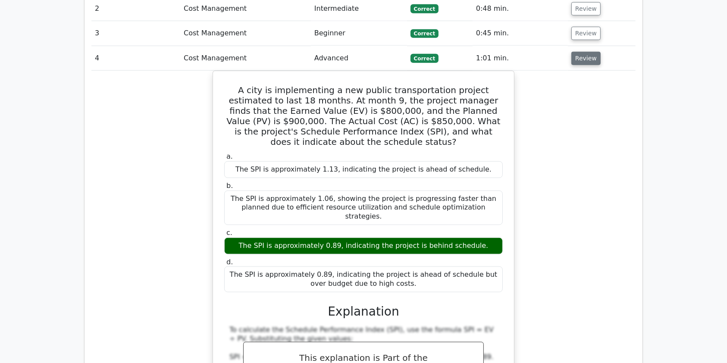
click at [581, 52] on button "Review" at bounding box center [585, 58] width 29 height 13
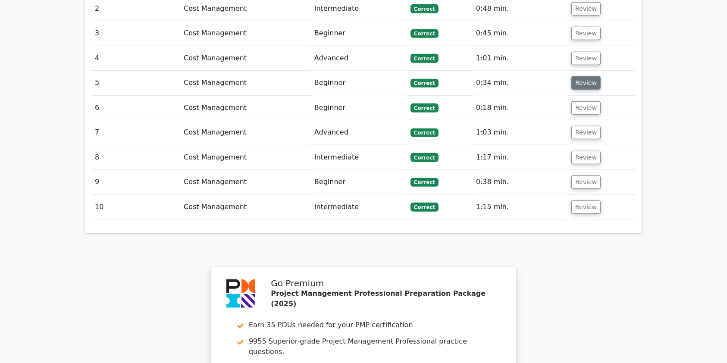
click at [583, 76] on button "Review" at bounding box center [585, 82] width 29 height 13
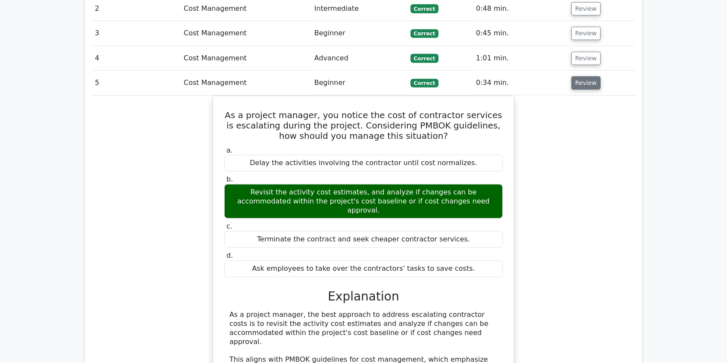
click at [583, 76] on button "Review" at bounding box center [585, 82] width 29 height 13
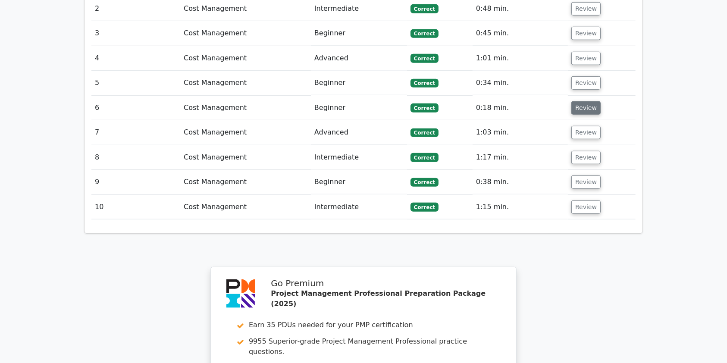
click at [589, 101] on button "Review" at bounding box center [585, 107] width 29 height 13
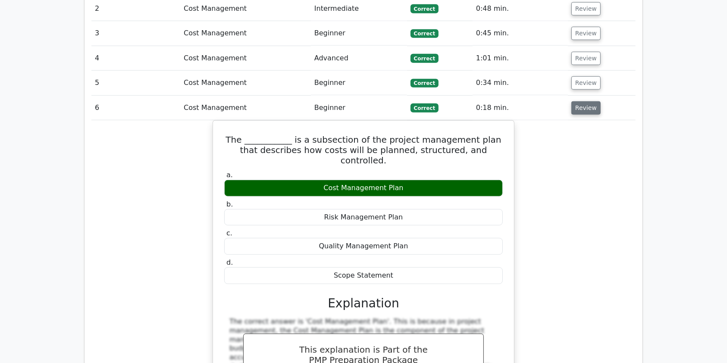
click at [589, 101] on button "Review" at bounding box center [585, 107] width 29 height 13
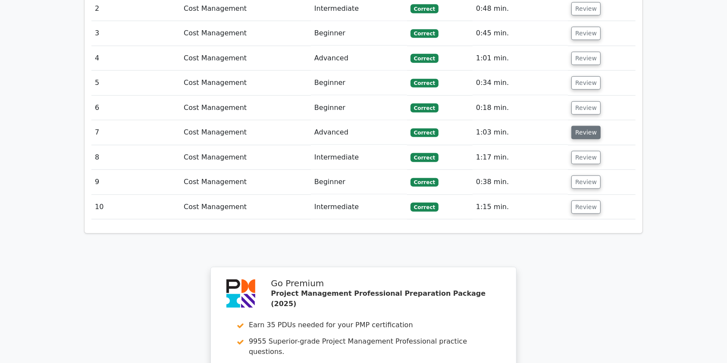
click at [590, 126] on button "Review" at bounding box center [585, 132] width 29 height 13
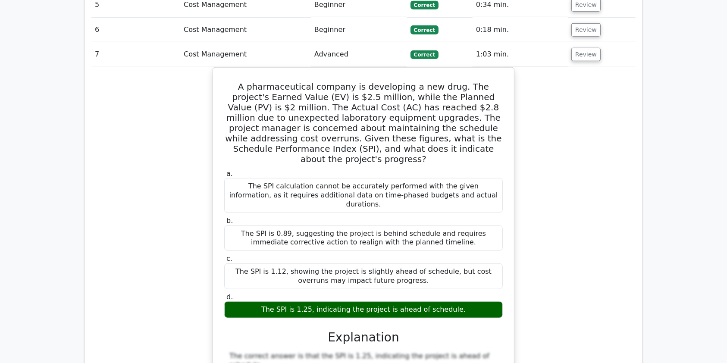
scroll to position [799, 0]
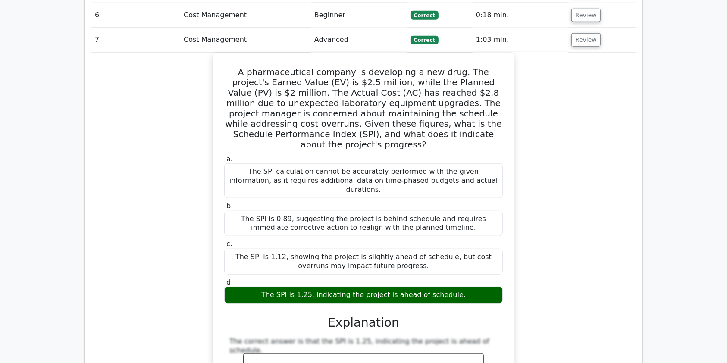
click at [612, 313] on div "A pharmaceutical company is developing a new drug. The project's Earned Value (…" at bounding box center [363, 348] width 544 height 591
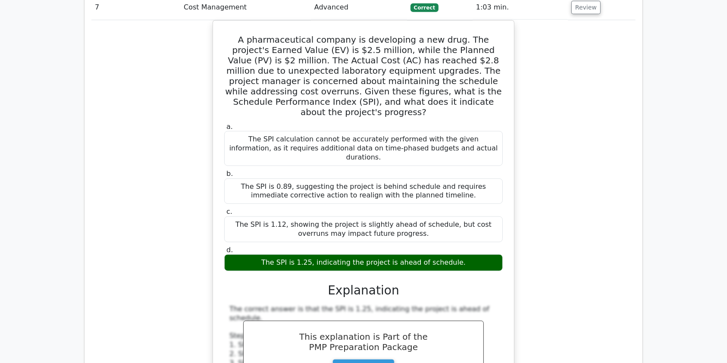
scroll to position [747, 0]
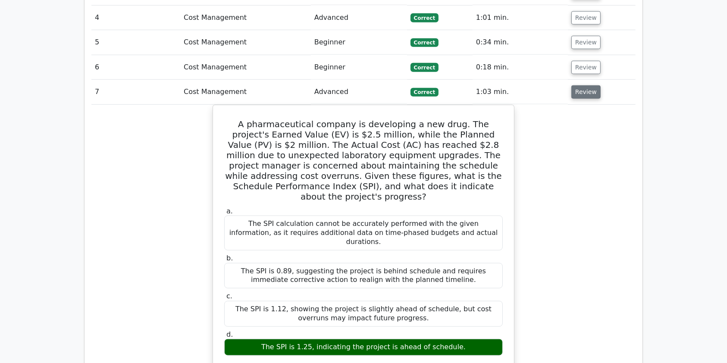
click at [587, 85] on button "Review" at bounding box center [585, 91] width 29 height 13
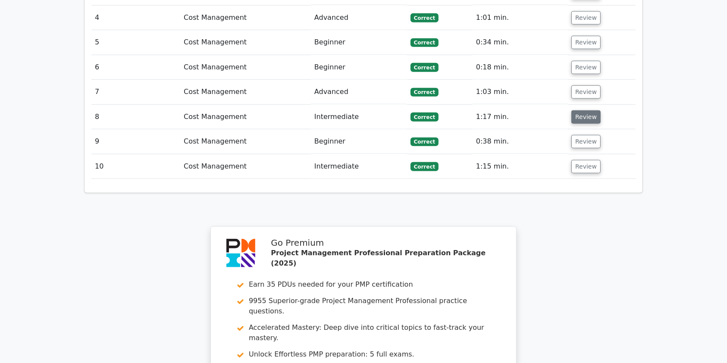
click at [584, 110] on button "Review" at bounding box center [585, 116] width 29 height 13
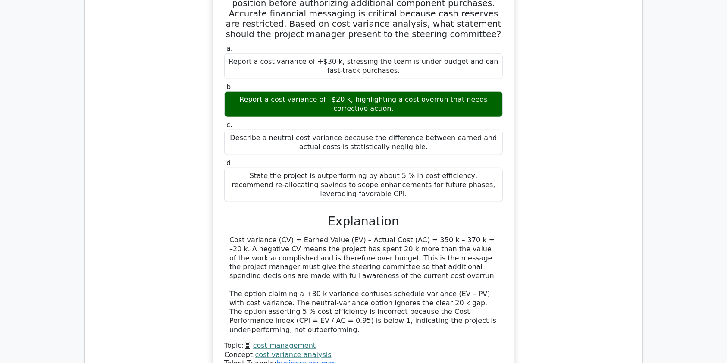
scroll to position [938, 0]
